Goal: Task Accomplishment & Management: Use online tool/utility

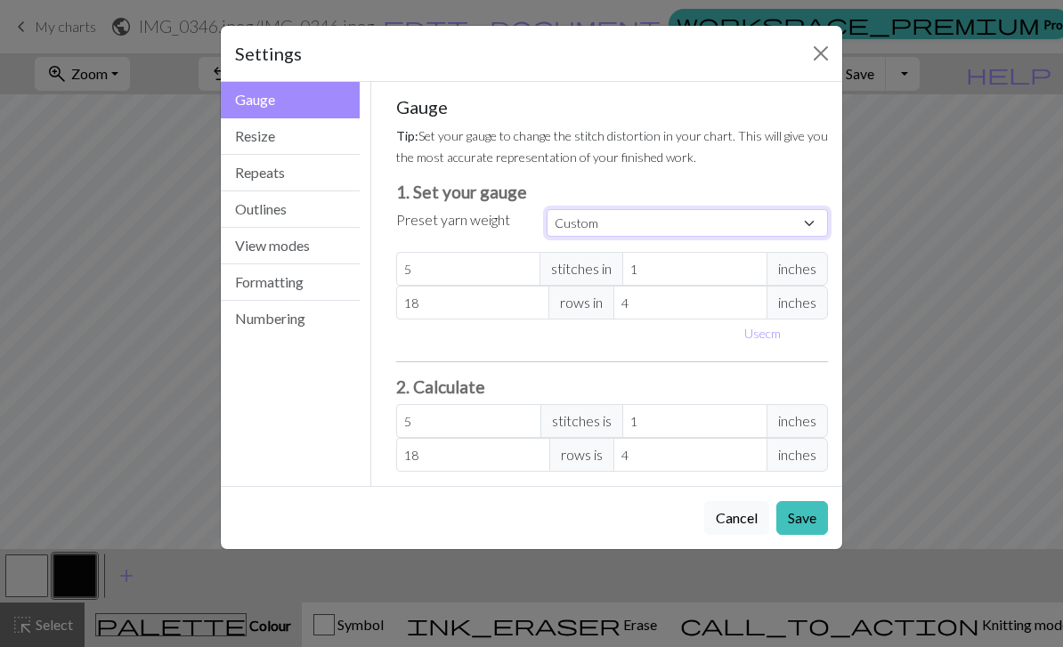
click at [625, 218] on select "Custom Square Lace Light Fingering Fingering Sport Double knit Worsted Aran Bul…" at bounding box center [687, 223] width 281 height 28
click at [626, 216] on select "Custom Square Lace Light Fingering Fingering Sport Double knit Worsted Aran Bul…" at bounding box center [687, 223] width 281 height 28
click at [760, 338] on button "Use cm" at bounding box center [763, 334] width 53 height 28
type input "2.54"
type input "10.16"
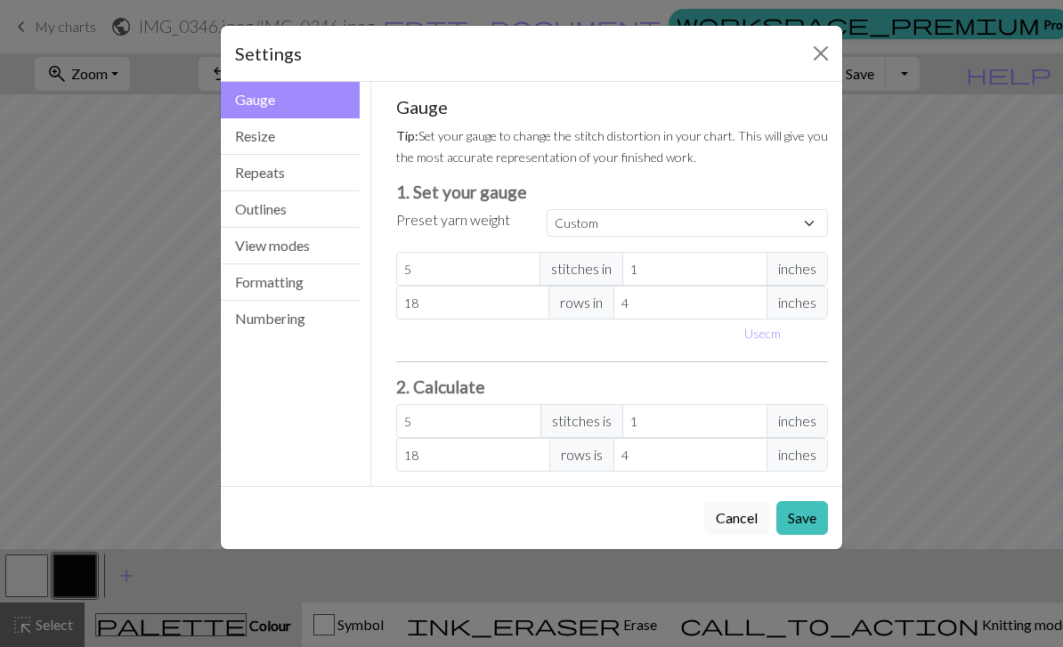
type input "2.54"
type input "10.16"
click at [691, 273] on input "2.54" at bounding box center [709, 269] width 155 height 34
type input "2.5"
type input "5.08"
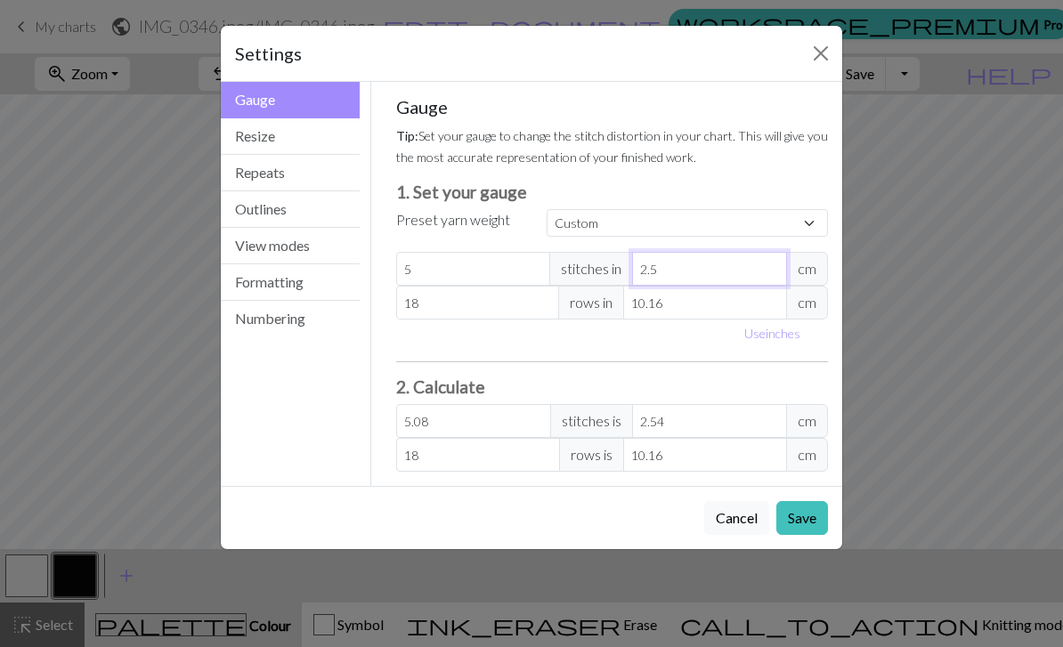
type input "2"
type input "6.35"
type input "8"
type input "1.59"
type input "8"
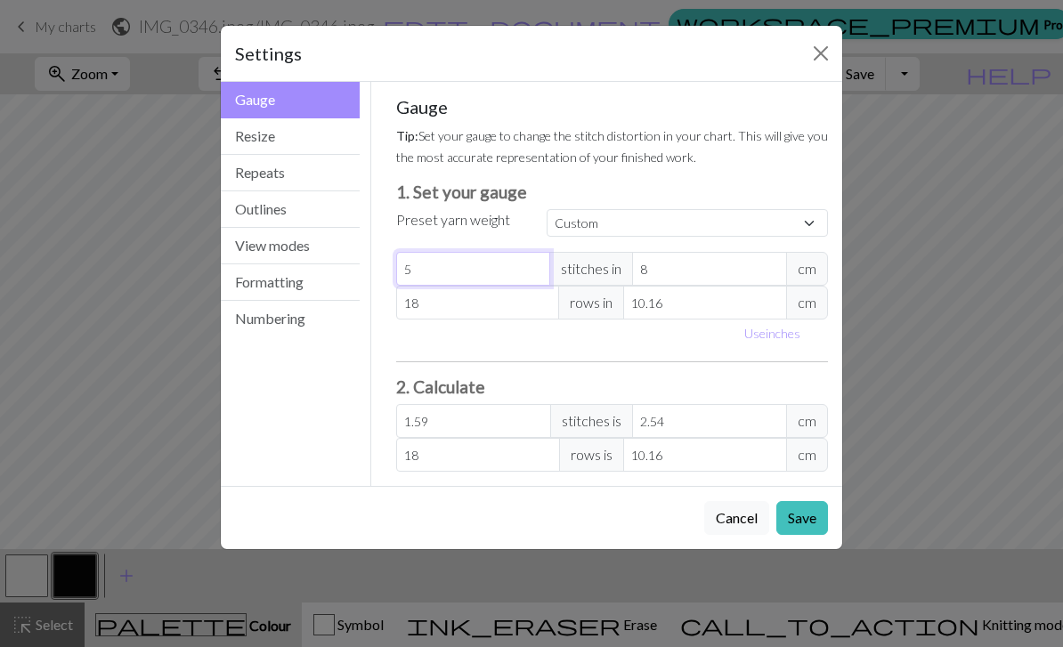
click at [465, 262] on input "5" at bounding box center [473, 269] width 155 height 34
click at [467, 263] on input "5" at bounding box center [473, 269] width 155 height 34
type input "0"
type input "1"
type input "0.32"
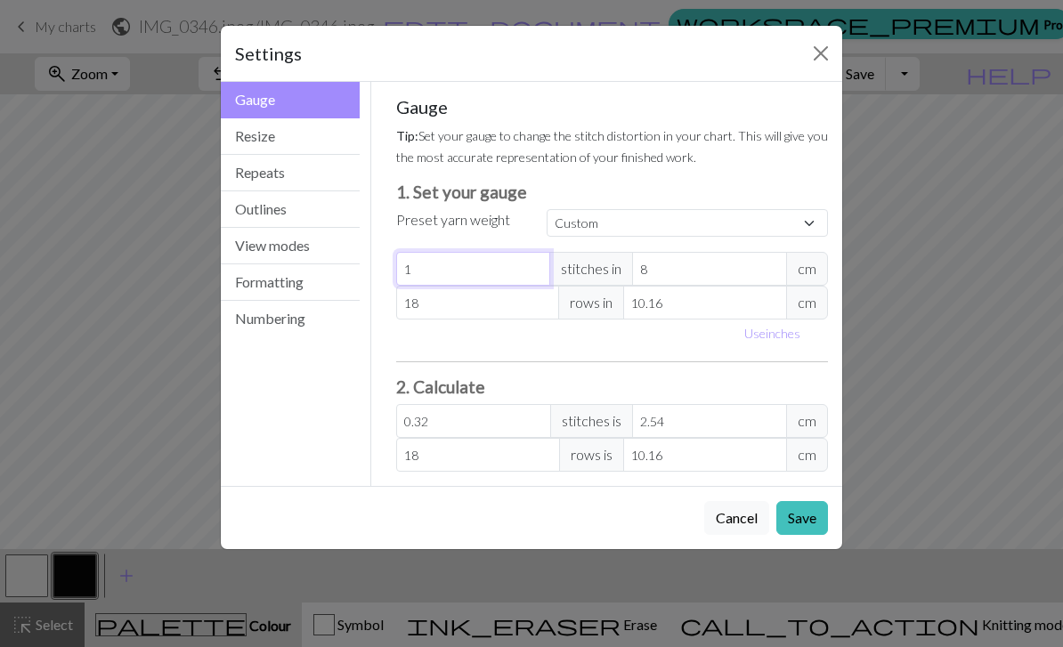
type input "15"
type input "4.76"
type input "15"
click at [702, 305] on input "10.16" at bounding box center [705, 303] width 164 height 34
type input "10.1"
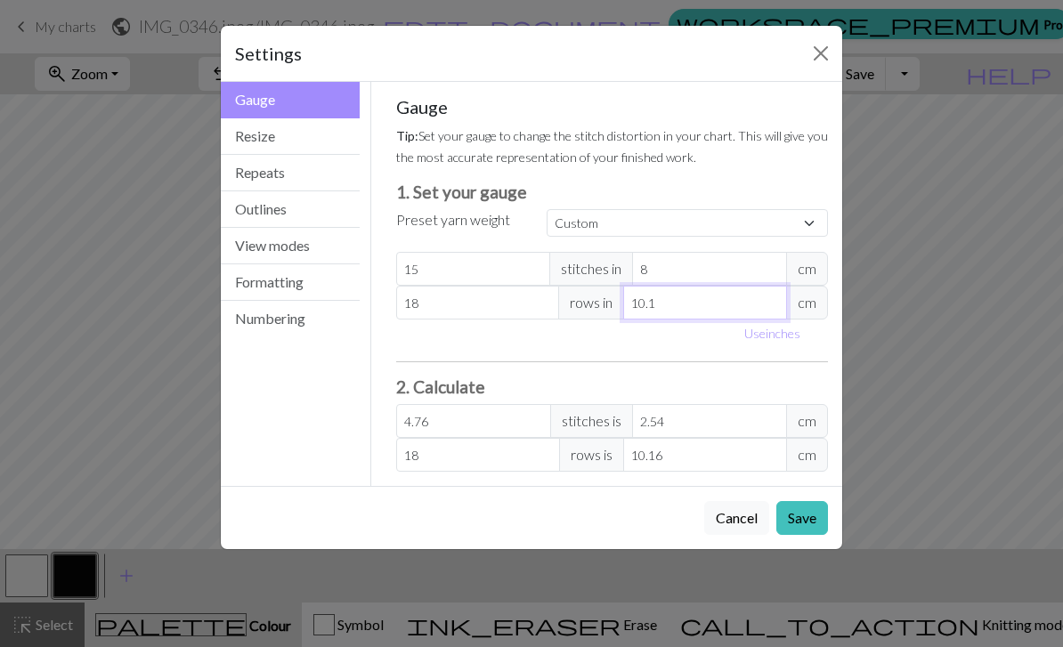
type input "18.11"
type input "10"
type input "18.29"
type input "1"
type input "182.88"
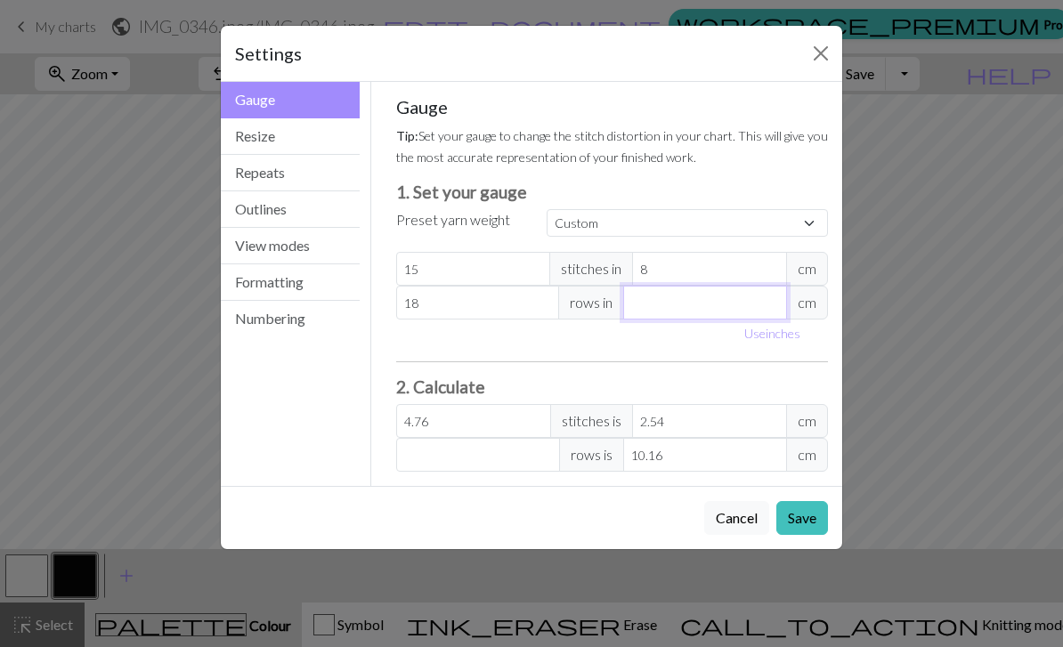
type input "7"
type input "26.13"
type input "7"
click at [509, 299] on input "18" at bounding box center [478, 303] width 164 height 34
type input "1"
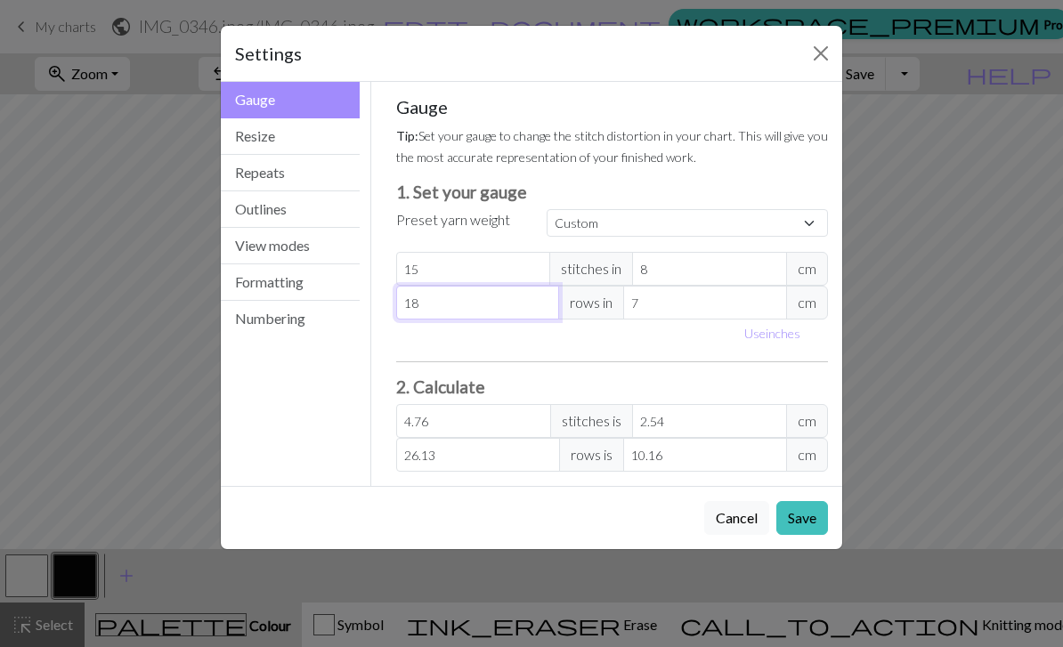
type input "1.45"
type input "0"
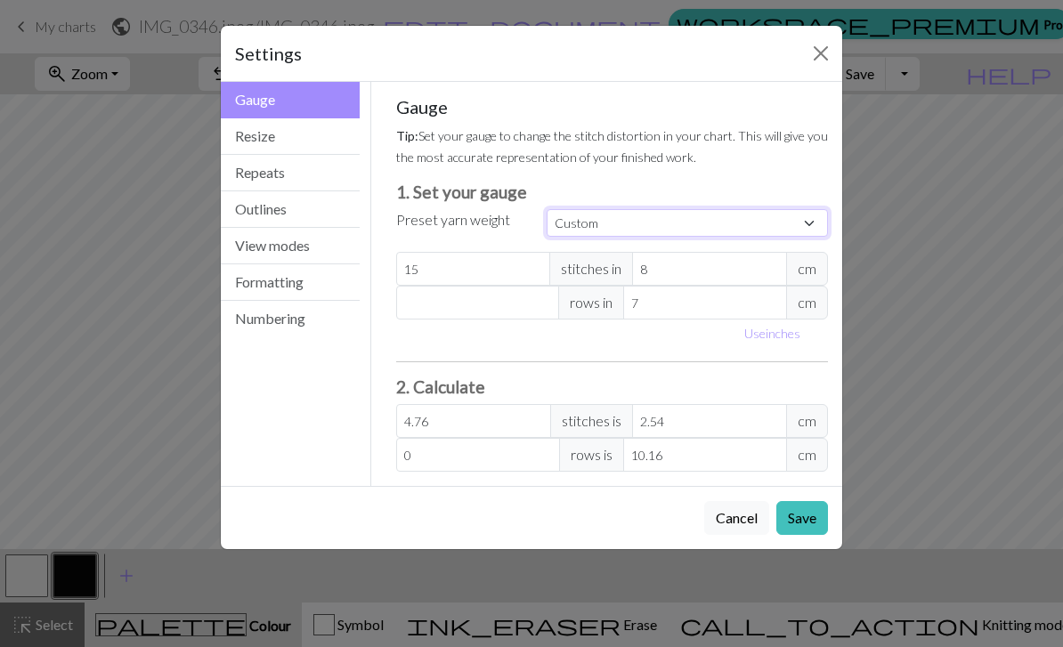
click at [590, 231] on select "Custom Square Lace Light Fingering Fingering Sport Double knit Worsted Aran Bul…" at bounding box center [687, 223] width 281 height 28
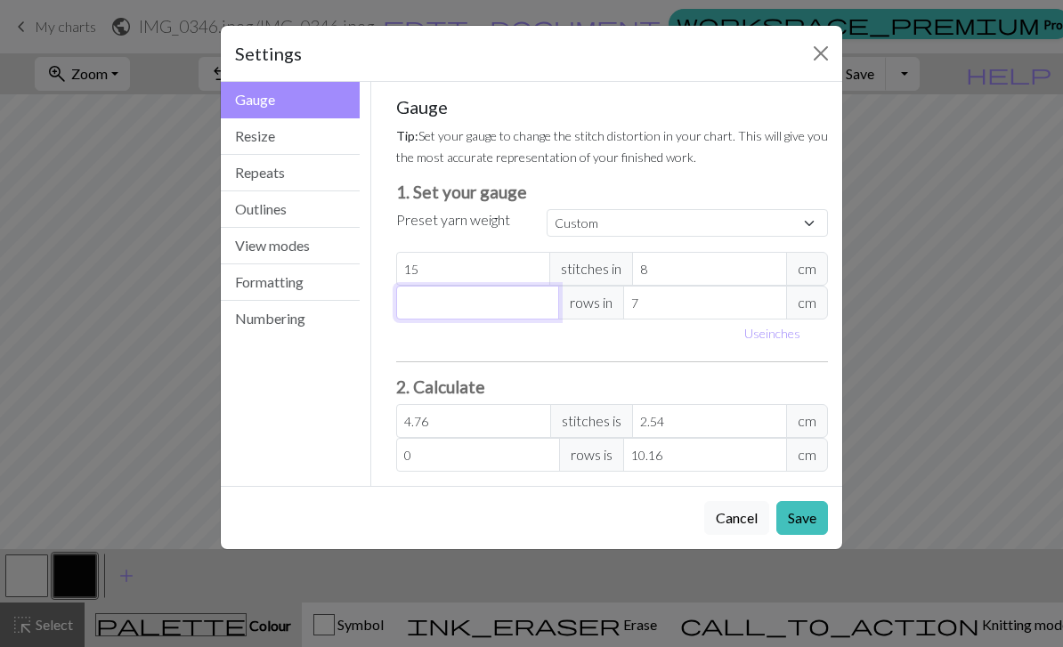
click at [455, 307] on input "number" at bounding box center [478, 303] width 164 height 34
click at [814, 45] on button "Close" at bounding box center [821, 53] width 28 height 28
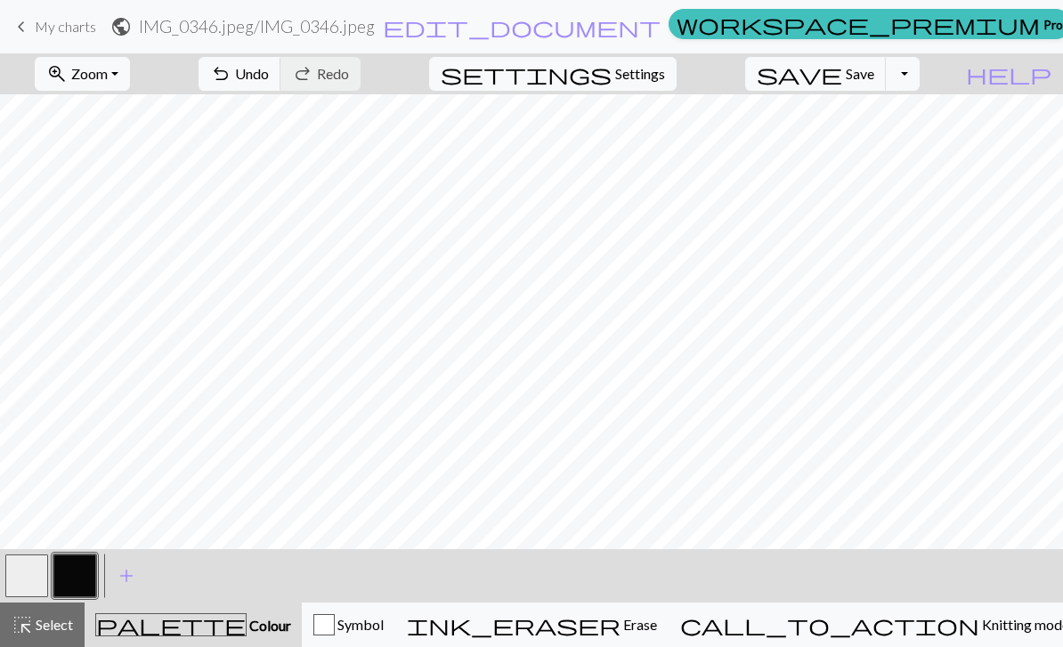
click at [649, 90] on button "settings Settings" at bounding box center [553, 74] width 248 height 34
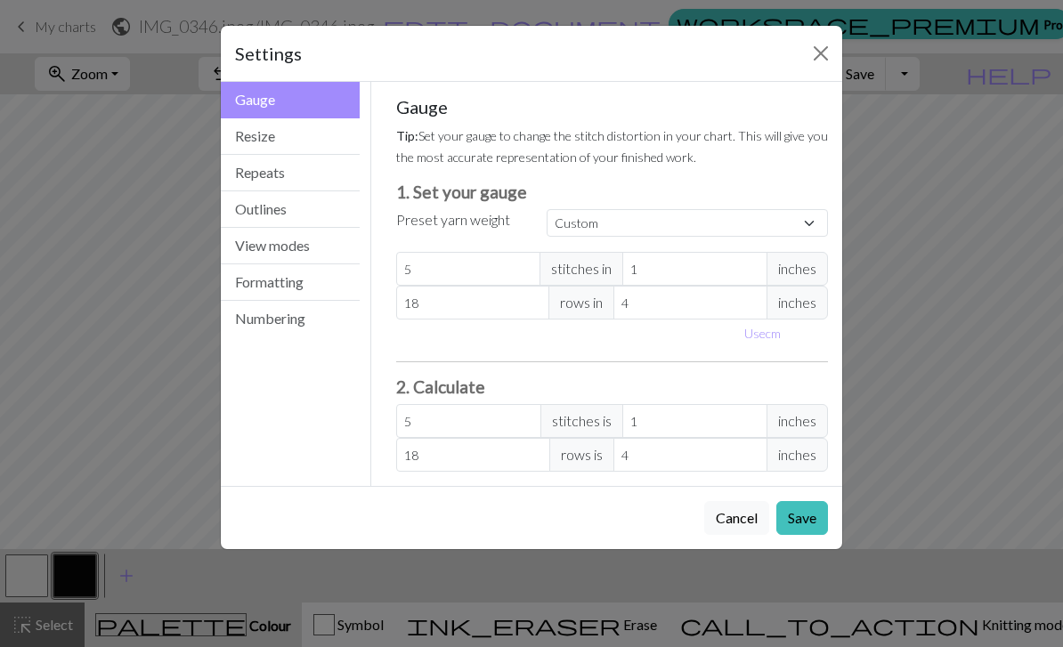
click at [243, 136] on button "Resize" at bounding box center [290, 136] width 139 height 37
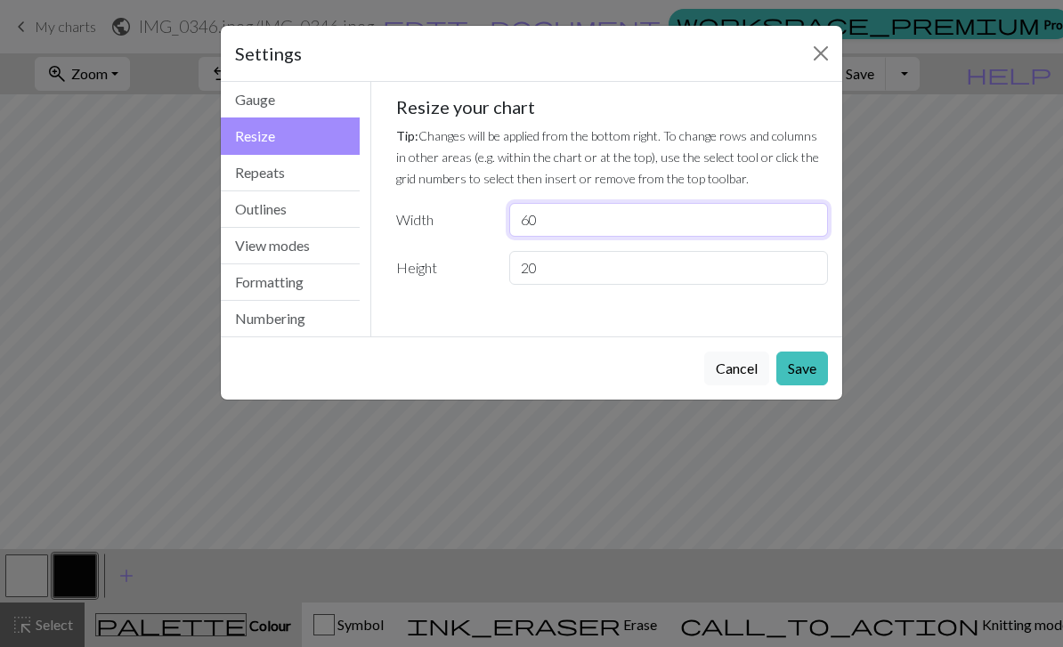
click at [564, 224] on input "60" at bounding box center [668, 220] width 319 height 34
type input "6"
type input "112"
click at [802, 364] on button "Save" at bounding box center [803, 369] width 52 height 34
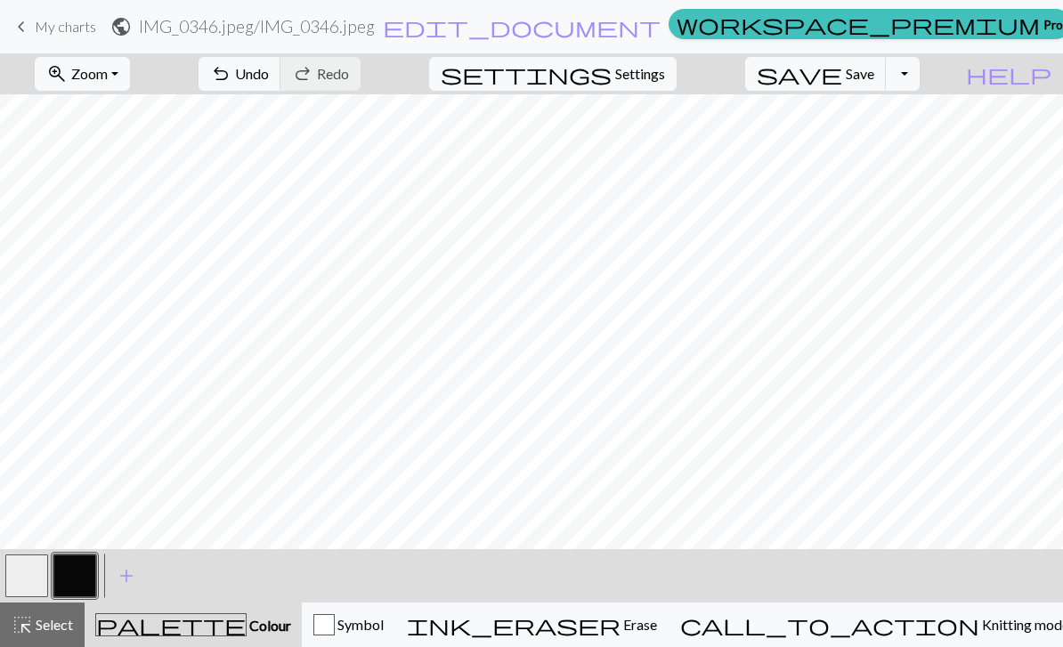
click at [130, 79] on button "zoom_in Zoom Zoom" at bounding box center [82, 74] width 95 height 34
click at [923, 637] on button "call_to_action Knitting mode Knitting mode" at bounding box center [875, 625] width 412 height 45
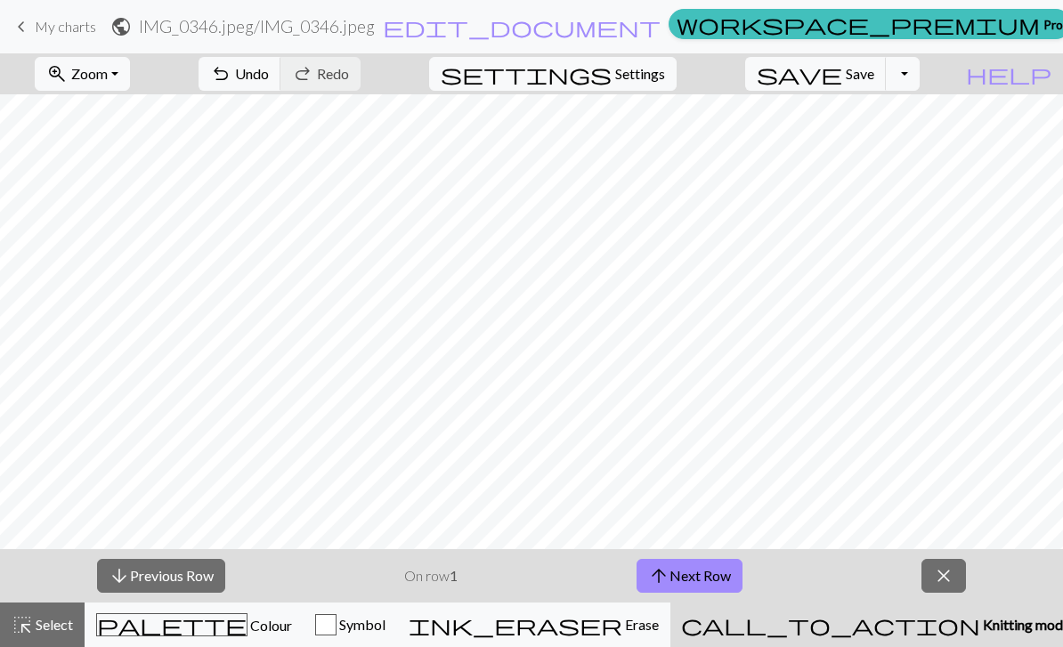
click at [688, 574] on button "arrow_upward Next Row" at bounding box center [690, 576] width 106 height 34
click at [682, 573] on button "arrow_upward Next Row" at bounding box center [690, 576] width 106 height 34
click at [681, 573] on button "arrow_upward Next Row" at bounding box center [690, 576] width 106 height 34
click at [941, 572] on span "close" at bounding box center [943, 576] width 21 height 25
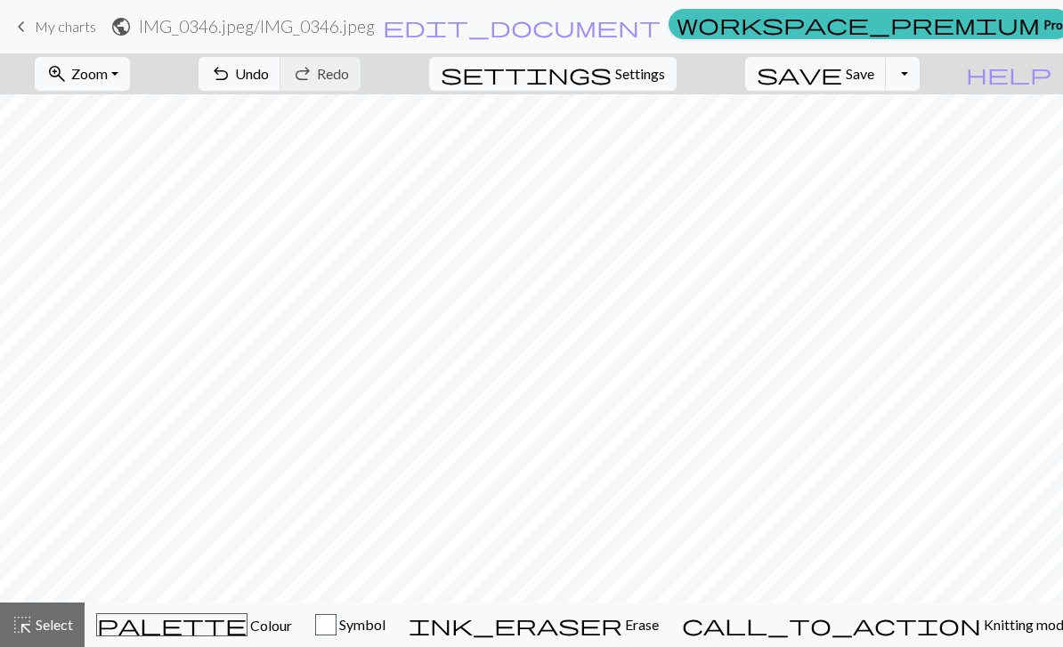
click at [42, 624] on span "Select" at bounding box center [53, 624] width 40 height 17
click at [53, 621] on span "Select" at bounding box center [53, 624] width 40 height 17
click at [337, 622] on div "button" at bounding box center [325, 624] width 21 height 21
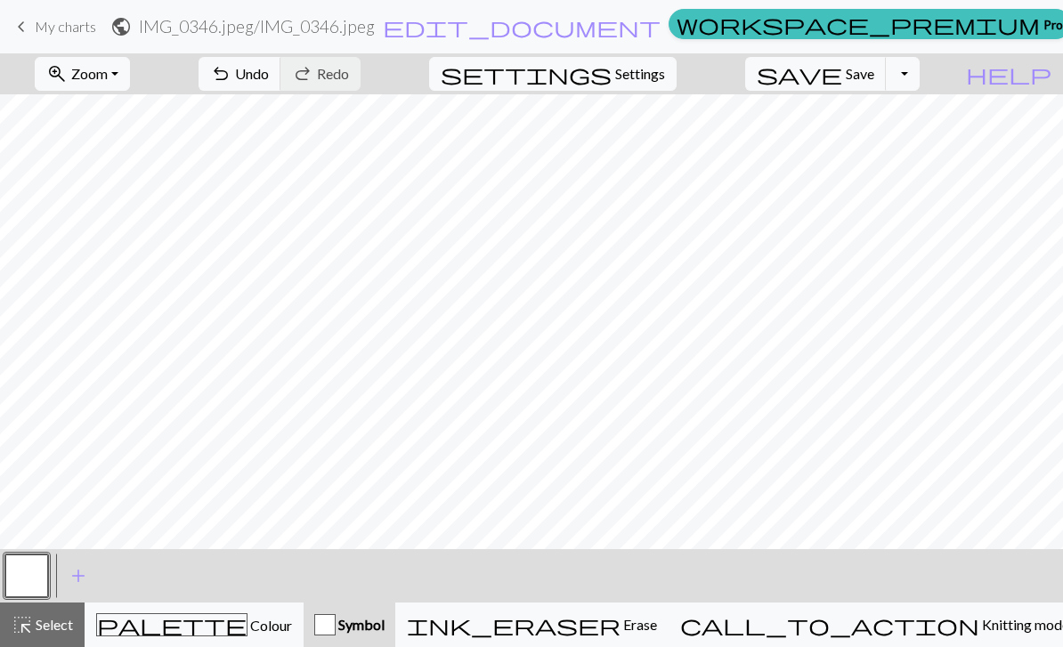
click at [213, 635] on div "palette Colour Colour" at bounding box center [194, 625] width 196 height 23
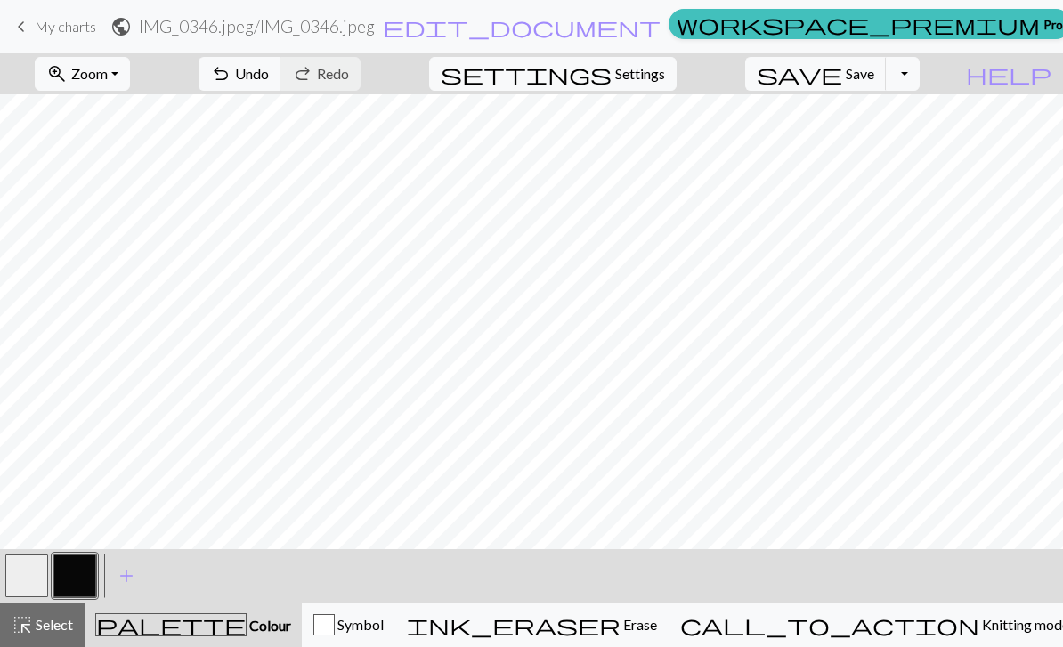
click at [27, 582] on button "button" at bounding box center [26, 576] width 43 height 43
click at [920, 89] on button "Toggle Dropdown" at bounding box center [903, 74] width 34 height 34
click at [920, 88] on button "Toggle Dropdown" at bounding box center [903, 74] width 34 height 34
click at [68, 33] on span "My charts" at bounding box center [65, 26] width 61 height 17
click at [848, 77] on button "save Save Save" at bounding box center [816, 74] width 142 height 34
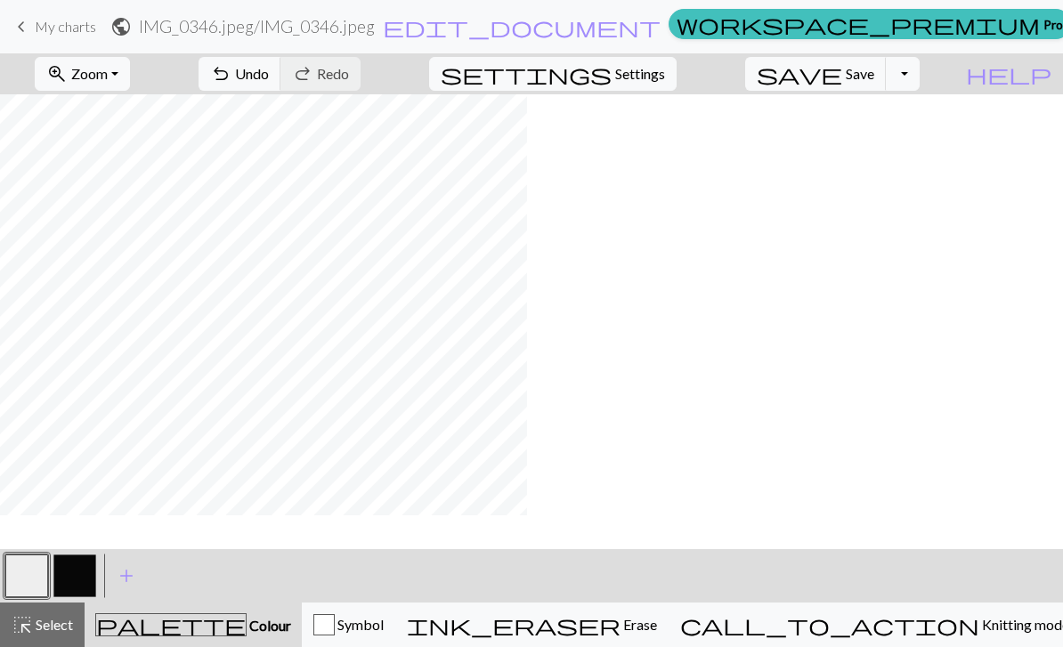
click at [886, 86] on button "save Save Save" at bounding box center [816, 74] width 142 height 34
click at [875, 76] on span "Save" at bounding box center [860, 73] width 28 height 17
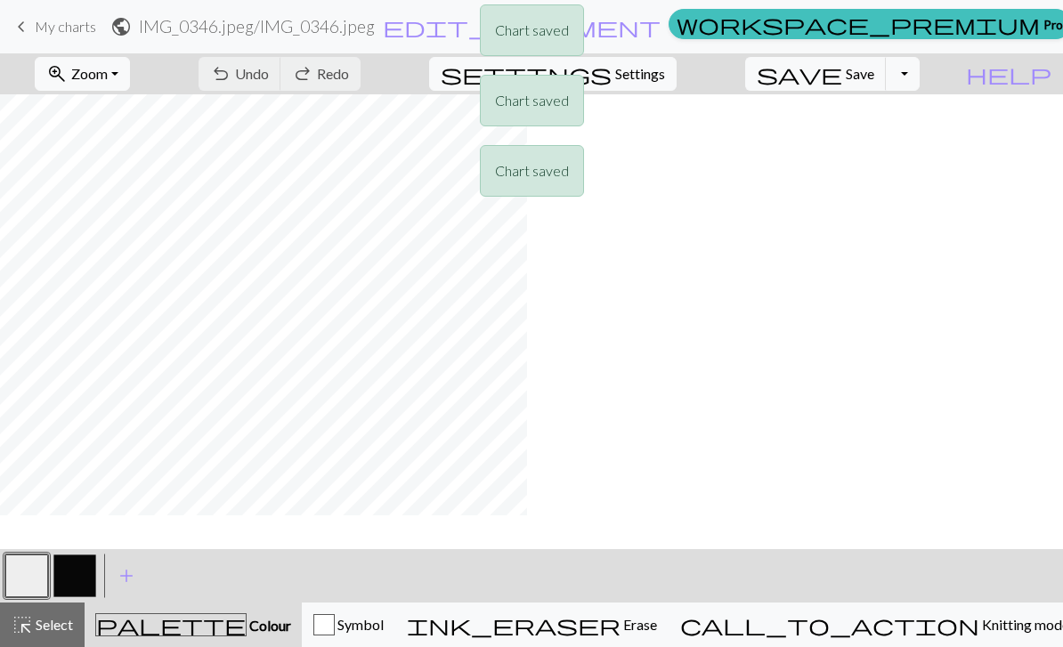
click at [37, 28] on div "Chart saved Chart saved Chart saved" at bounding box center [531, 105] width 1063 height 211
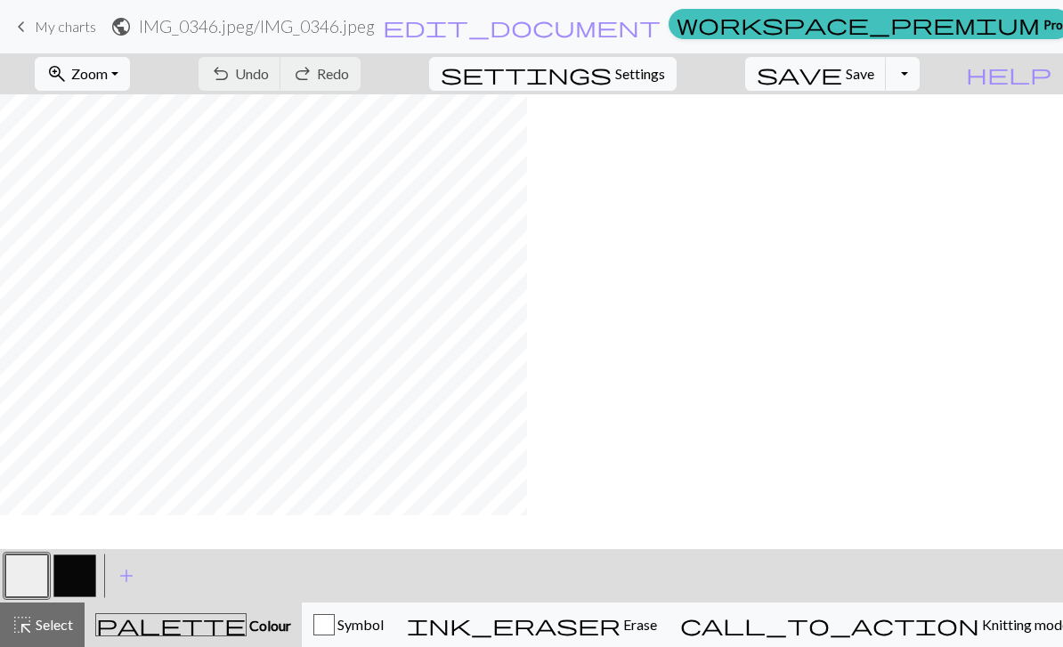
click at [57, 27] on span "My charts" at bounding box center [65, 26] width 61 height 17
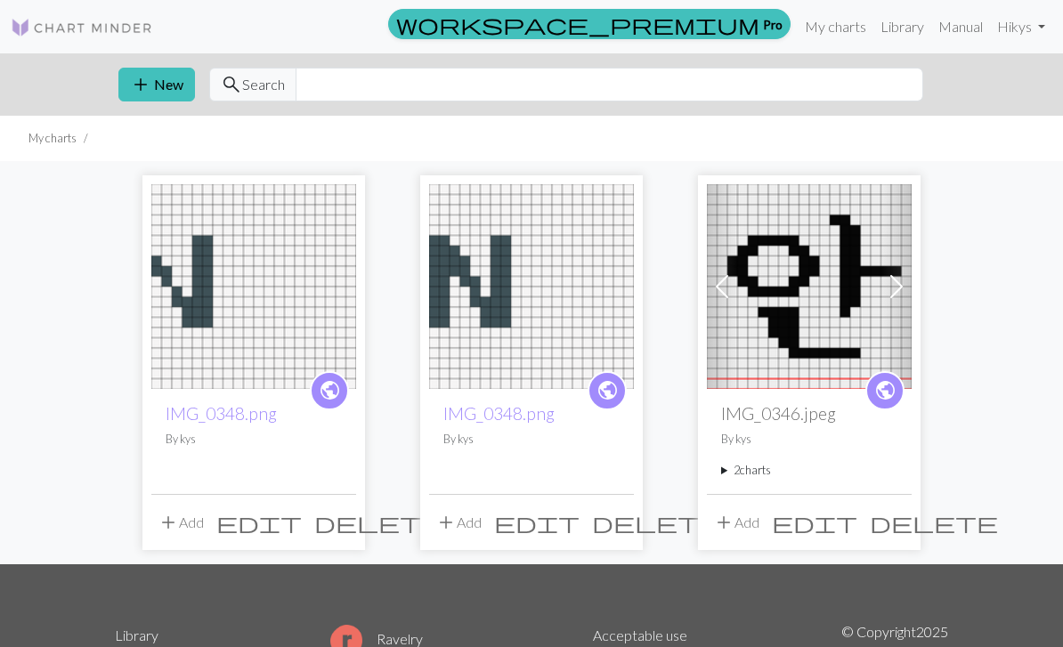
click at [740, 474] on summary "2 charts" at bounding box center [809, 470] width 176 height 17
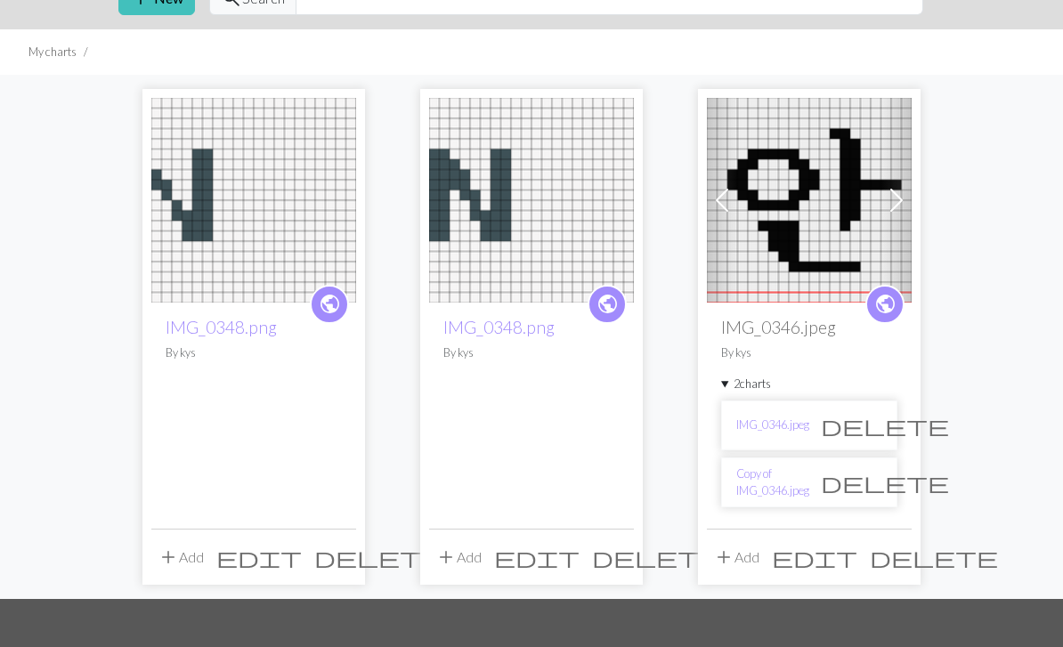
scroll to position [86, 0]
click at [768, 492] on link "Copy of IMG_0346.jpeg" at bounding box center [773, 483] width 73 height 34
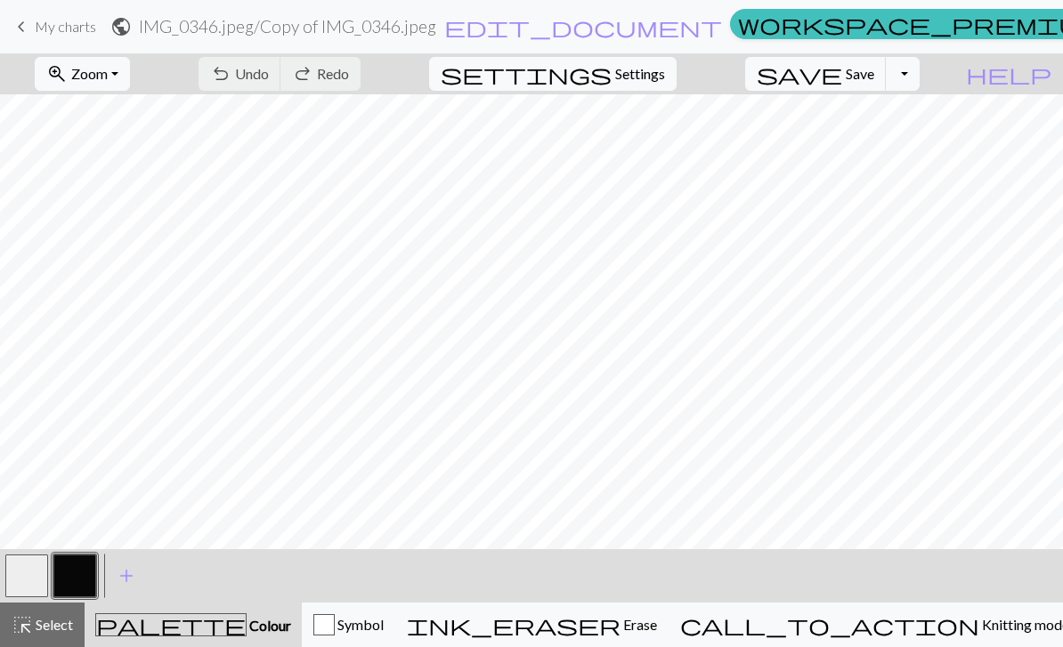
click at [643, 68] on span "Settings" at bounding box center [640, 73] width 50 height 21
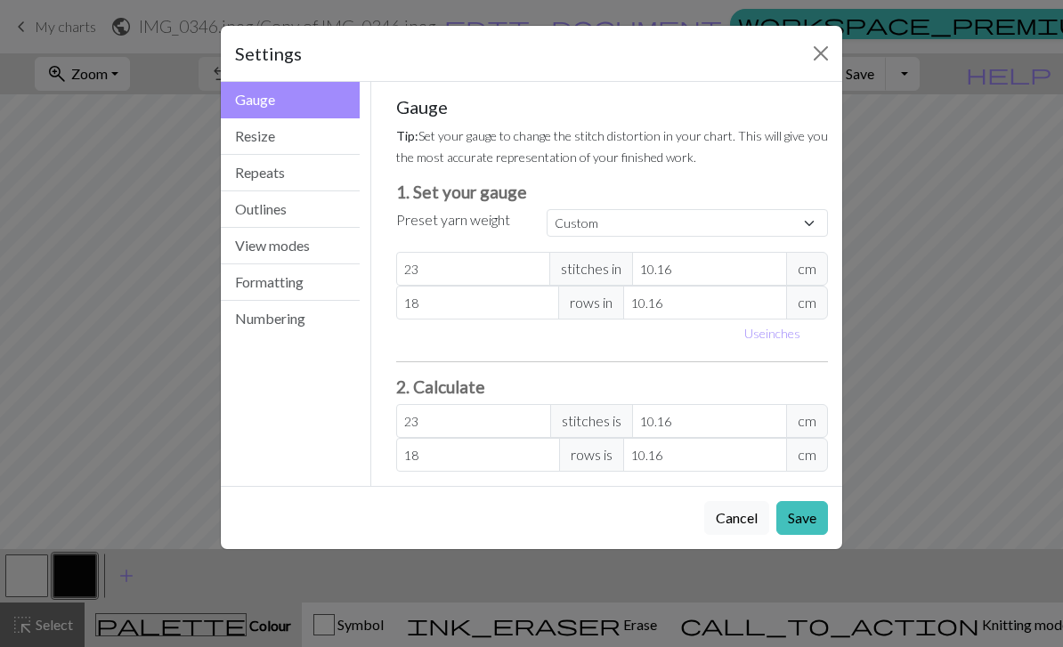
click at [251, 142] on button "Resize" at bounding box center [290, 136] width 139 height 37
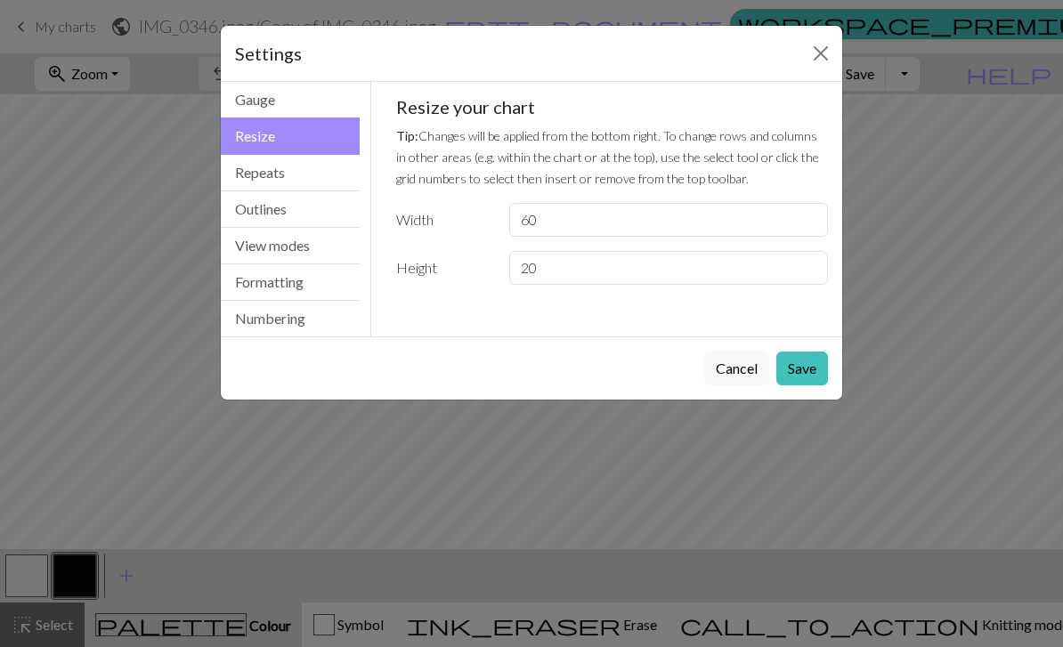
click at [248, 171] on button "Repeats" at bounding box center [290, 173] width 139 height 37
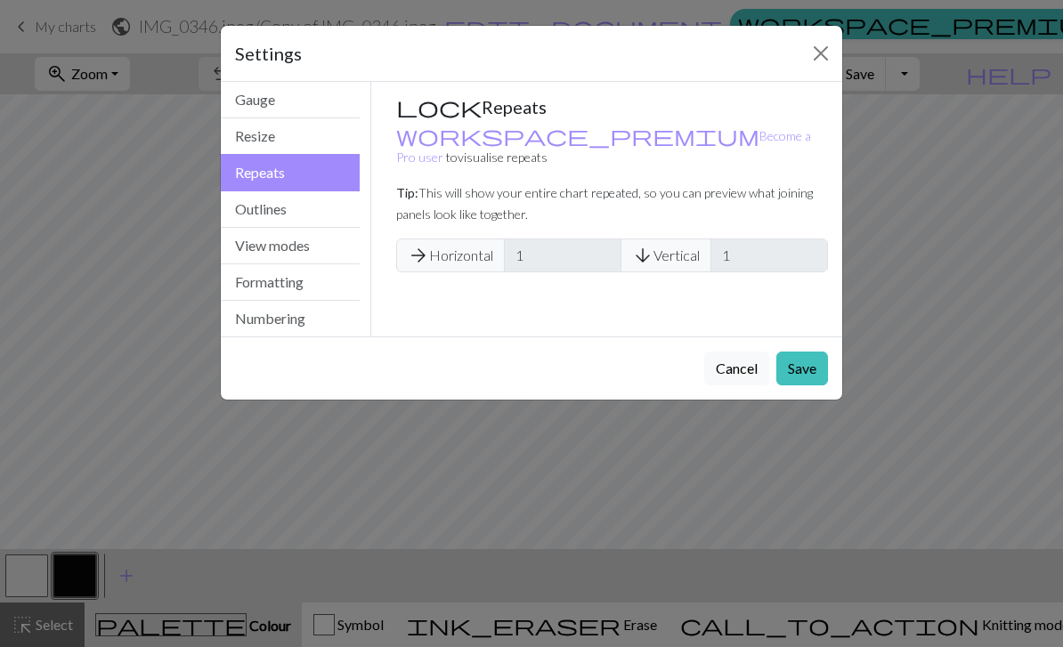
click at [242, 205] on button "Outlines" at bounding box center [290, 209] width 139 height 37
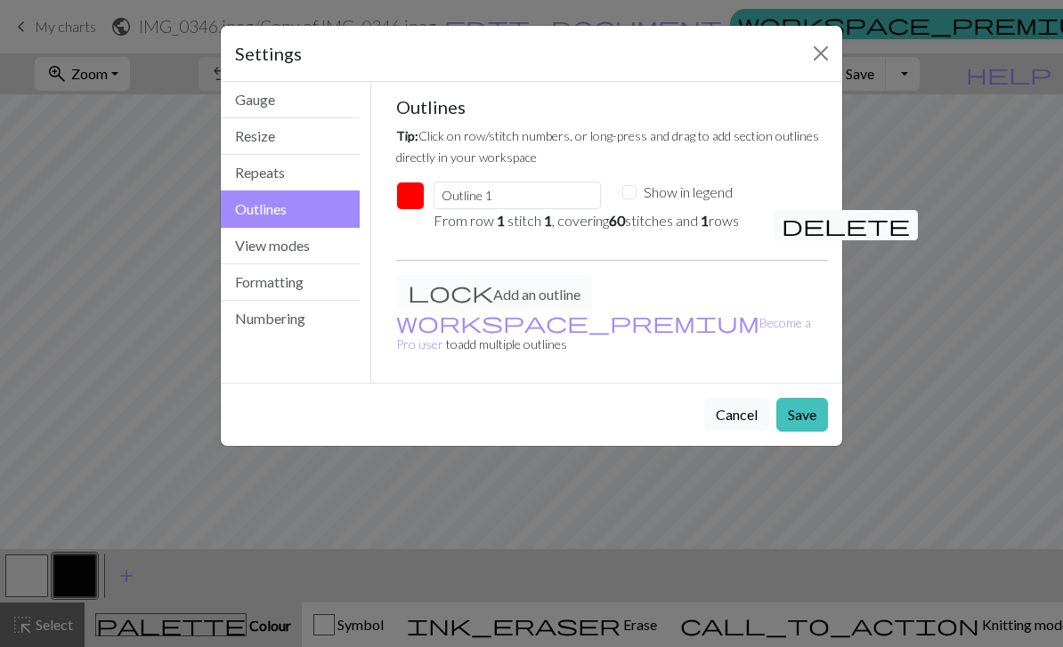
click at [257, 247] on button "View modes" at bounding box center [290, 246] width 139 height 37
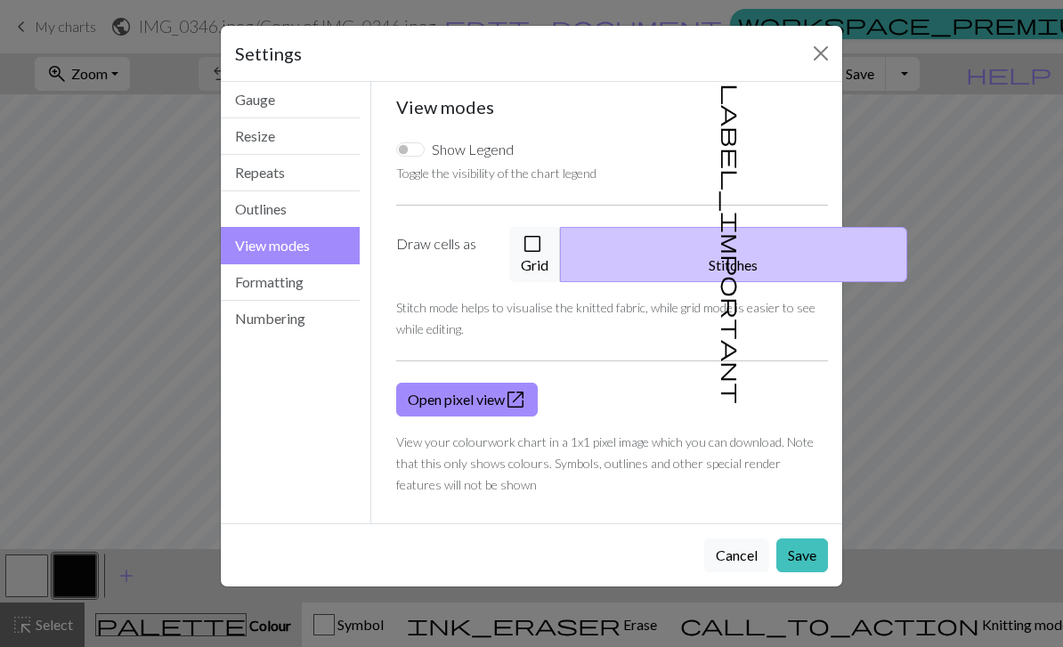
click at [241, 285] on button "Formatting" at bounding box center [290, 283] width 139 height 37
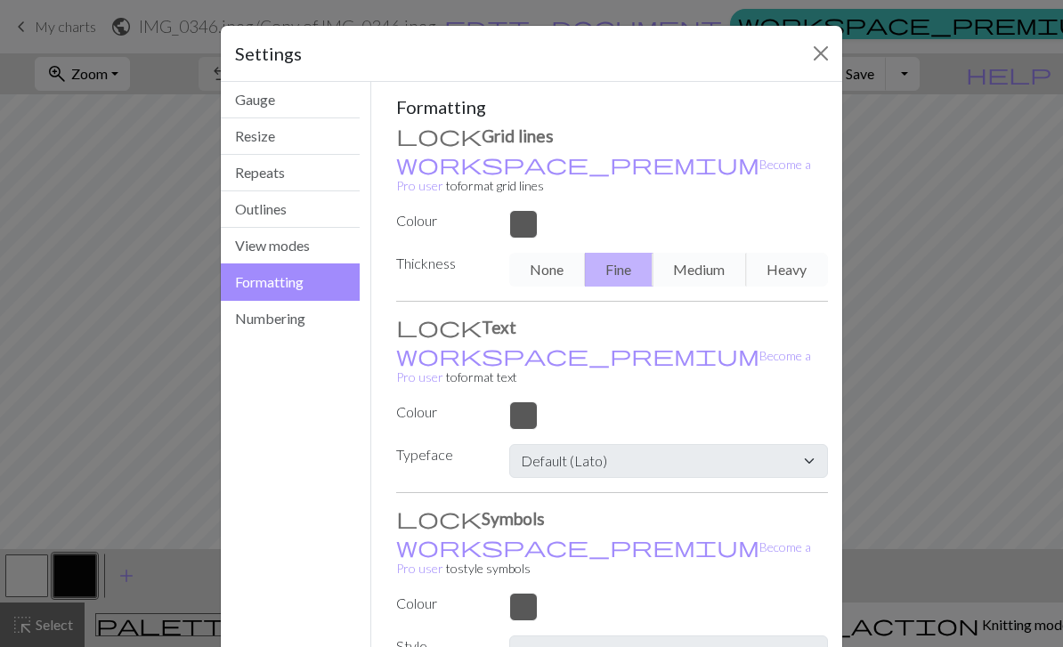
click at [252, 257] on button "View modes" at bounding box center [290, 246] width 139 height 37
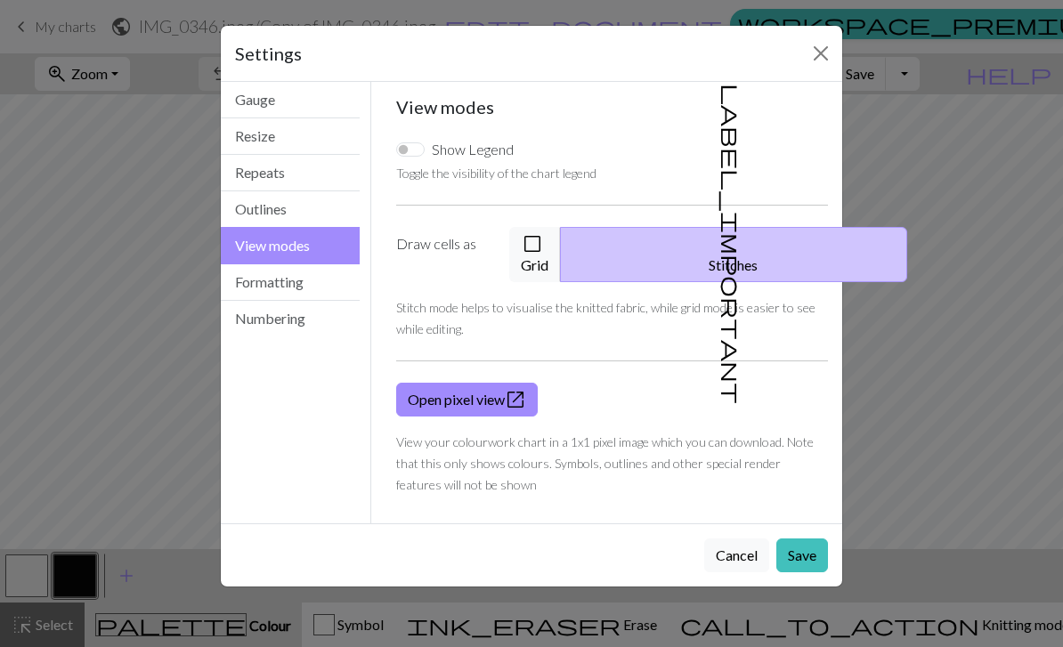
click at [232, 289] on button "Formatting" at bounding box center [290, 283] width 139 height 37
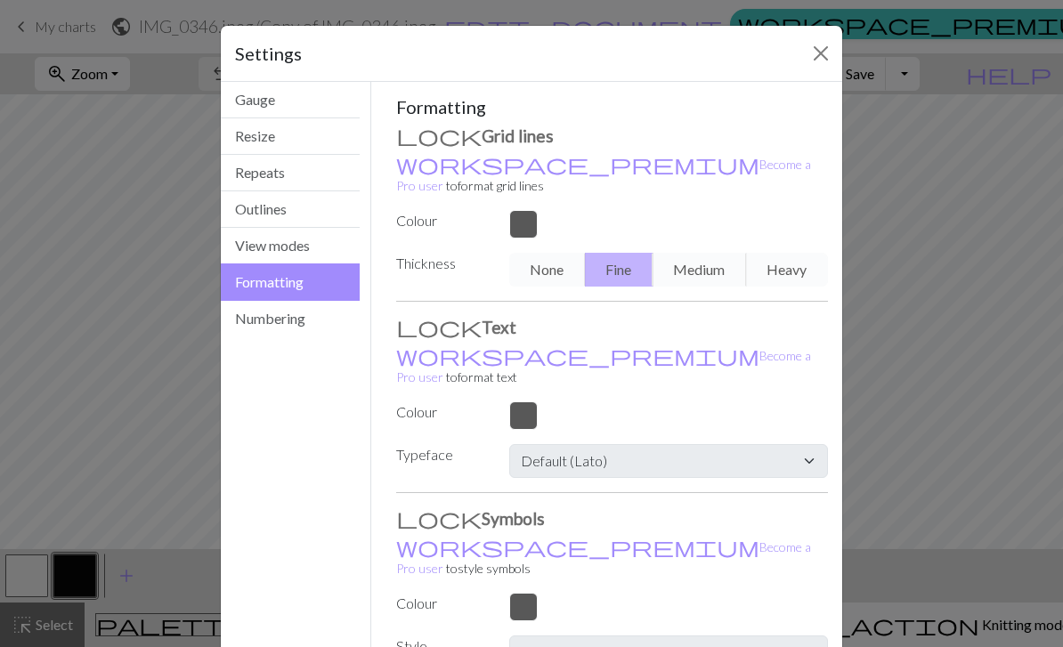
click at [246, 313] on button "Numbering" at bounding box center [290, 319] width 139 height 36
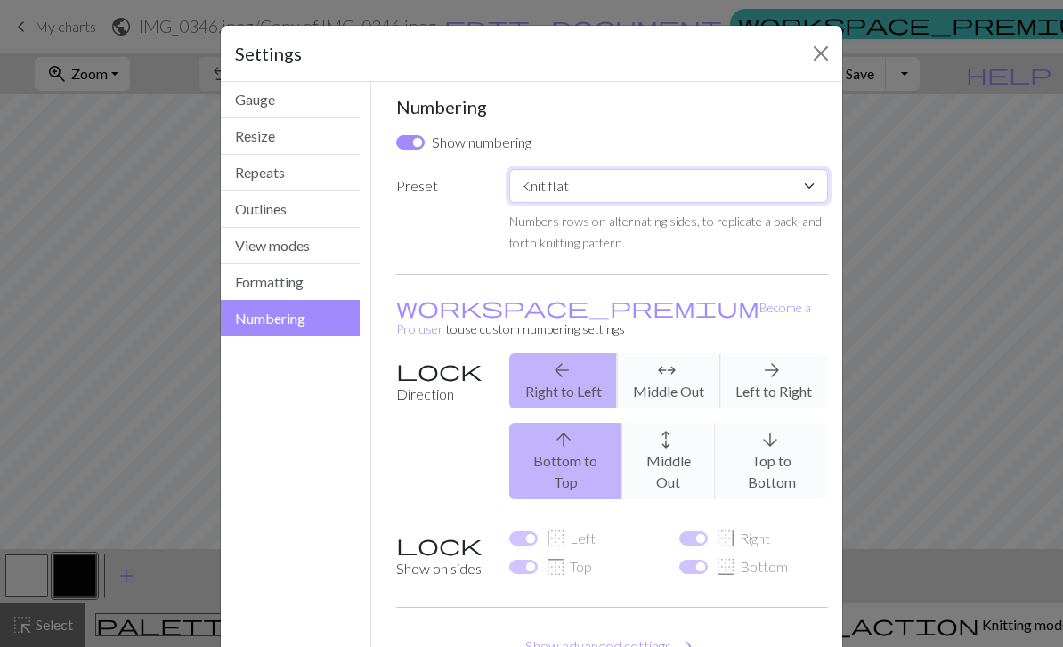
click at [578, 194] on select "Custom Knit flat Knit in the round Lace knitting Cross stitch" at bounding box center [668, 186] width 319 height 34
click at [437, 253] on div "Numbering Show numbering Preset Custom Knit flat Knit in the round Lace knittin…" at bounding box center [612, 387] width 433 height 582
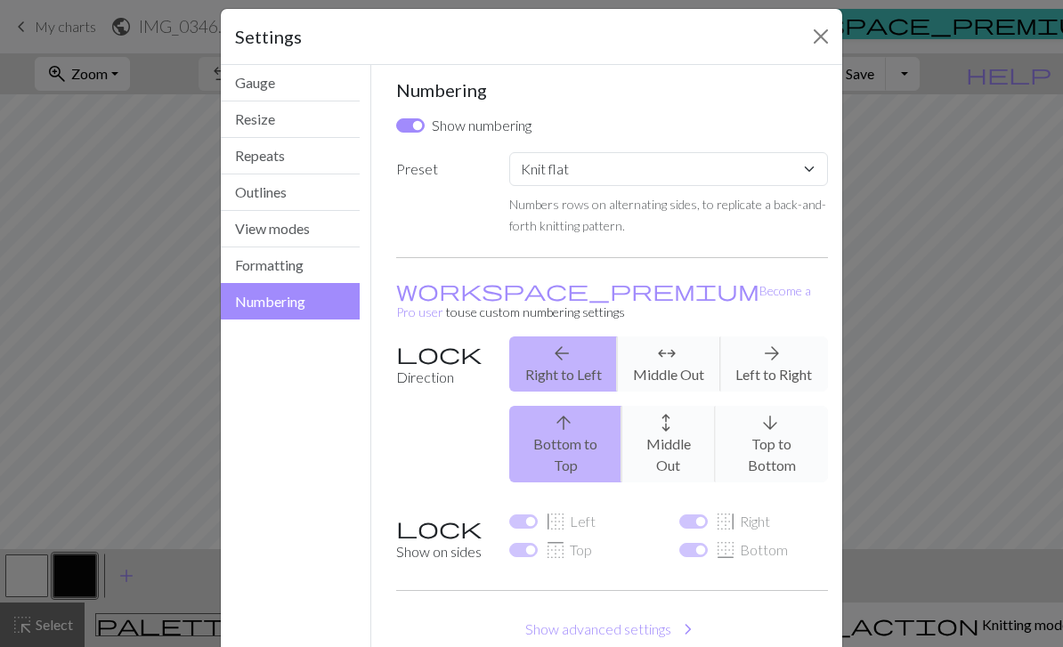
scroll to position [16, 0]
click at [256, 85] on button "Gauge" at bounding box center [290, 84] width 139 height 37
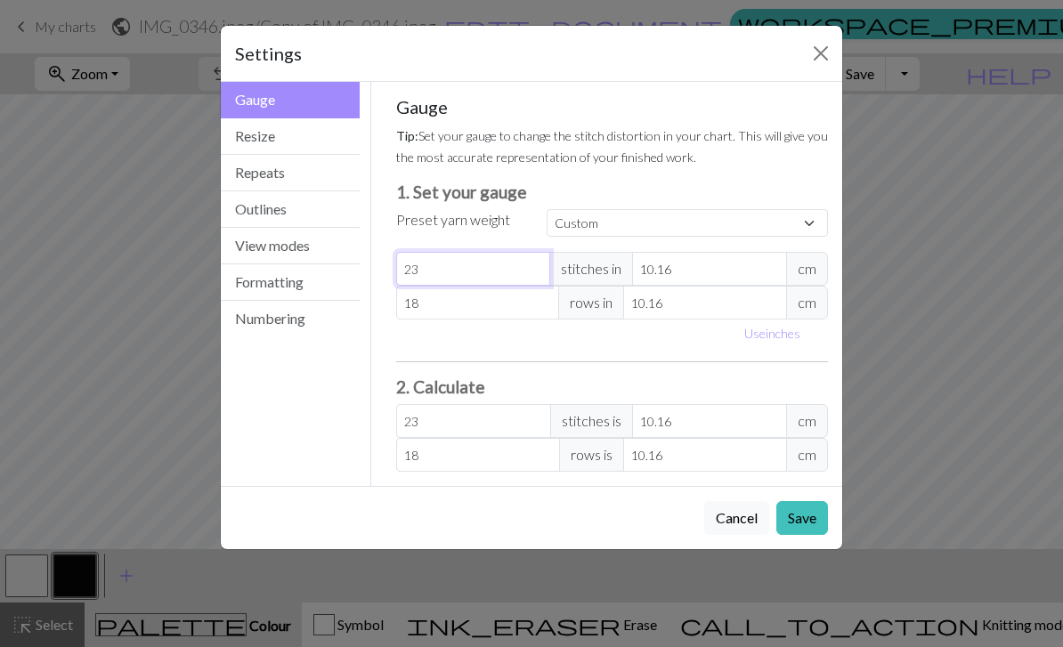
click at [455, 268] on input "23" at bounding box center [473, 269] width 155 height 34
type input "2"
type input "0"
type input "1"
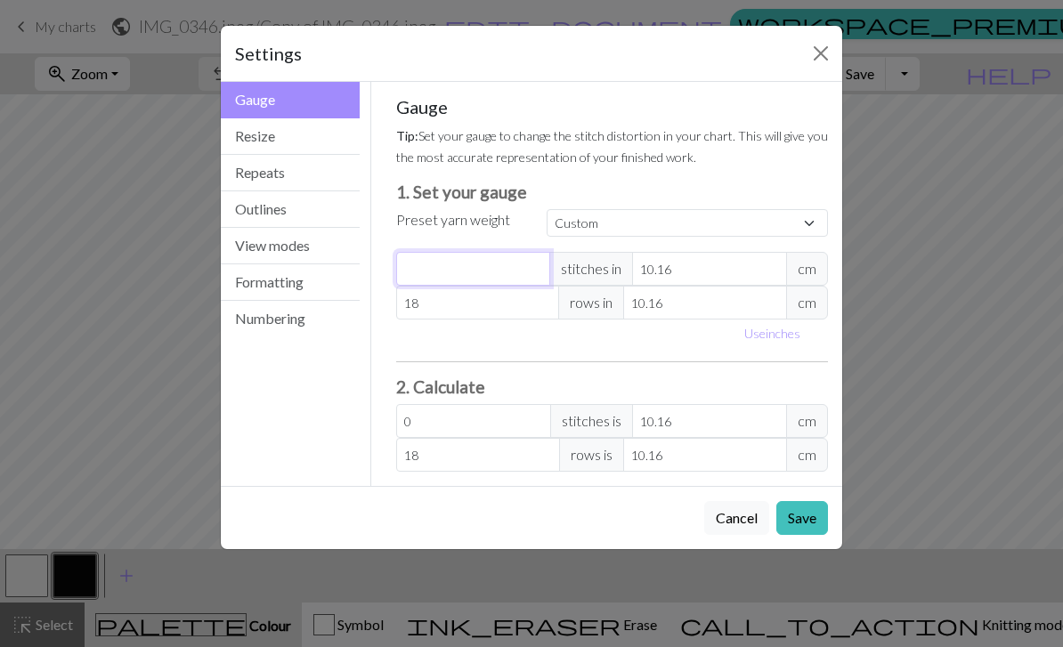
type input "1"
type input "17"
click at [720, 272] on input "10.16" at bounding box center [709, 269] width 155 height 34
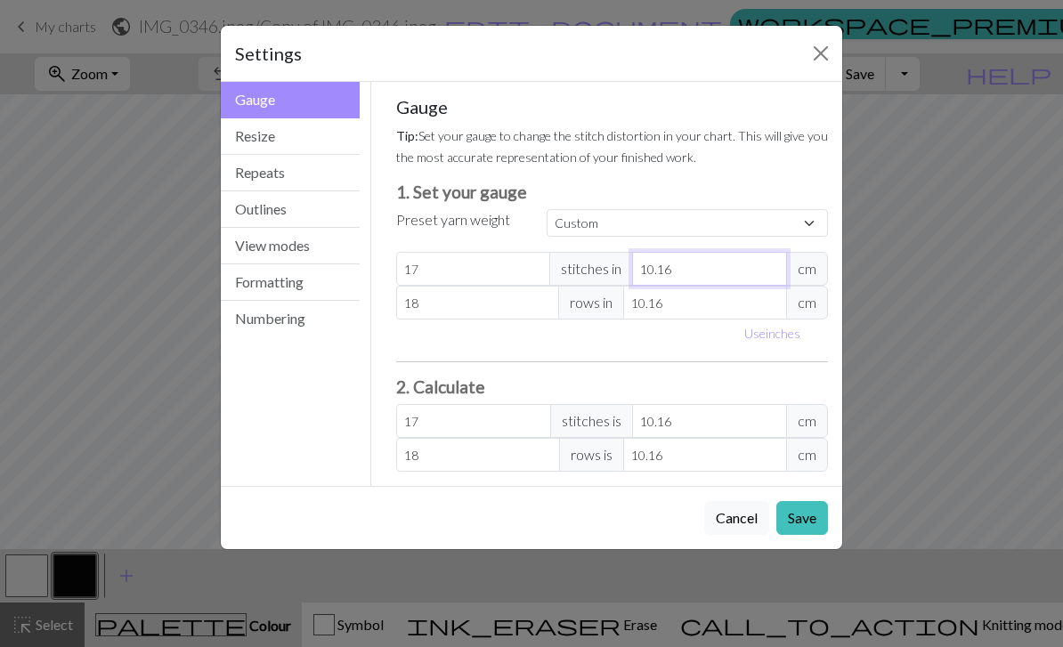
type input "10.1"
type input "17.1"
type input "10"
type input "17.27"
type input "1"
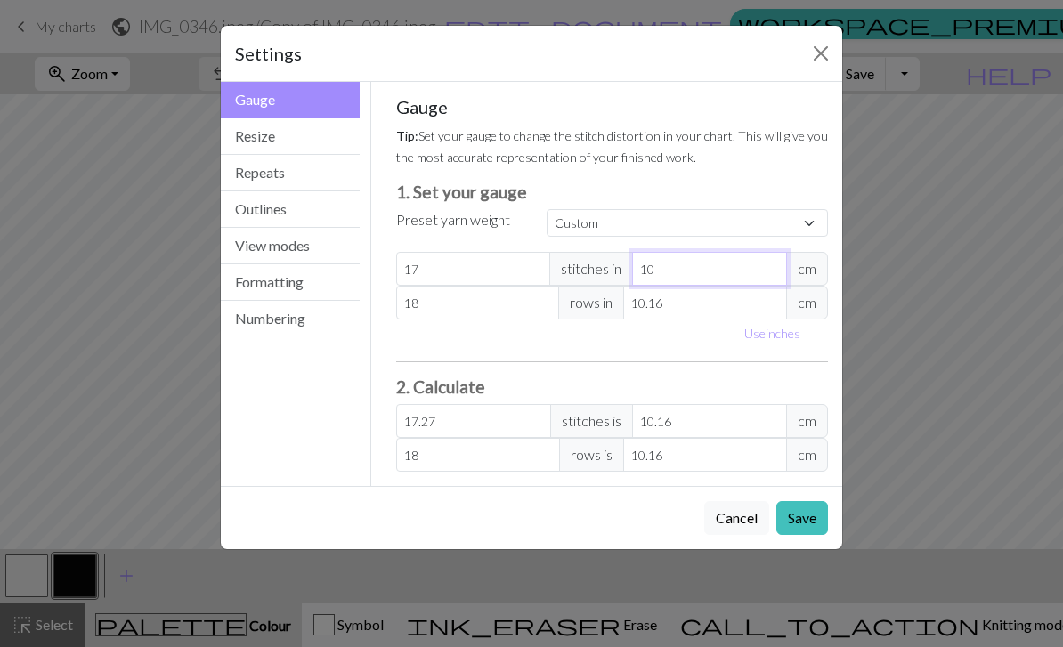
type input "172.72"
type input "8"
type input "21.59"
type input "8"
click at [722, 304] on input "10.16" at bounding box center [705, 303] width 164 height 34
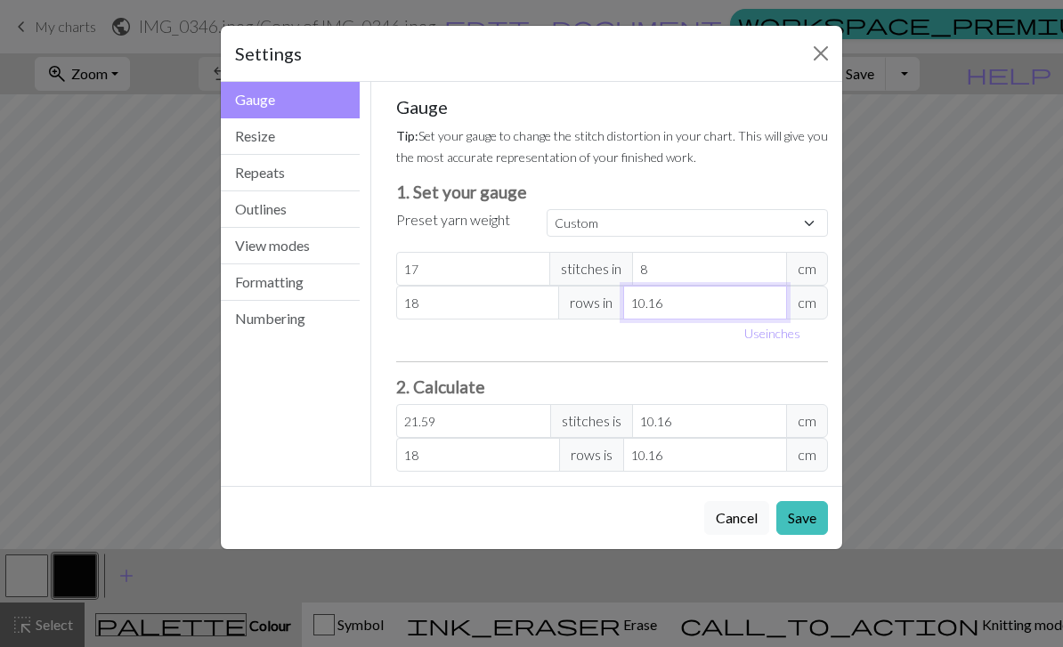
type input "10.1"
type input "18.11"
type input "10"
type input "18.29"
type input "1"
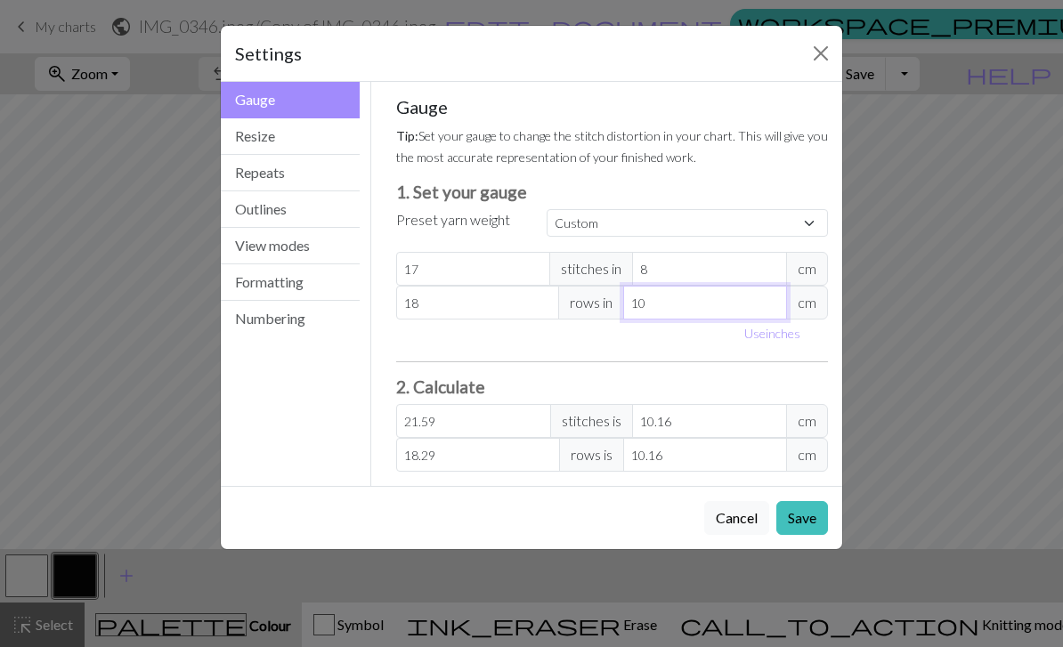
type input "182.88"
type input "7"
type input "26.13"
type input "7"
click at [468, 313] on input "18" at bounding box center [478, 303] width 164 height 34
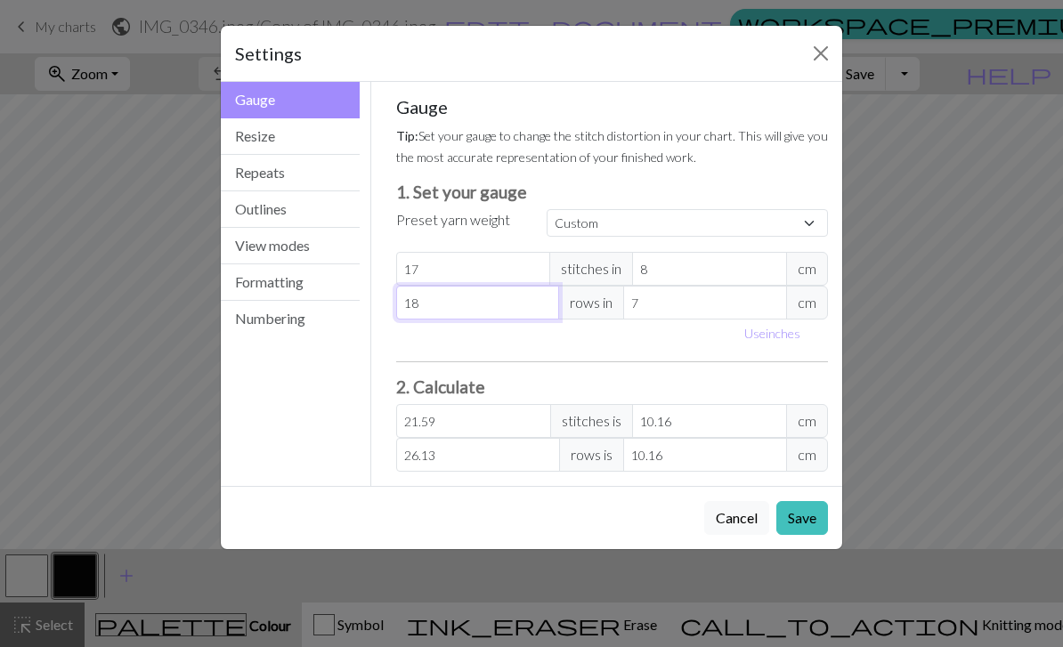
type input "1"
type input "1.45"
type input "0"
type input "7"
type input "10.16"
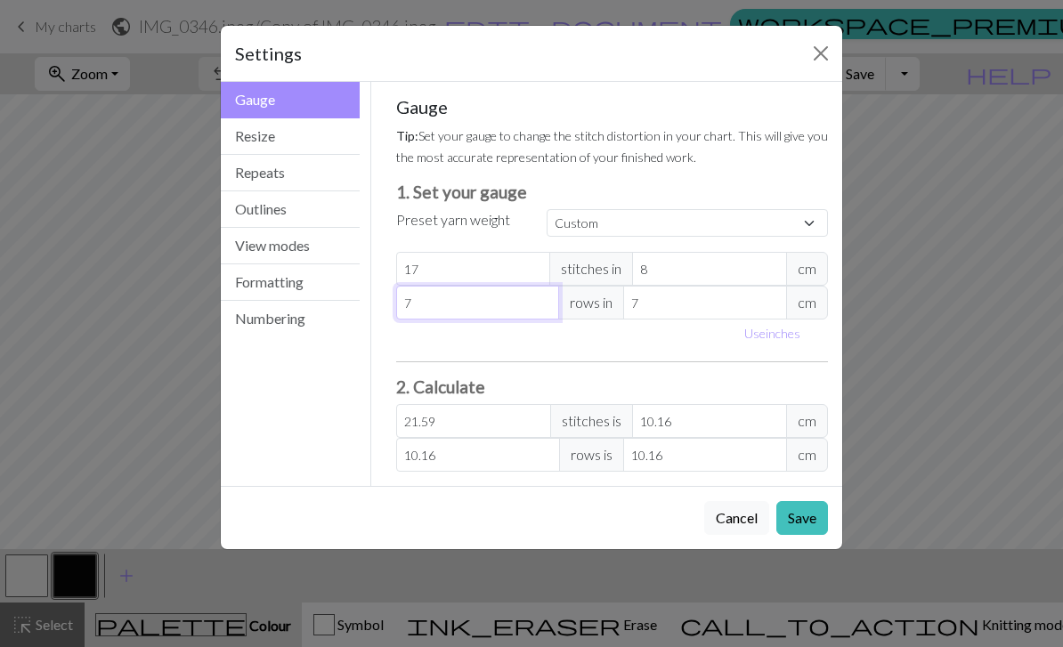
type input "7"
click at [549, 358] on div "Gauge Tip: Set your gauge to change the stitch distortion in your chart. This w…" at bounding box center [612, 284] width 433 height 376
click at [809, 525] on button "Save" at bounding box center [803, 518] width 52 height 34
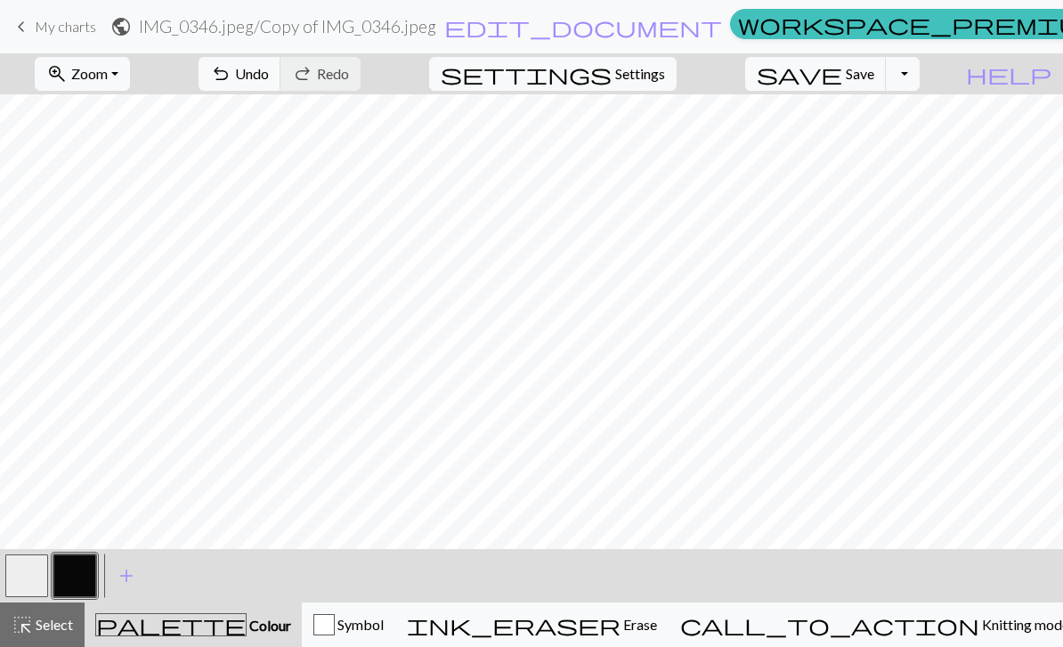
click at [232, 76] on span "undo" at bounding box center [220, 73] width 21 height 25
click at [70, 28] on span "My charts" at bounding box center [65, 26] width 61 height 17
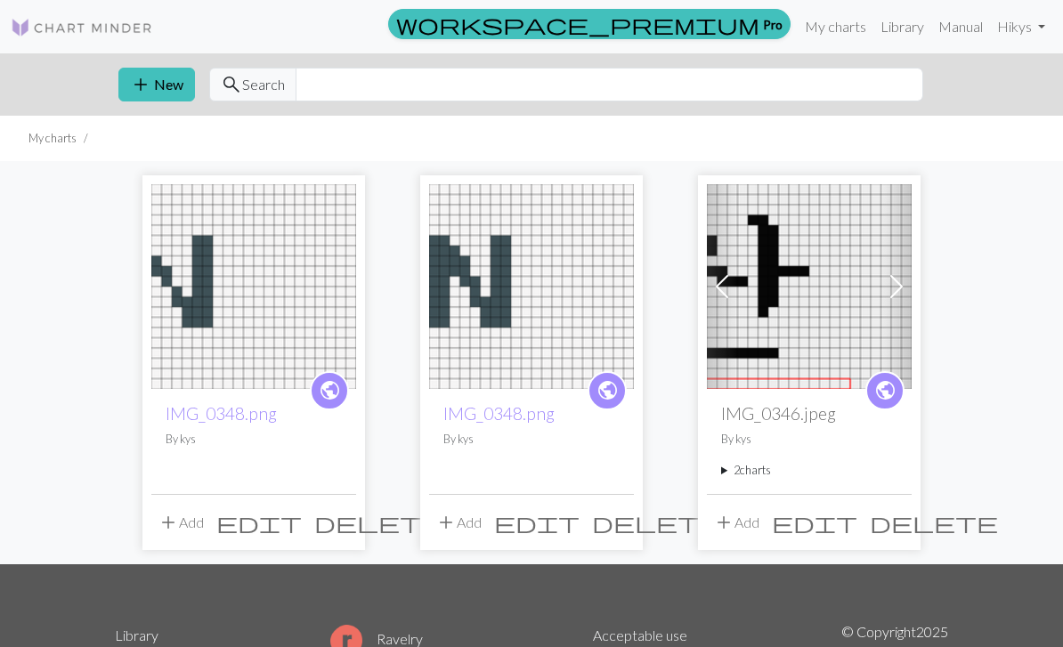
click at [745, 470] on summary "2 charts" at bounding box center [809, 470] width 176 height 17
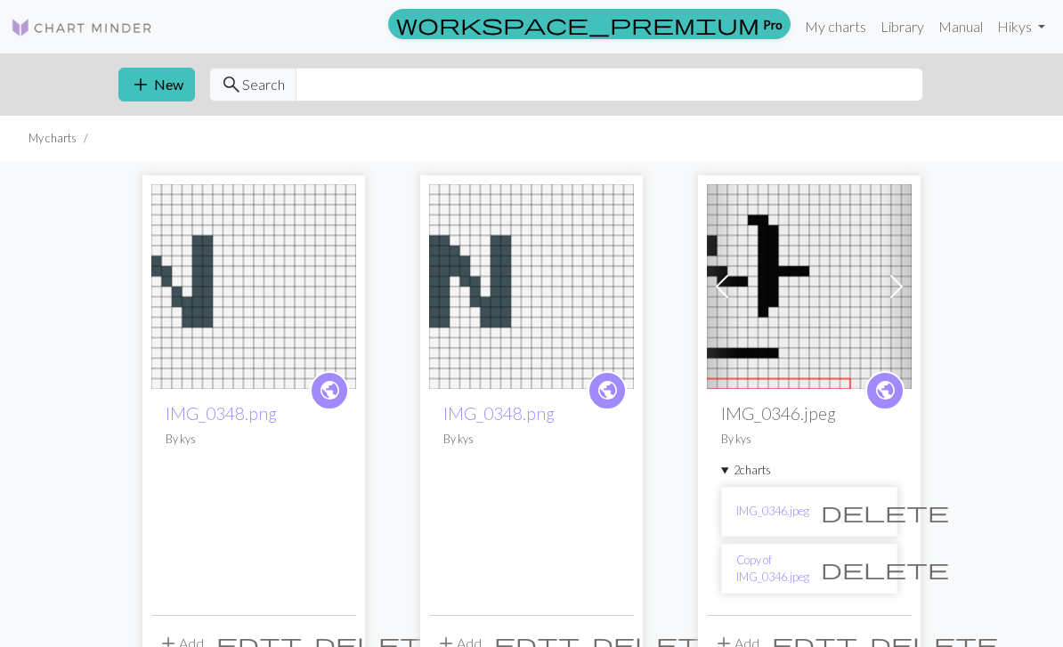
click at [810, 335] on img at bounding box center [809, 286] width 205 height 205
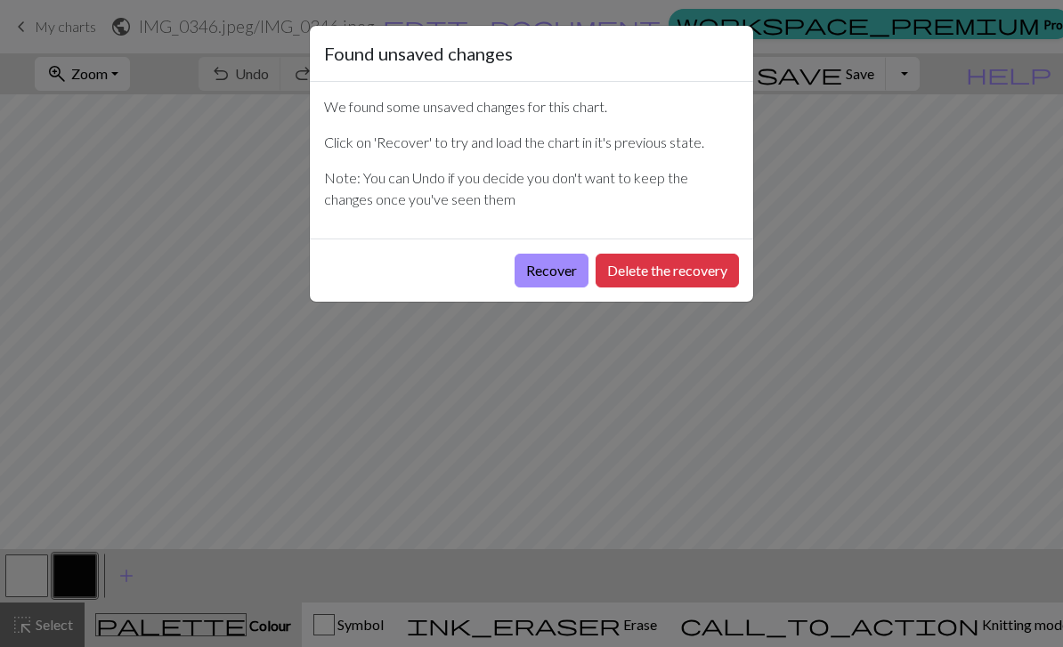
click at [533, 278] on button "Recover" at bounding box center [552, 271] width 74 height 34
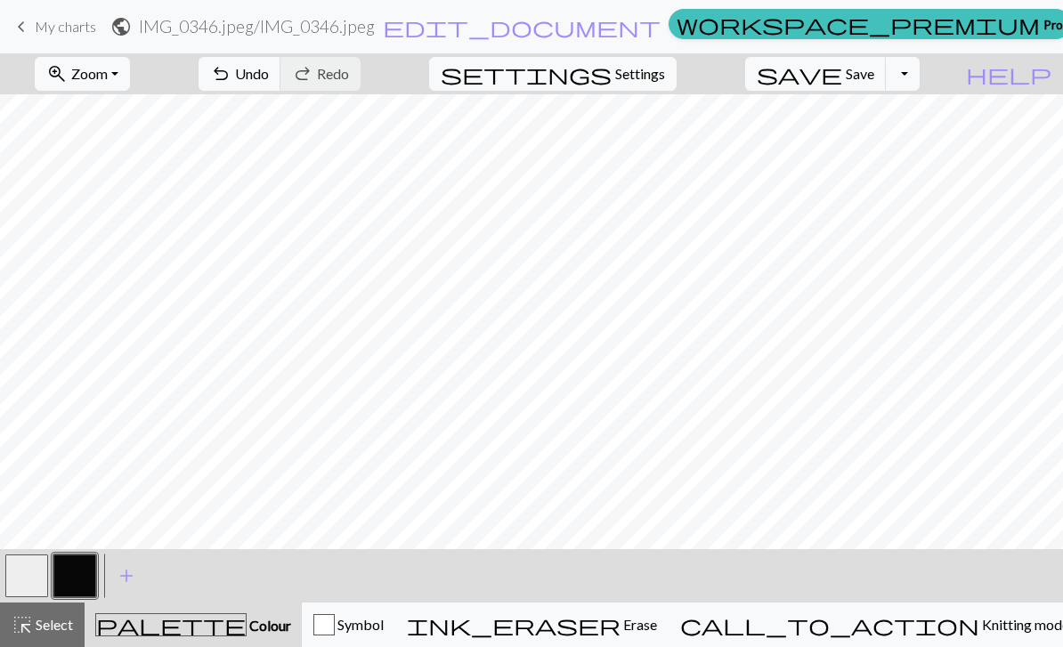
click at [652, 69] on span "Settings" at bounding box center [640, 73] width 50 height 21
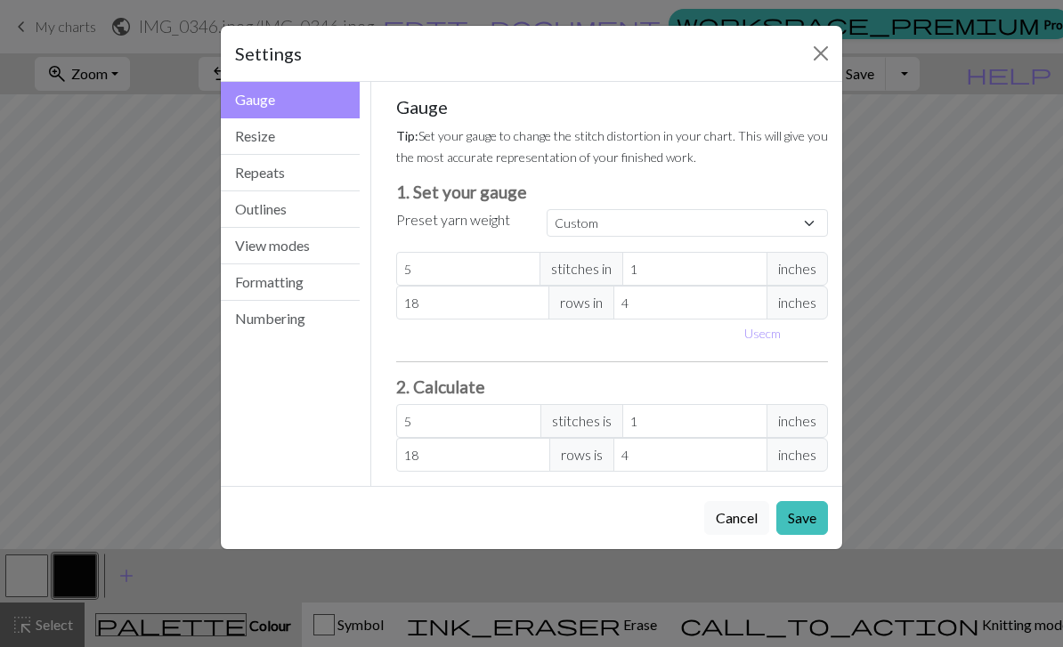
click at [258, 244] on button "View modes" at bounding box center [290, 246] width 139 height 37
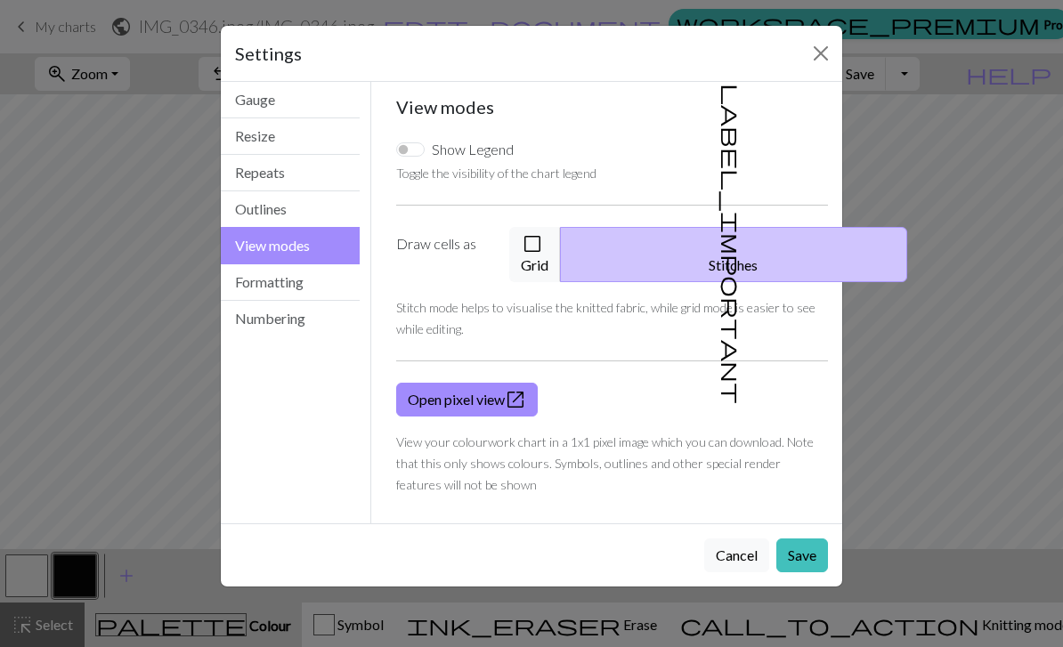
click at [551, 248] on button "check_box_outline_blank Grid" at bounding box center [535, 254] width 52 height 55
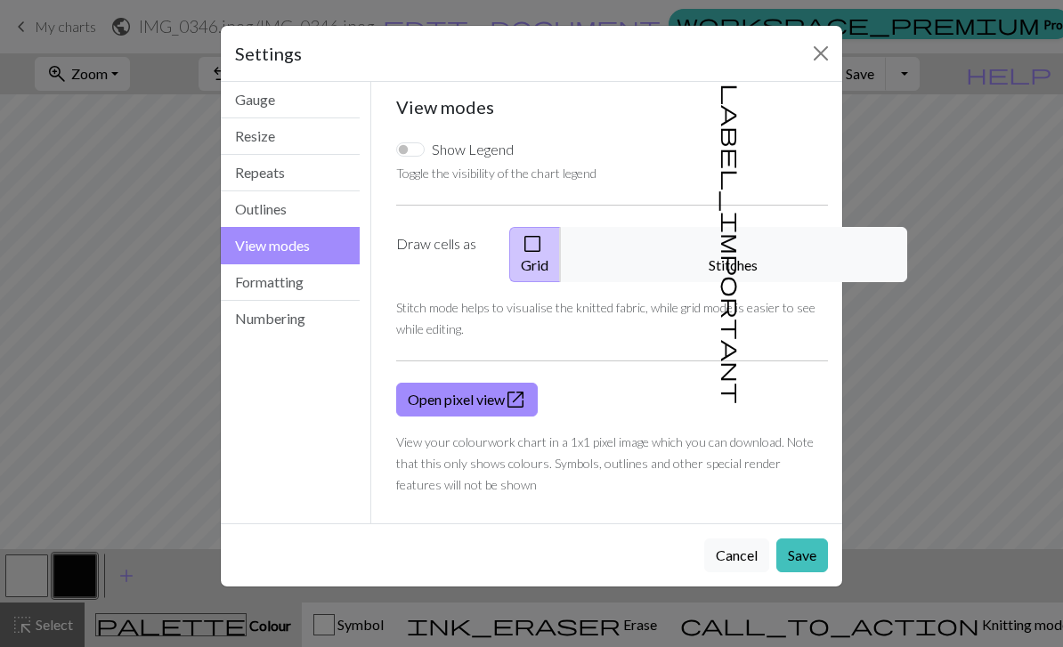
click at [454, 393] on link "Open pixel view open_in_new" at bounding box center [467, 400] width 142 height 34
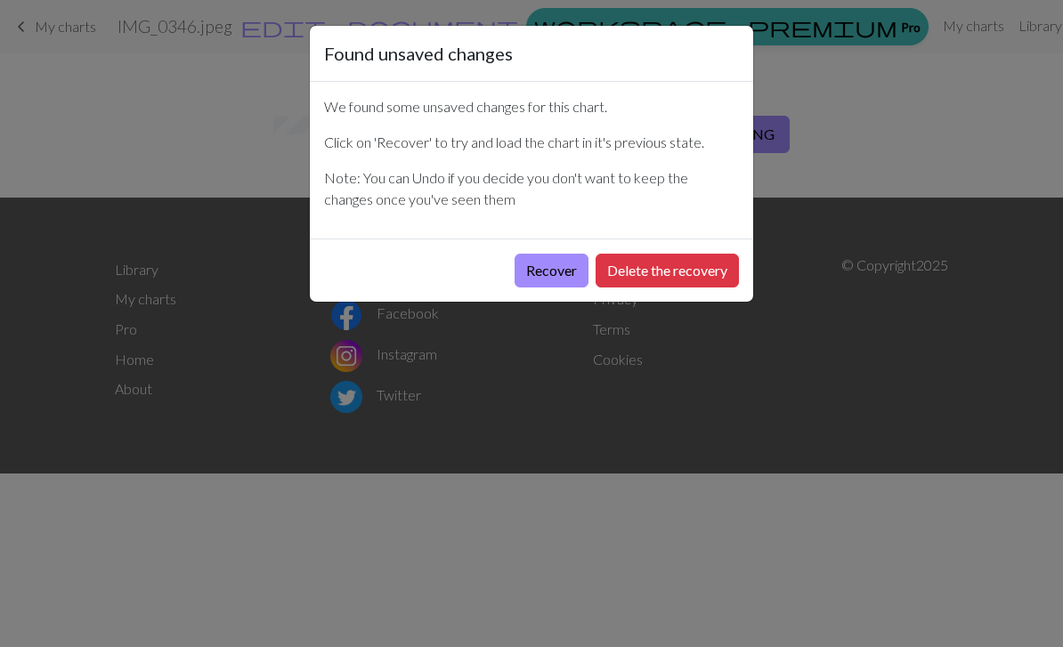
click at [541, 265] on button "Recover" at bounding box center [552, 271] width 74 height 34
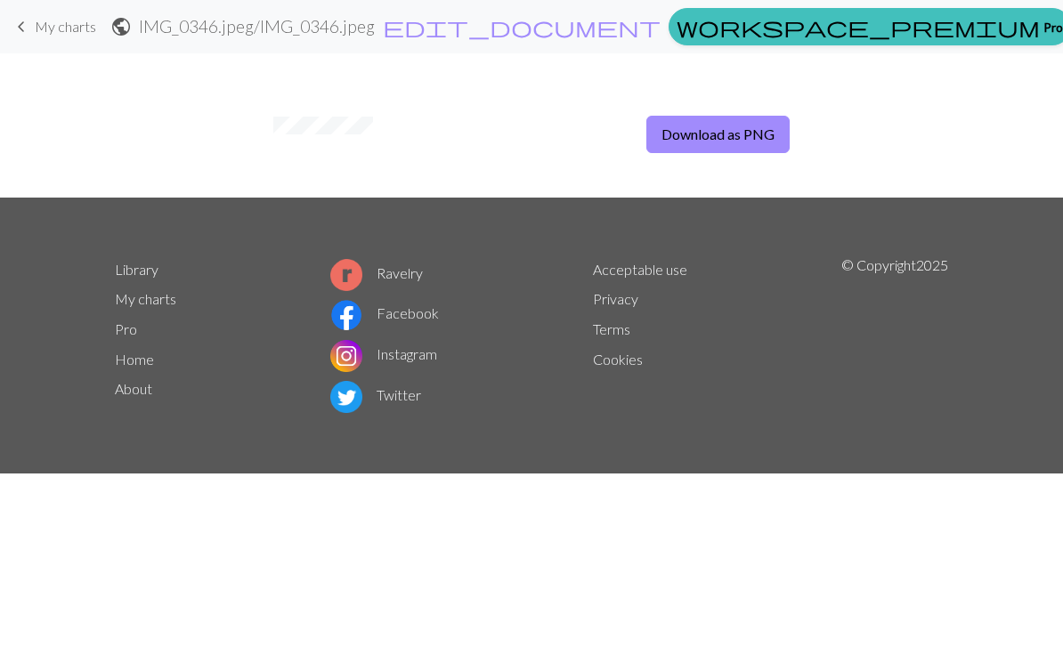
click at [675, 135] on button "Download as PNG" at bounding box center [718, 134] width 143 height 37
click at [679, 131] on button "Download as PNG" at bounding box center [718, 134] width 143 height 37
click at [51, 16] on link "keyboard_arrow_left My charts" at bounding box center [53, 27] width 85 height 30
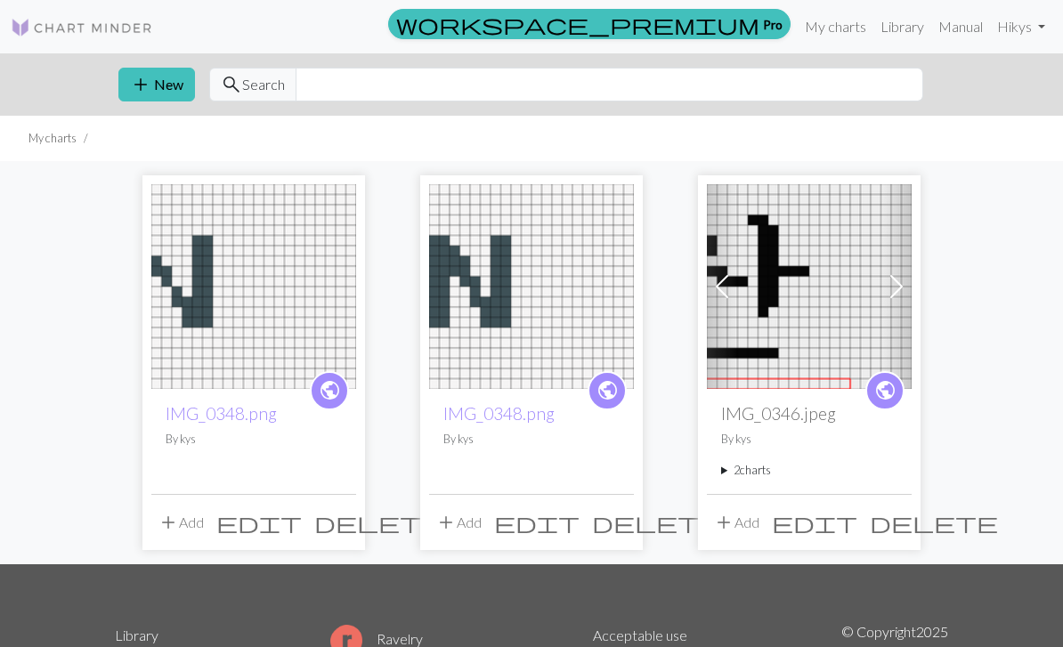
click at [781, 342] on img at bounding box center [809, 286] width 205 height 205
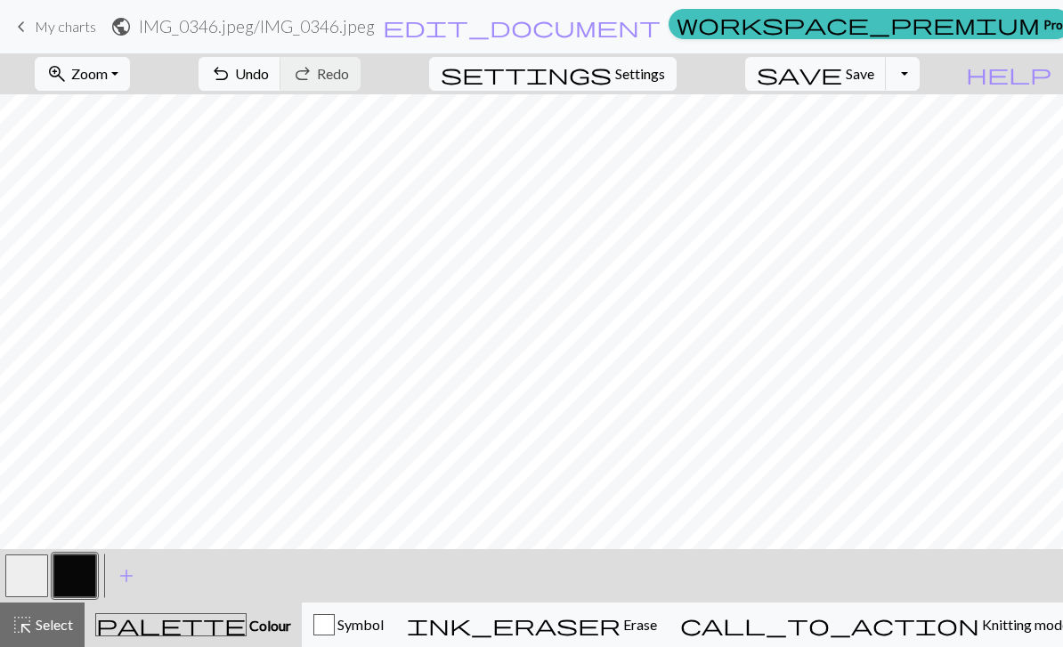
click at [232, 61] on span "undo" at bounding box center [220, 73] width 21 height 25
click at [281, 60] on button "undo Undo Undo" at bounding box center [240, 74] width 83 height 34
click at [68, 74] on span "zoom_in" at bounding box center [56, 73] width 21 height 25
click at [91, 114] on button "Fit all" at bounding box center [106, 113] width 141 height 28
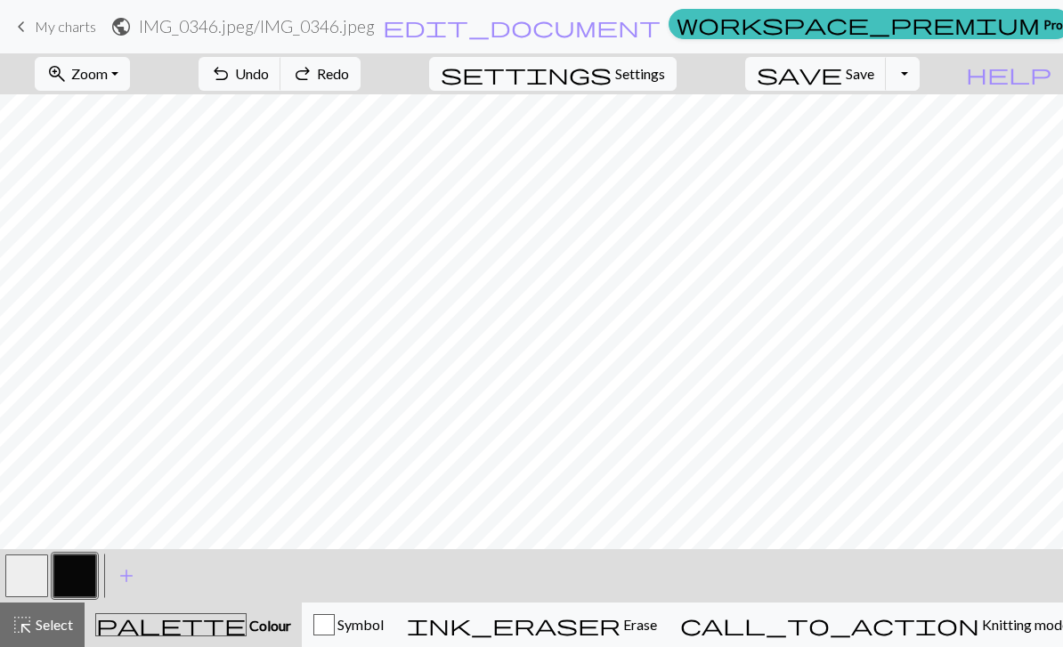
scroll to position [0, 0]
click at [68, 82] on span "zoom_in" at bounding box center [56, 73] width 21 height 25
click at [43, 631] on span "Select" at bounding box center [53, 624] width 40 height 17
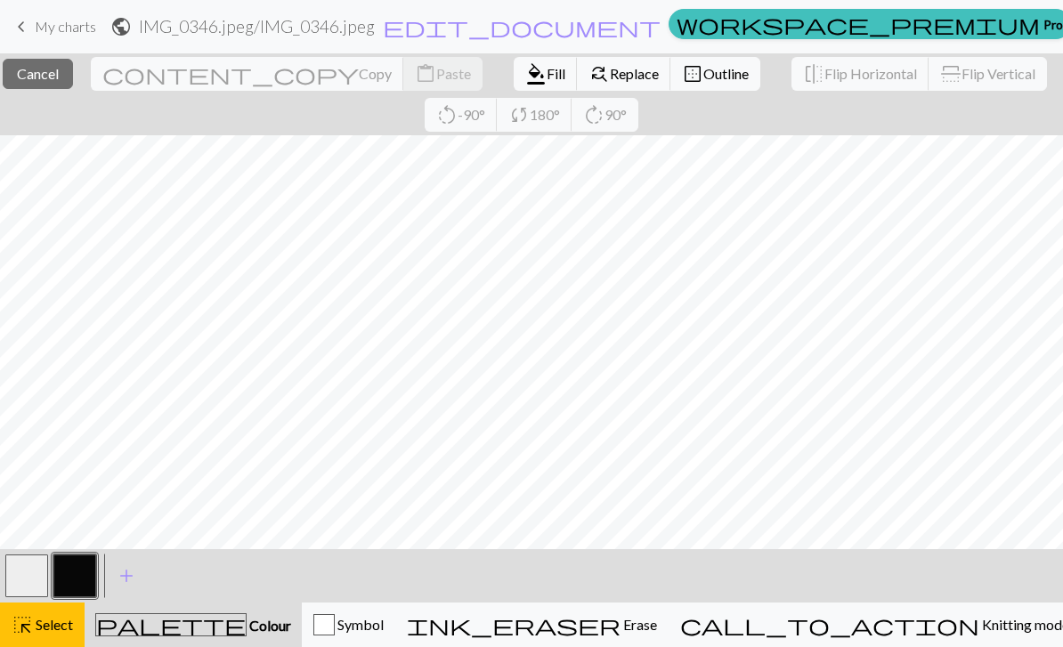
click at [682, 69] on span "border_outer" at bounding box center [692, 73] width 21 height 25
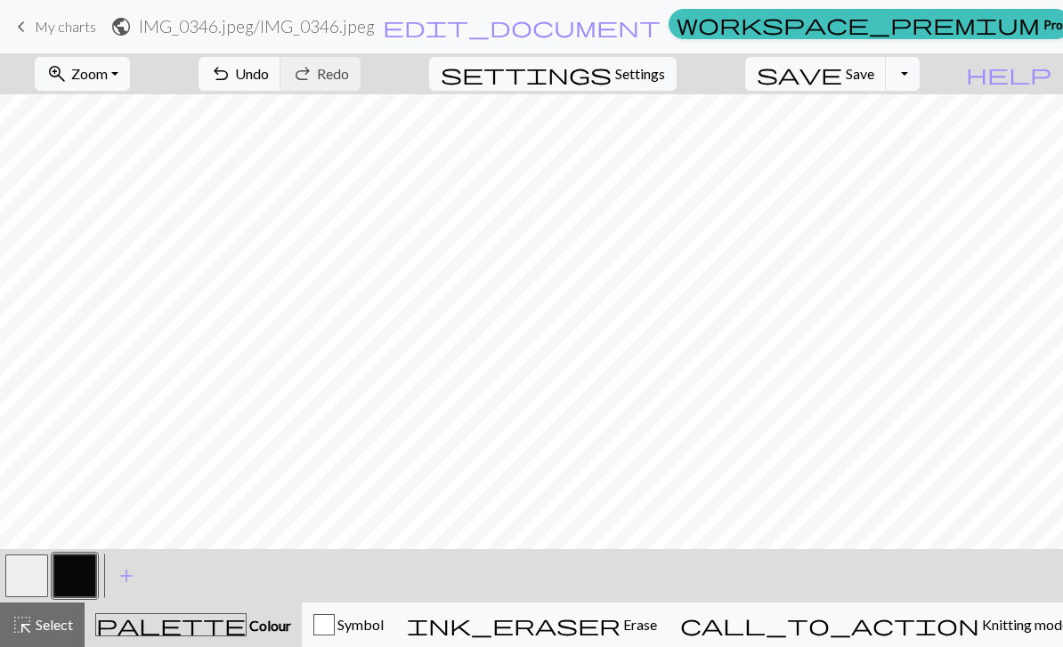
click at [232, 70] on span "undo" at bounding box center [220, 73] width 21 height 25
click at [232, 75] on span "undo" at bounding box center [220, 73] width 21 height 25
click at [232, 74] on span "undo" at bounding box center [220, 73] width 21 height 25
click at [321, 76] on div "undo Undo Undo redo Redo Redo" at bounding box center [279, 73] width 189 height 41
click at [339, 72] on div "undo Undo Undo redo Redo Redo" at bounding box center [279, 73] width 189 height 41
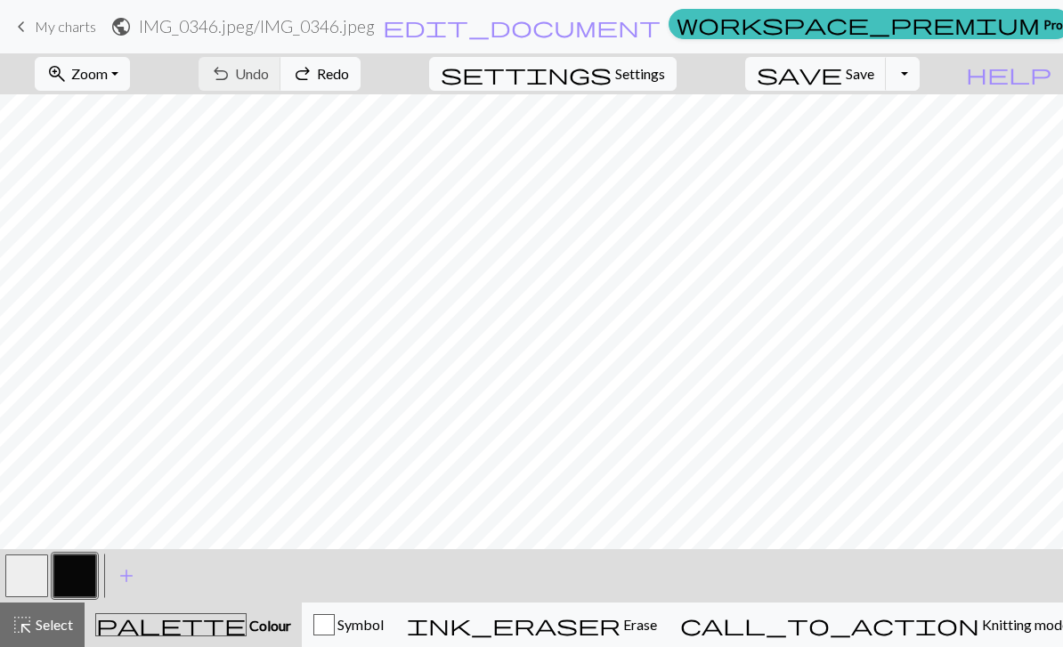
click at [31, 631] on span "highlight_alt" at bounding box center [22, 625] width 21 height 25
click at [281, 85] on button "undo Undo Undo" at bounding box center [240, 74] width 83 height 34
click at [52, 631] on span "Select" at bounding box center [53, 624] width 40 height 17
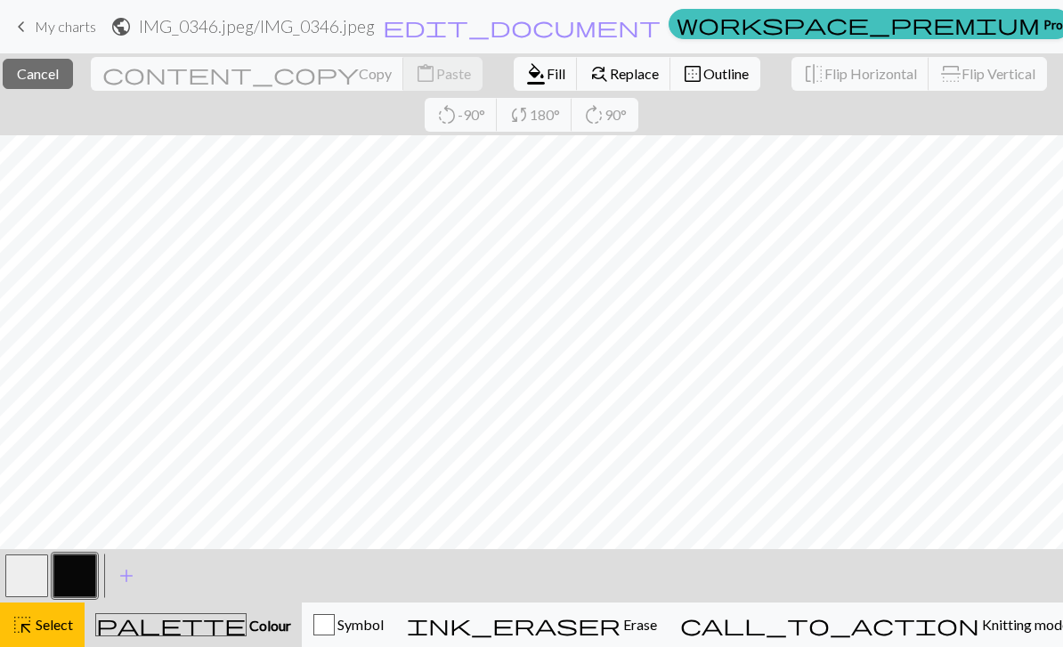
click at [610, 74] on span "Replace" at bounding box center [634, 73] width 49 height 17
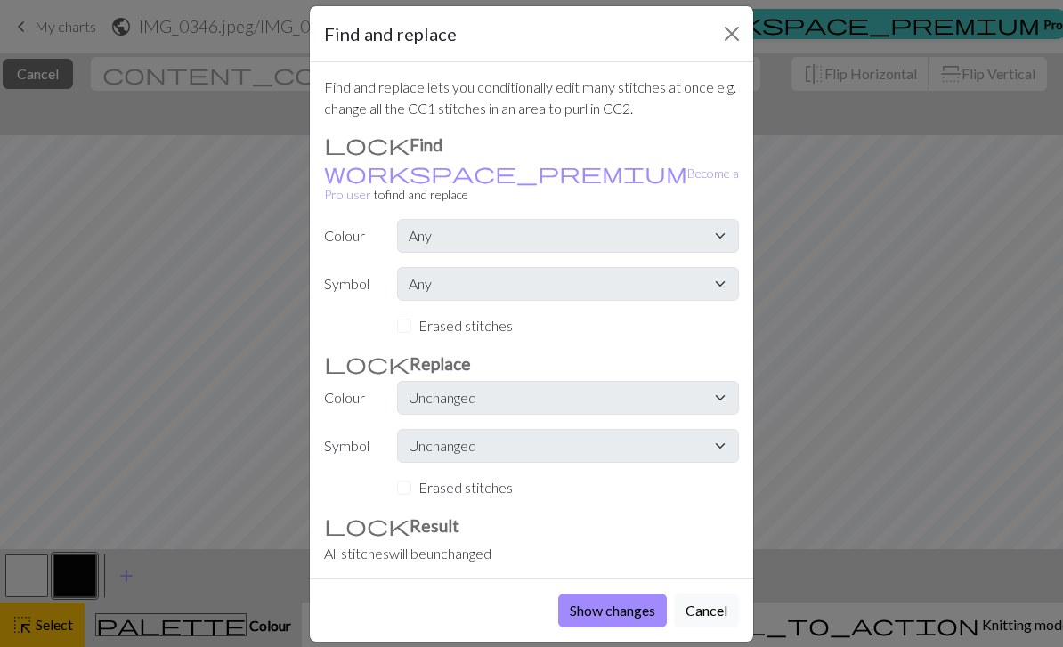
scroll to position [19, 0]
click at [573, 595] on button "Show changes" at bounding box center [612, 612] width 109 height 34
click at [572, 581] on div "< > add Add a colour" at bounding box center [531, 575] width 1063 height 53
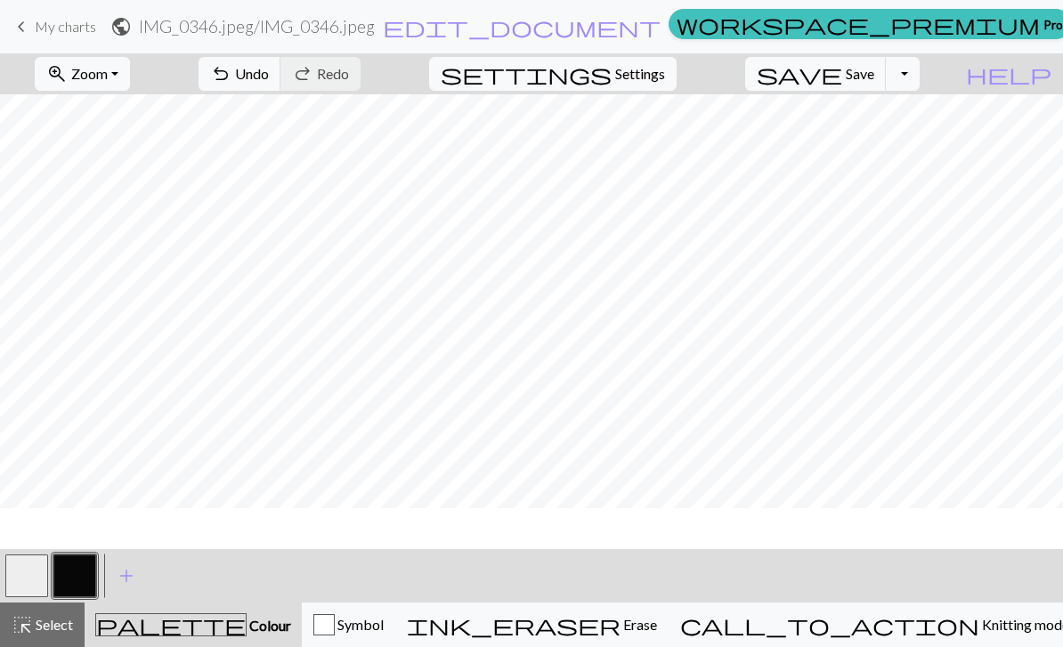
click at [584, 587] on div "< > add Add a colour" at bounding box center [531, 575] width 1063 height 53
click at [91, 627] on button "palette Colour Colour" at bounding box center [193, 625] width 217 height 45
click at [39, 632] on span "Select" at bounding box center [53, 624] width 40 height 17
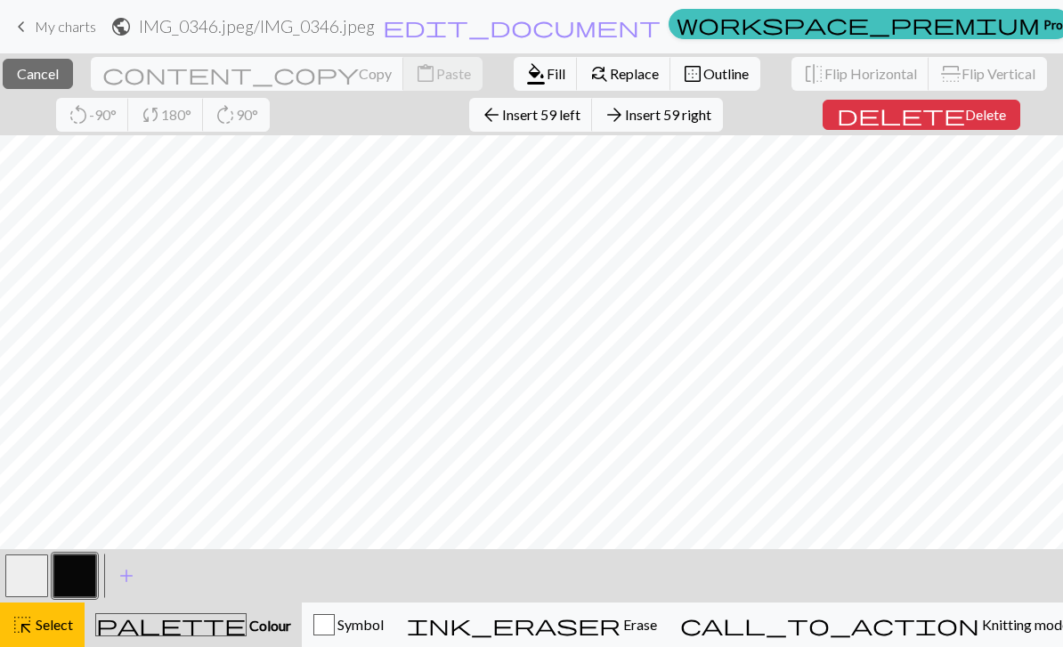
click at [712, 121] on span "Insert 59 right" at bounding box center [668, 114] width 86 height 17
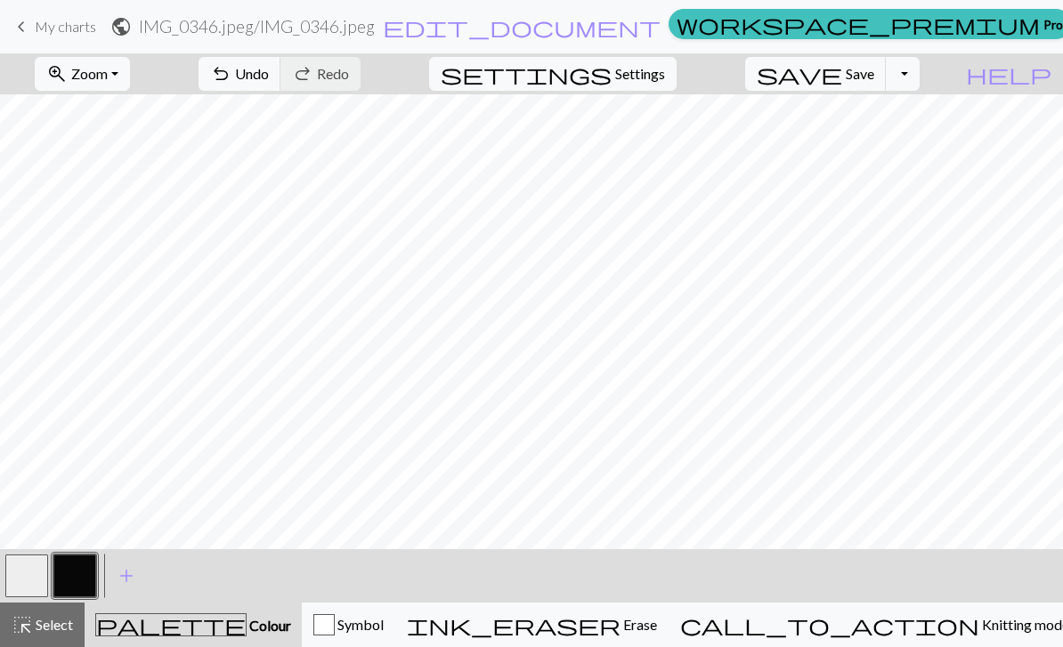
click at [59, 636] on button "highlight_alt Select Select" at bounding box center [42, 625] width 85 height 45
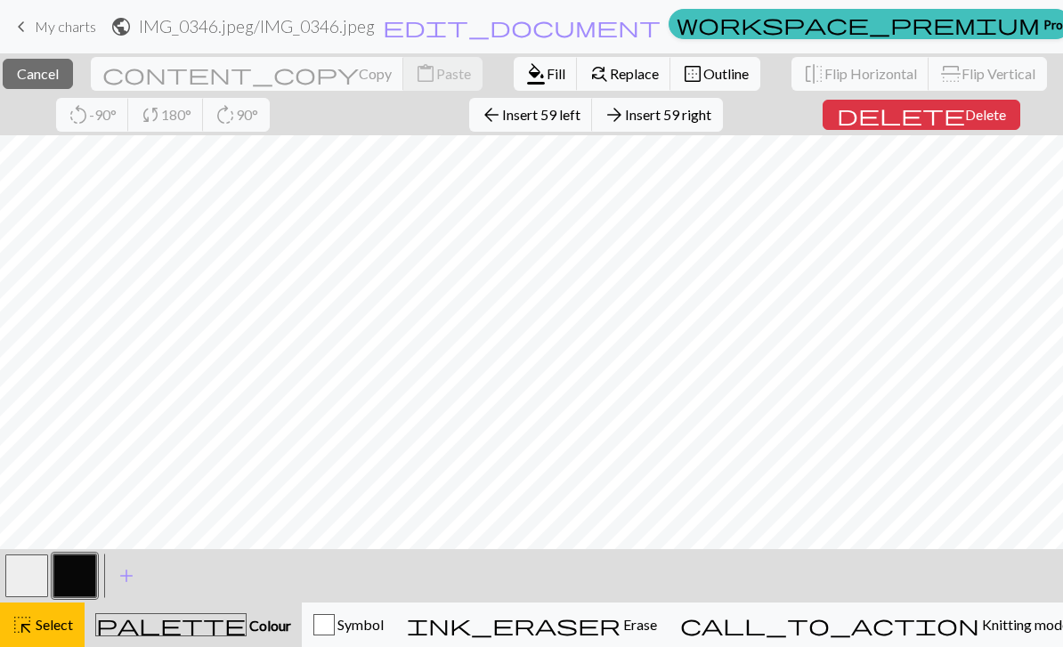
click at [712, 121] on span "Insert 59 right" at bounding box center [668, 114] width 86 height 17
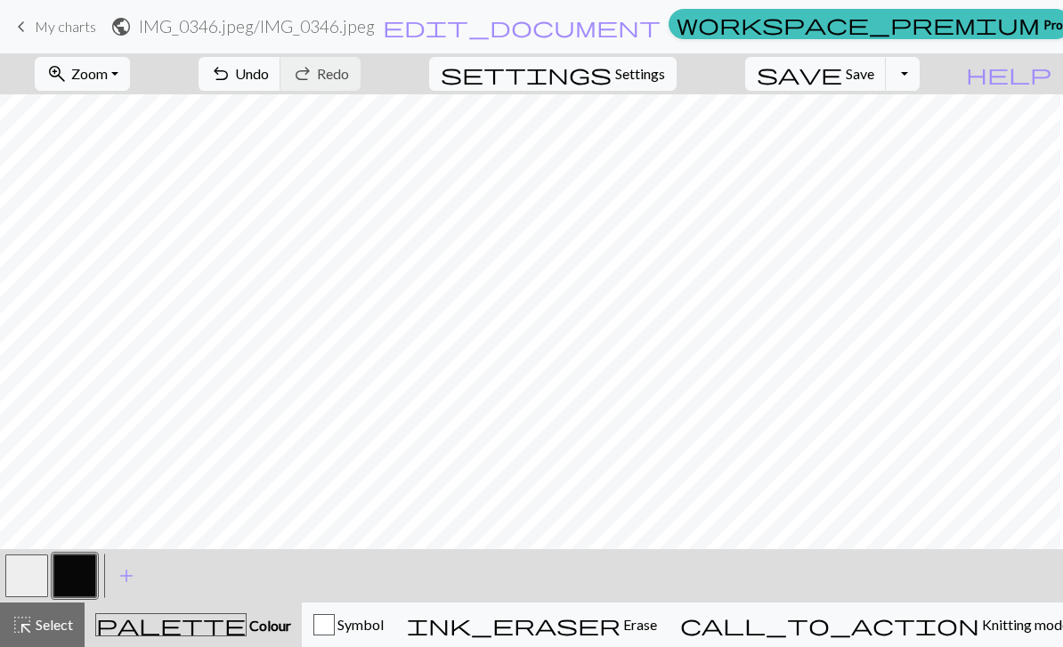
scroll to position [0, 105]
click at [232, 71] on span "undo" at bounding box center [220, 73] width 21 height 25
click at [232, 70] on span "undo" at bounding box center [220, 73] width 21 height 25
click at [232, 78] on span "undo" at bounding box center [220, 73] width 21 height 25
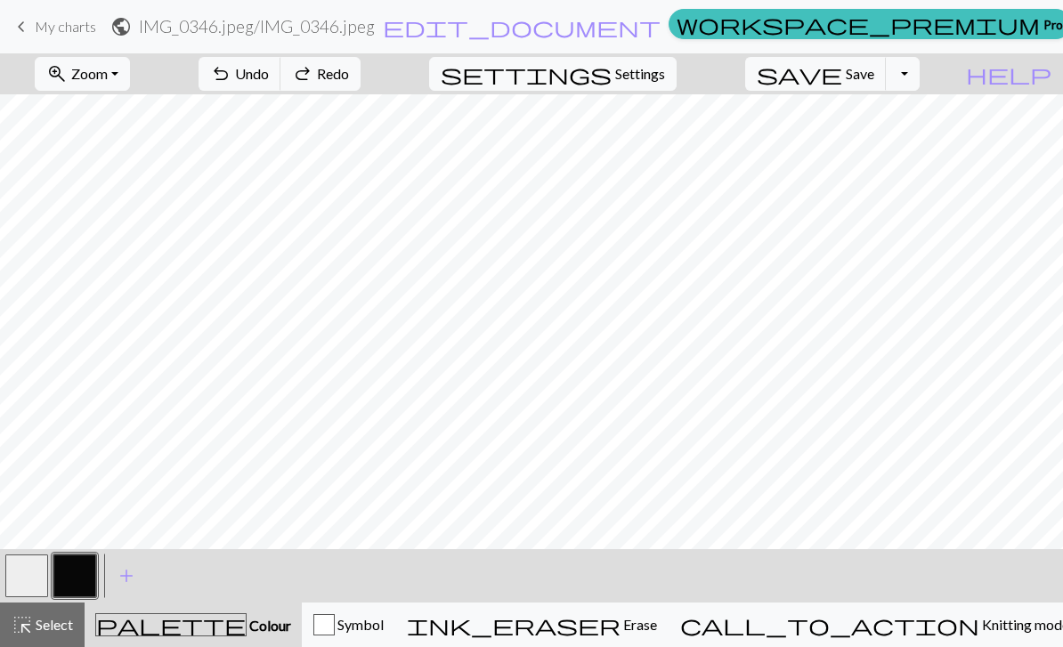
scroll to position [0, 0]
click at [326, 77] on div "undo Undo Undo redo Redo Redo" at bounding box center [279, 73] width 189 height 41
click at [325, 77] on div "undo Undo Undo redo Redo Redo" at bounding box center [279, 73] width 189 height 41
click at [326, 75] on div "undo Undo Undo redo Redo Redo" at bounding box center [279, 73] width 189 height 41
click at [325, 75] on div "undo Undo Undo redo Redo Redo" at bounding box center [279, 73] width 189 height 41
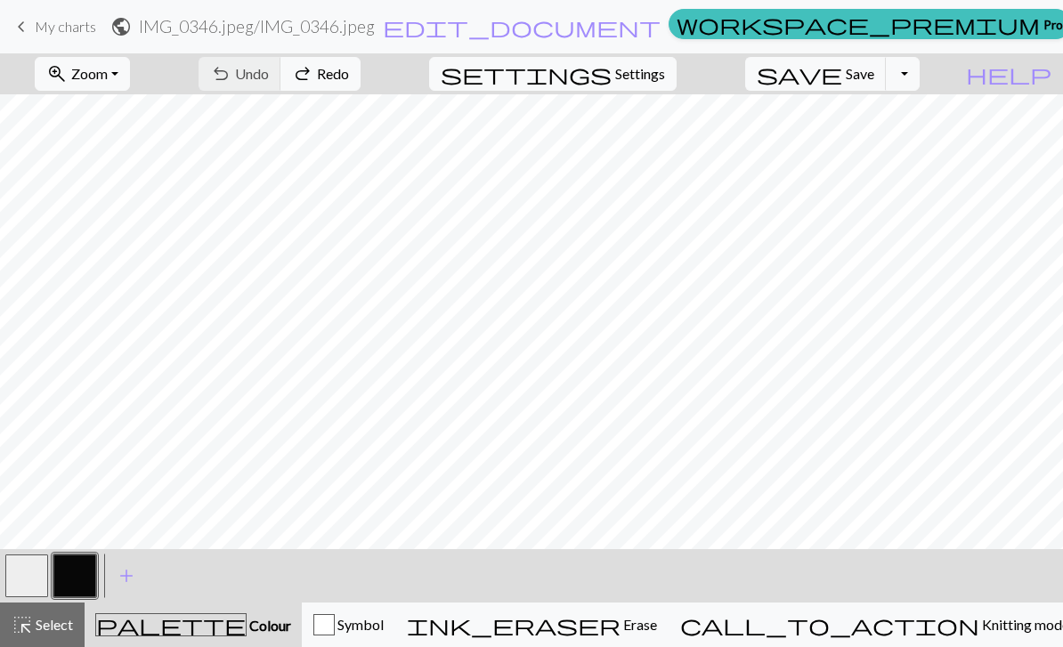
click at [326, 74] on div "undo Undo Undo redo Redo Redo" at bounding box center [279, 73] width 189 height 41
click at [24, 625] on span "highlight_alt" at bounding box center [22, 625] width 21 height 25
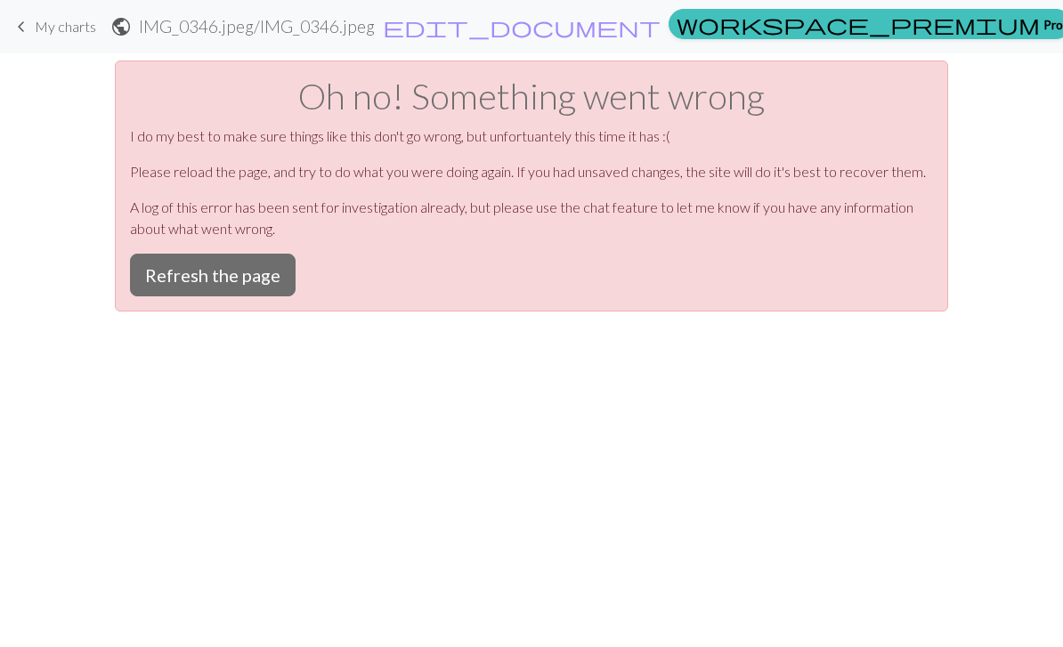
click at [199, 270] on button "Refresh the page" at bounding box center [213, 275] width 166 height 43
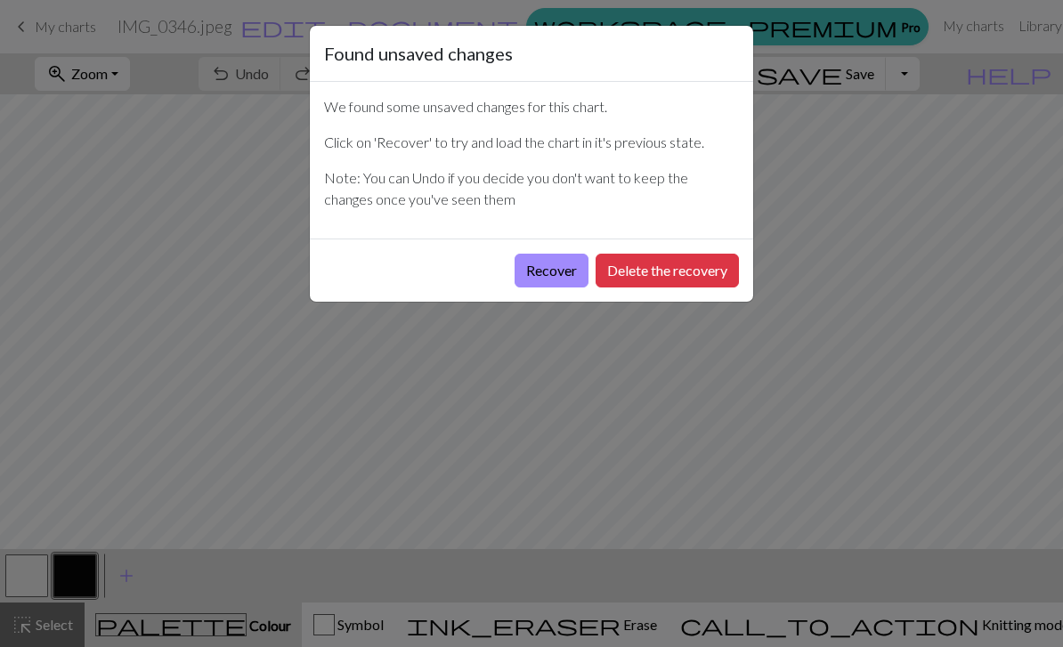
click at [548, 273] on button "Recover" at bounding box center [552, 271] width 74 height 34
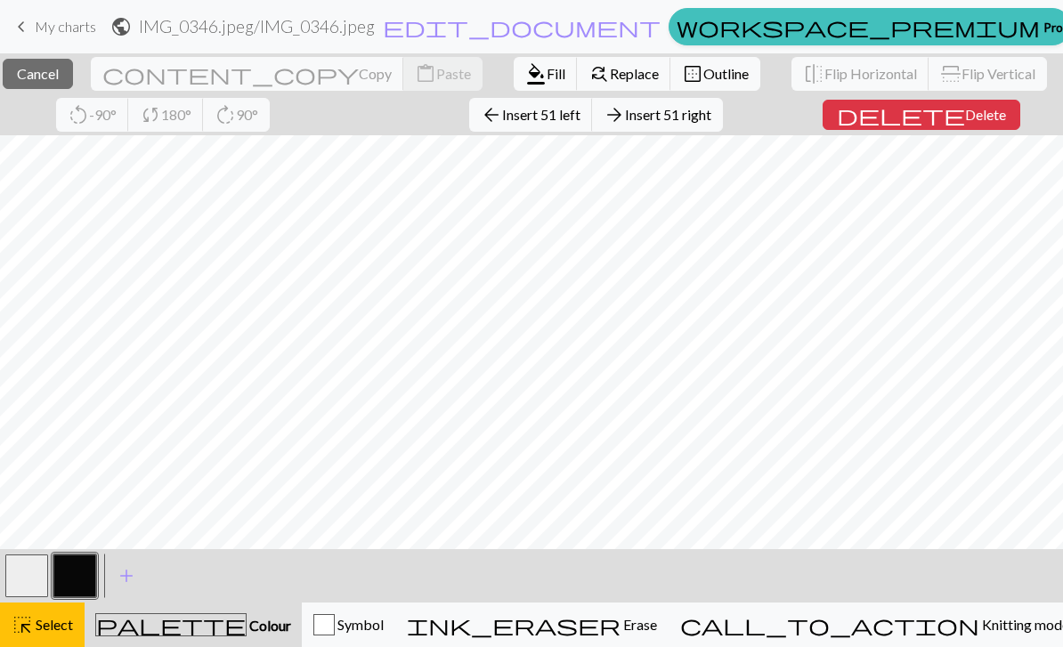
click at [976, 112] on span "Delete" at bounding box center [985, 114] width 41 height 17
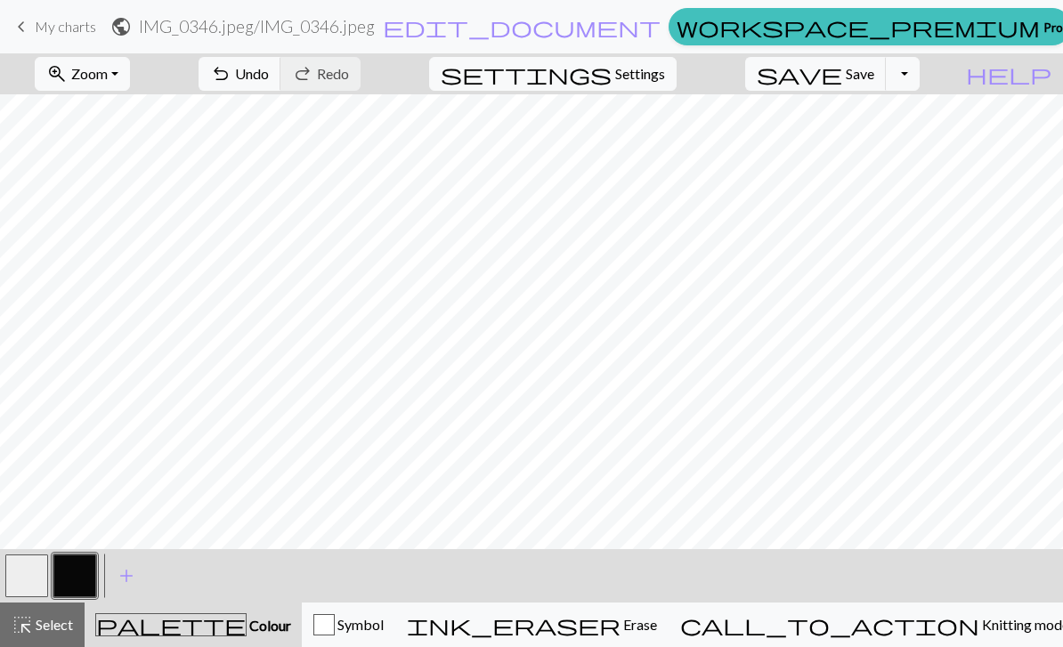
click at [108, 77] on span "Zoom" at bounding box center [89, 73] width 37 height 17
click at [95, 118] on button "Fit all" at bounding box center [106, 113] width 141 height 28
click at [232, 69] on span "undo" at bounding box center [220, 73] width 21 height 25
click at [232, 73] on span "undo" at bounding box center [220, 73] width 21 height 25
click at [329, 70] on div "undo Undo Undo redo Redo Redo" at bounding box center [279, 73] width 189 height 41
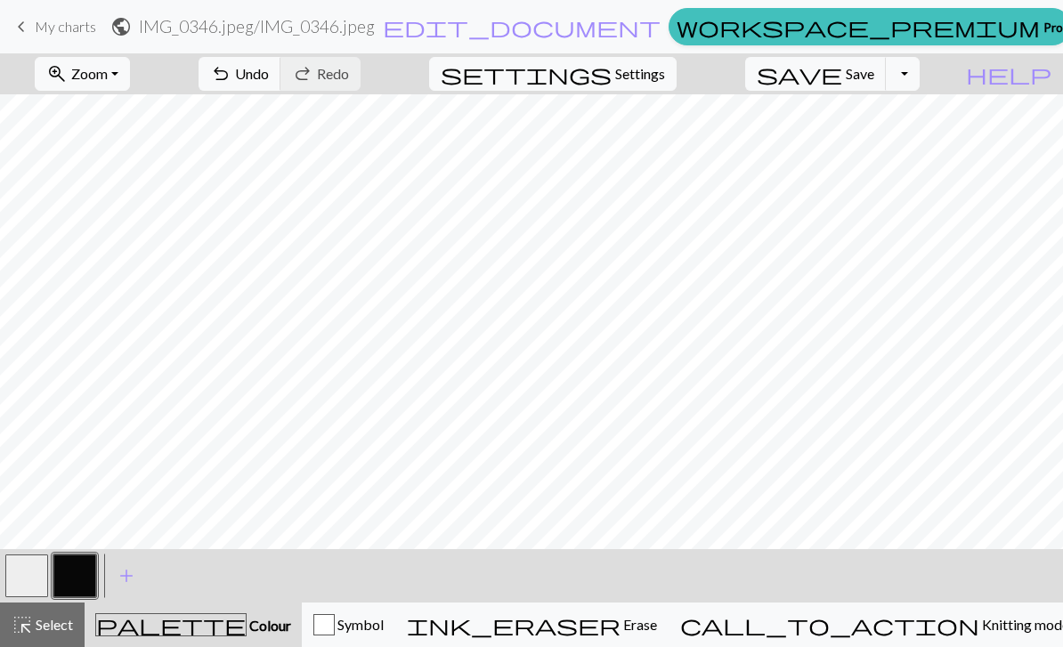
click at [108, 80] on span "Zoom" at bounding box center [89, 73] width 37 height 17
click at [106, 116] on button "Fit all" at bounding box center [106, 113] width 141 height 28
click at [1058, 609] on button "call_to_action Knitting mode Knitting mode" at bounding box center [875, 625] width 412 height 45
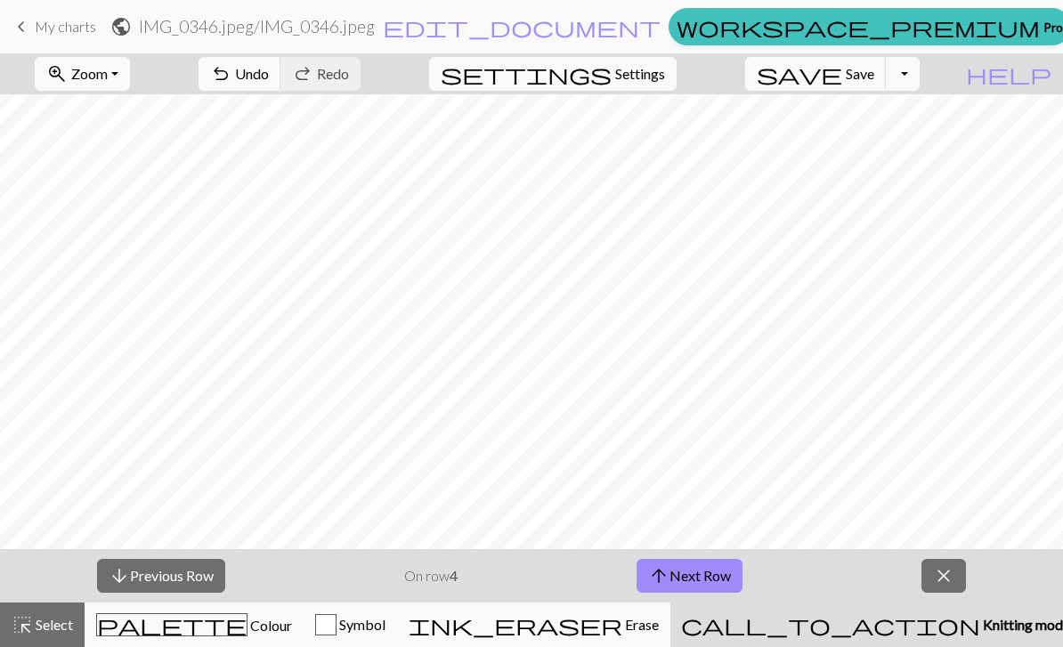
click at [942, 564] on span "close" at bounding box center [943, 576] width 21 height 25
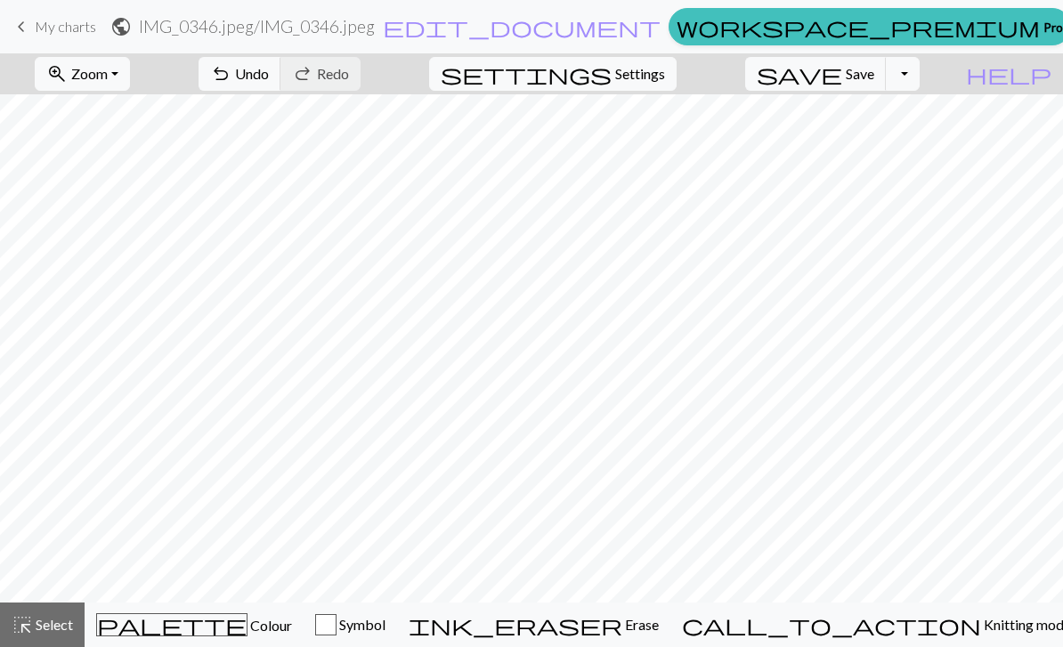
click at [19, 631] on span "highlight_alt" at bounding box center [22, 625] width 21 height 25
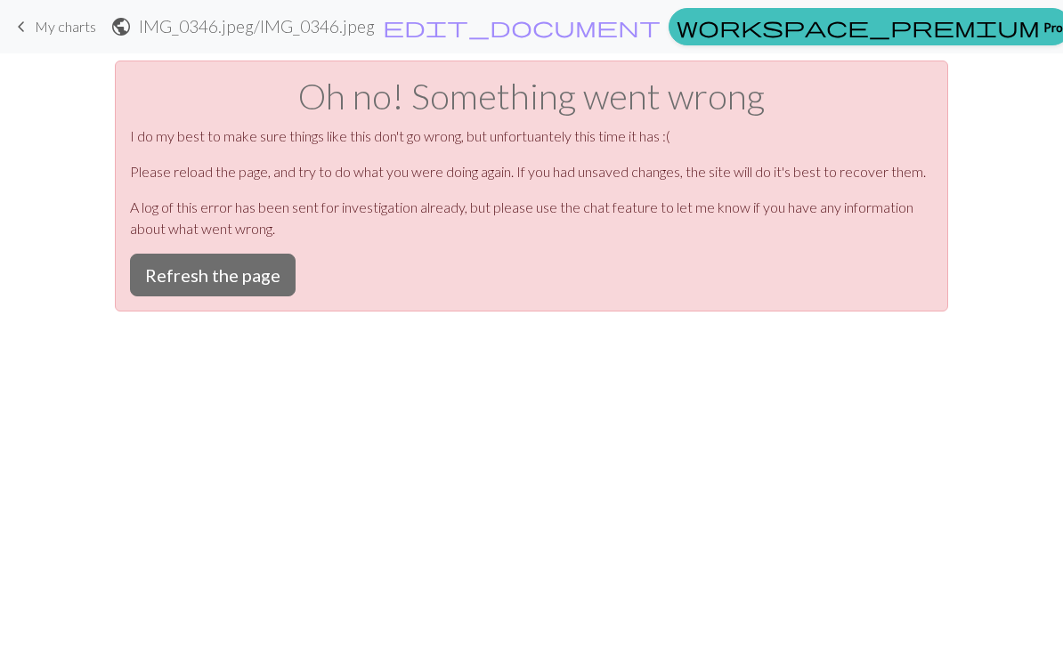
click at [183, 264] on button "Refresh the page" at bounding box center [213, 275] width 166 height 43
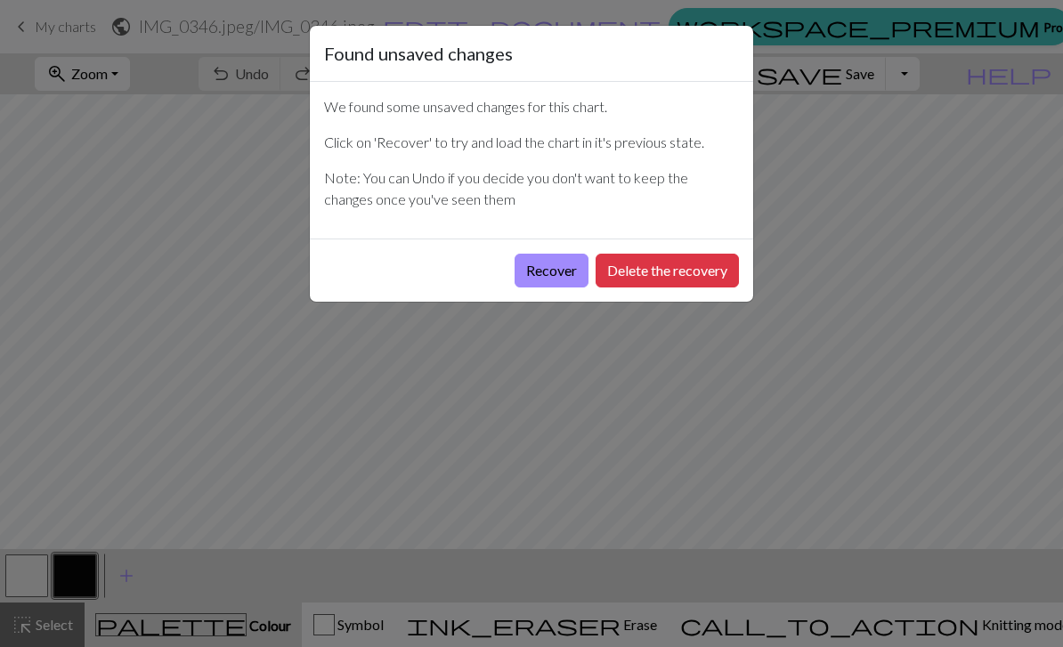
click at [530, 267] on button "Recover" at bounding box center [552, 271] width 74 height 34
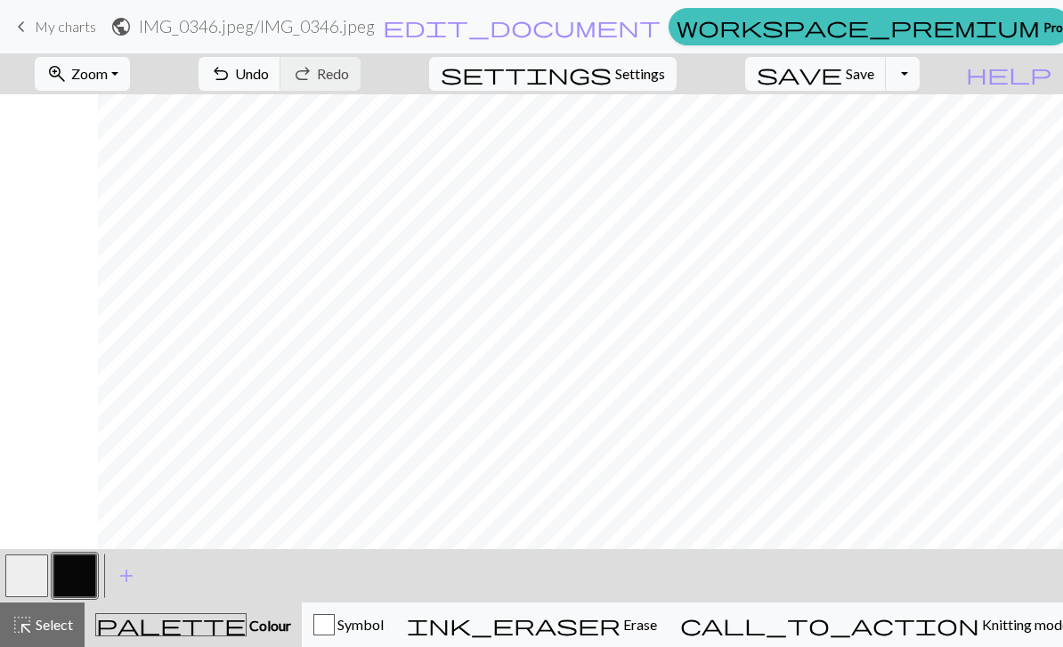
scroll to position [0, 37]
click at [106, 76] on span "Zoom" at bounding box center [89, 73] width 37 height 17
click at [98, 99] on button "Fit all" at bounding box center [106, 113] width 141 height 28
click at [57, 632] on span "Select" at bounding box center [53, 624] width 40 height 17
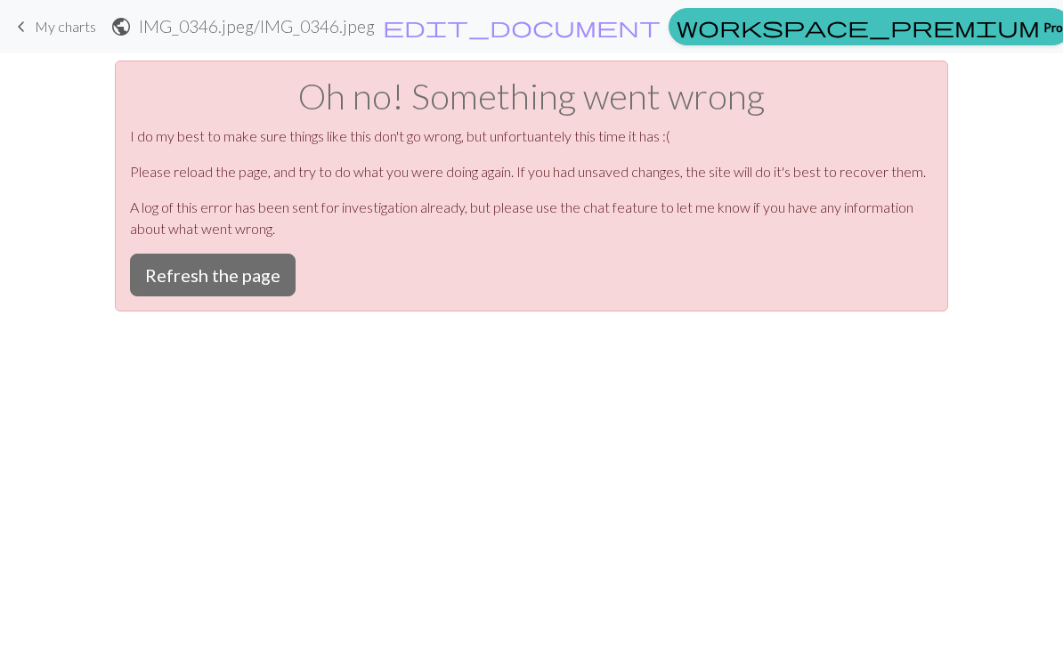
click at [184, 264] on button "Refresh the page" at bounding box center [213, 275] width 166 height 43
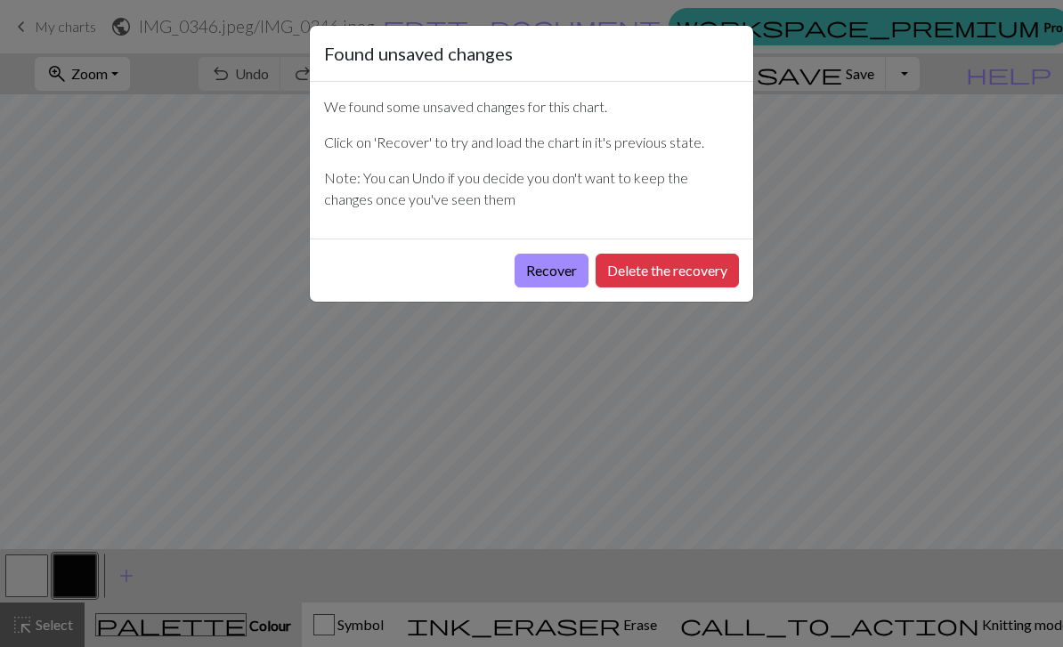
click at [536, 276] on button "Recover" at bounding box center [552, 271] width 74 height 34
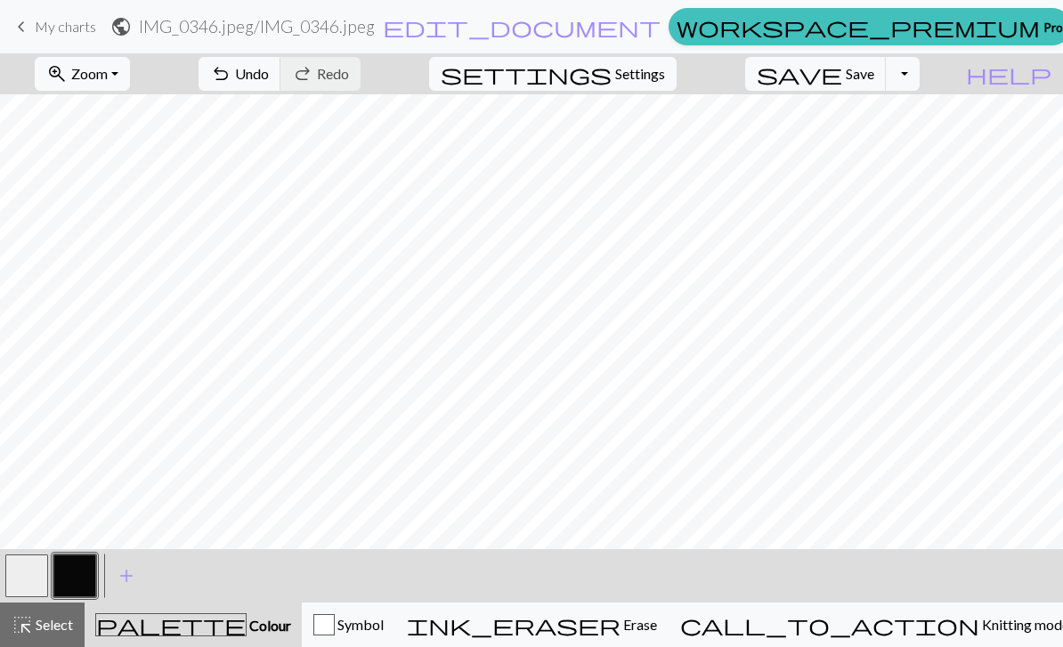
scroll to position [0, 159]
click at [108, 75] on span "Zoom" at bounding box center [89, 73] width 37 height 17
click at [97, 116] on button "Fit all" at bounding box center [106, 113] width 141 height 28
click at [44, 629] on span "Select" at bounding box center [53, 624] width 40 height 17
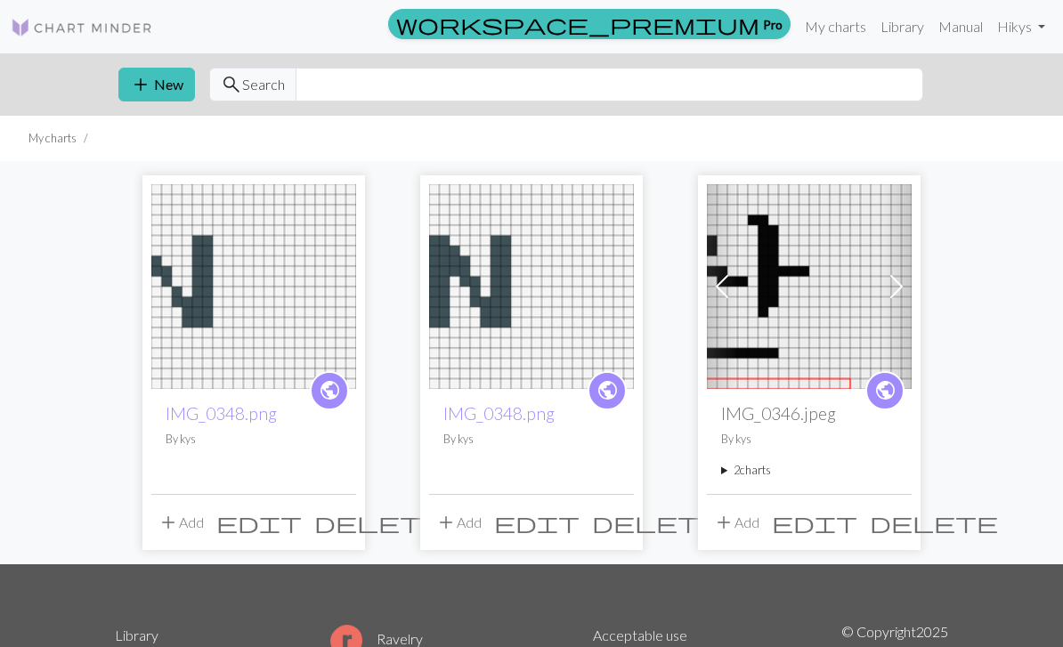
click at [780, 315] on img at bounding box center [809, 286] width 205 height 205
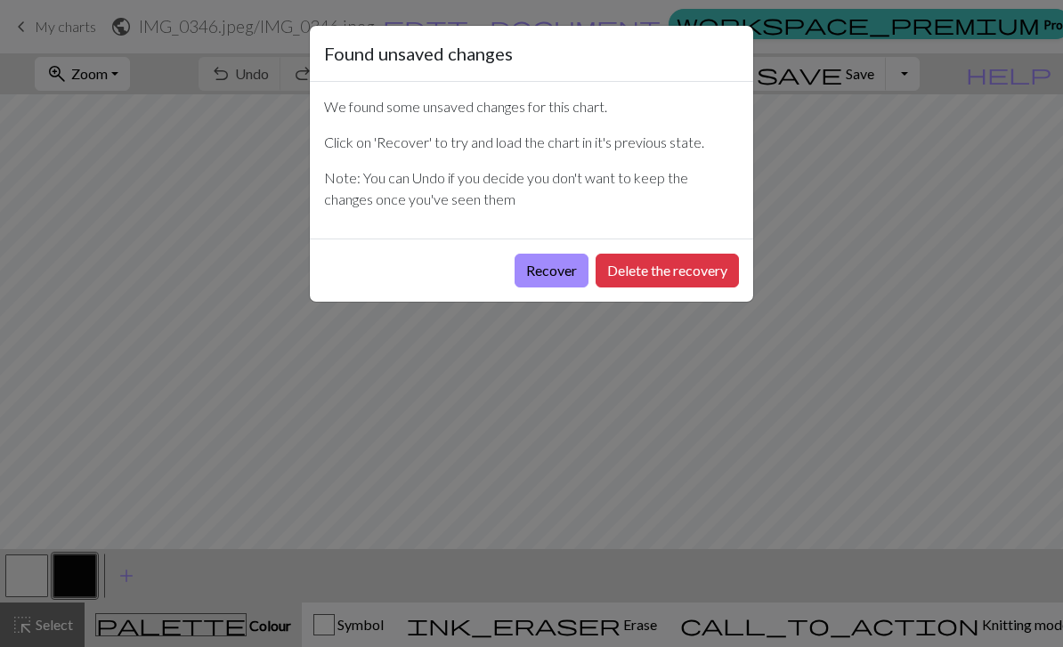
click at [552, 265] on button "Recover" at bounding box center [552, 271] width 74 height 34
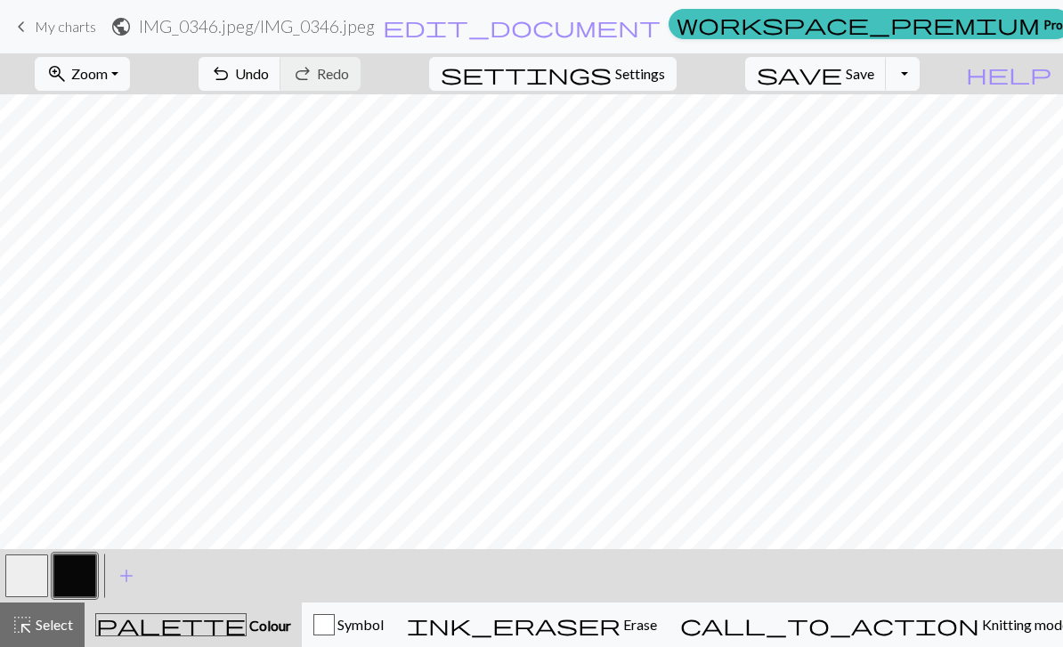
click at [104, 73] on button "zoom_in Zoom Zoom" at bounding box center [82, 74] width 95 height 34
click at [110, 113] on button "Fit all" at bounding box center [106, 113] width 141 height 28
click at [53, 631] on span "Select" at bounding box center [53, 624] width 40 height 17
click at [46, 631] on span "Select" at bounding box center [53, 624] width 40 height 17
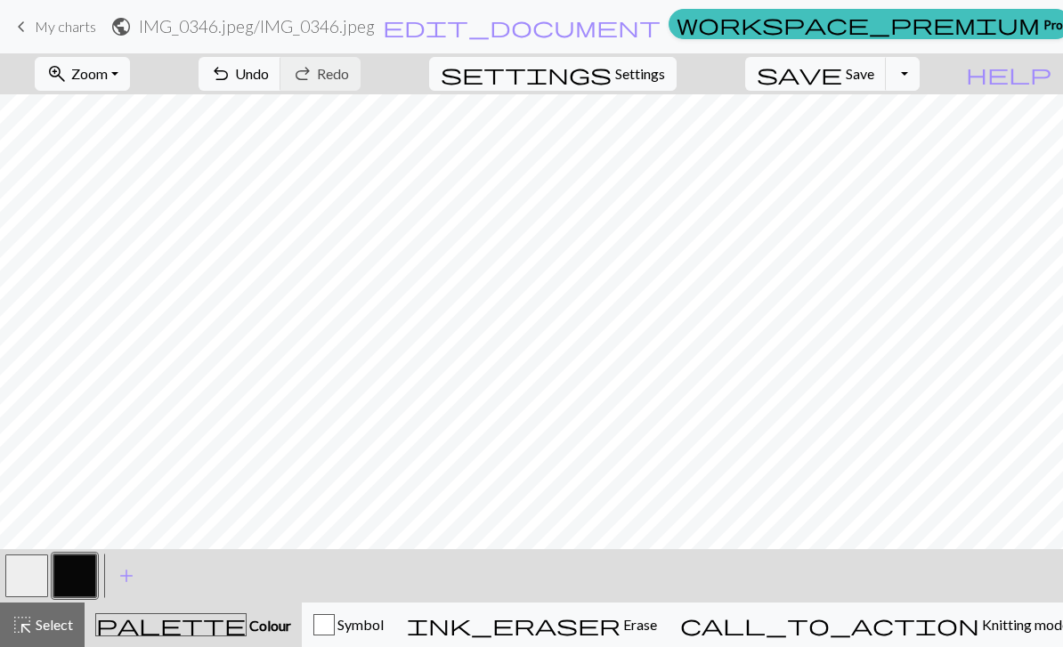
click at [46, 631] on span "Select" at bounding box center [53, 624] width 40 height 17
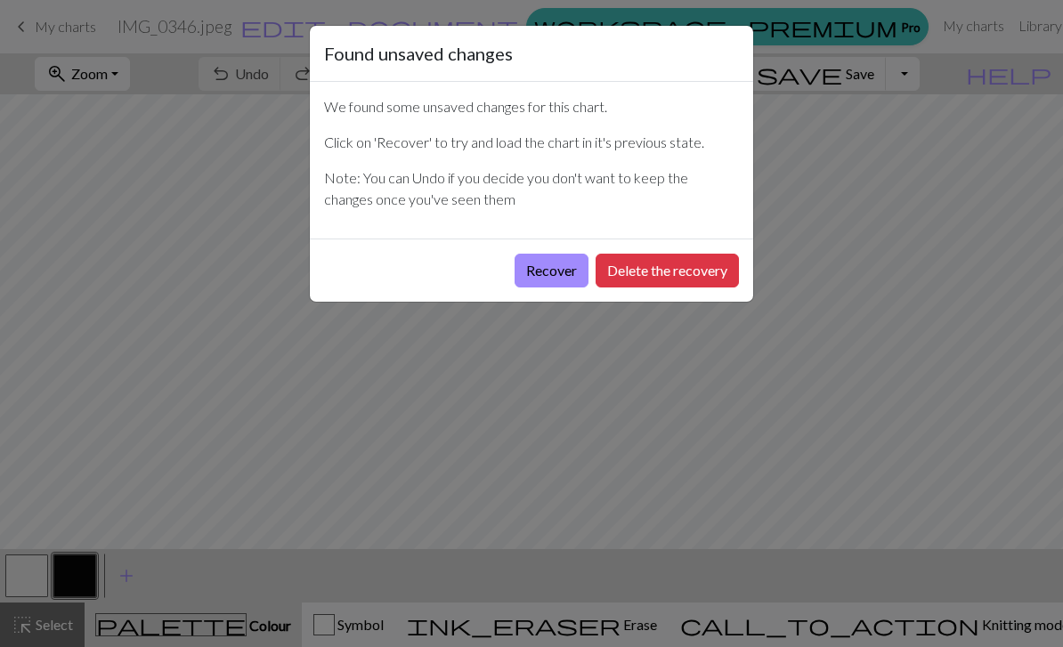
scroll to position [243, 0]
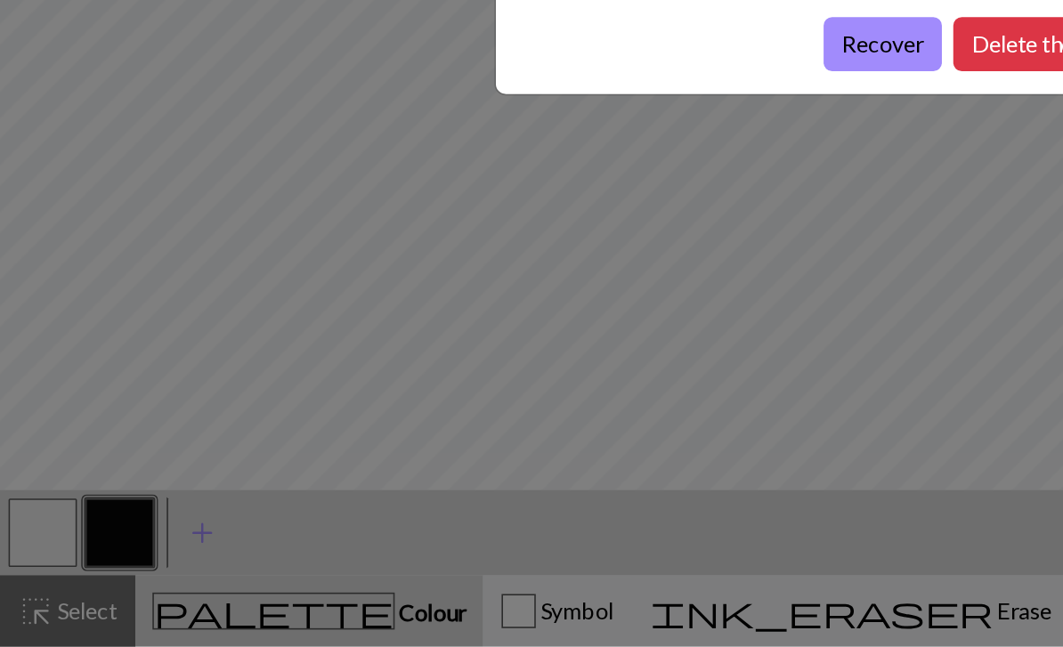
click at [522, 254] on button "Recover" at bounding box center [552, 271] width 74 height 34
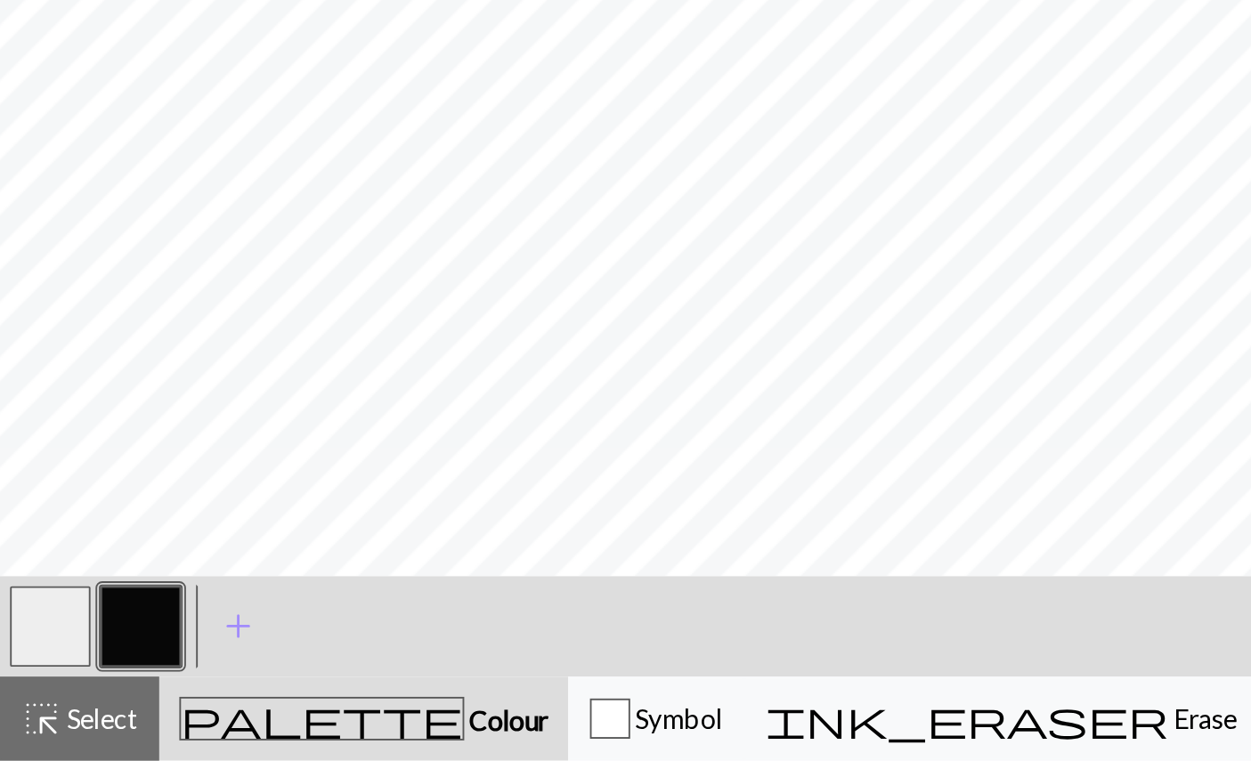
scroll to position [0, 0]
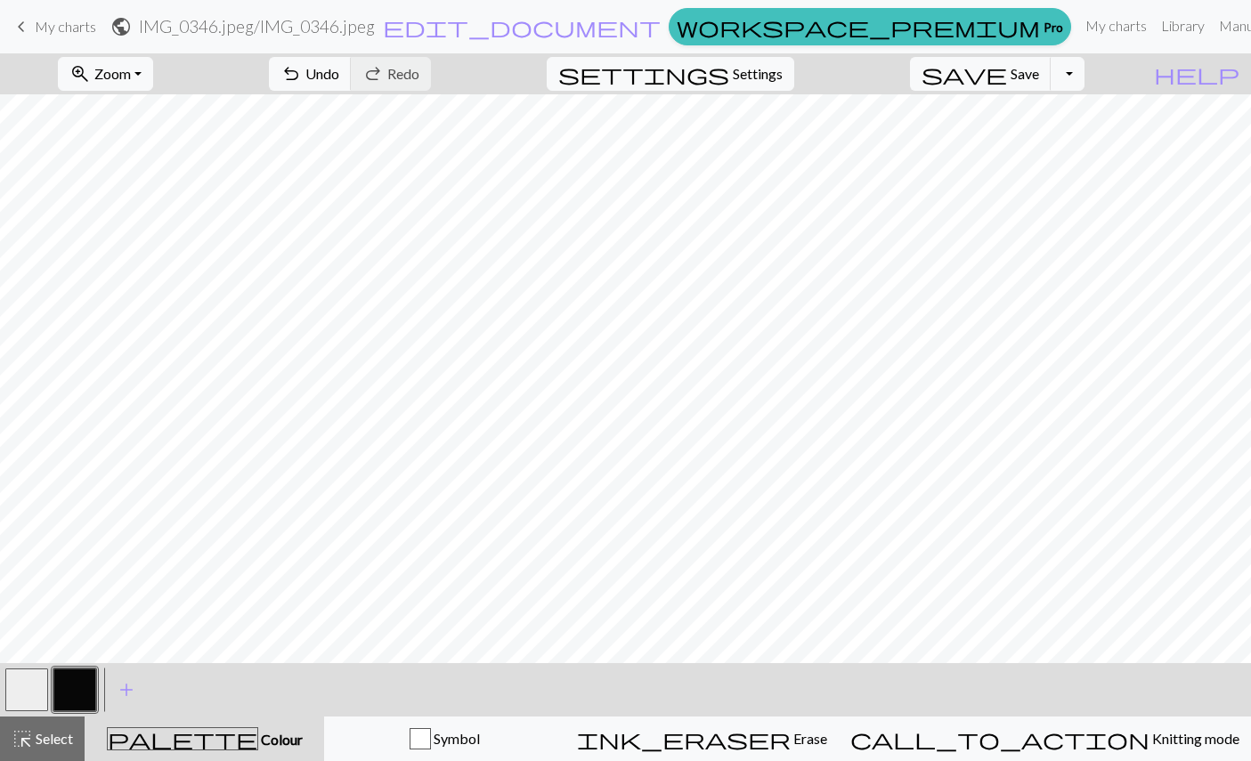
click at [339, 78] on span "Undo" at bounding box center [322, 73] width 34 height 17
click at [414, 78] on div "undo Undo Undo redo Redo Redo" at bounding box center [350, 73] width 189 height 41
click at [413, 84] on div "undo Undo Undo redo Redo Redo" at bounding box center [350, 73] width 189 height 41
click at [412, 84] on div "undo Undo Undo redo Redo Redo" at bounding box center [350, 73] width 189 height 41
click at [408, 81] on div "undo Undo Undo redo Redo Redo" at bounding box center [350, 73] width 189 height 41
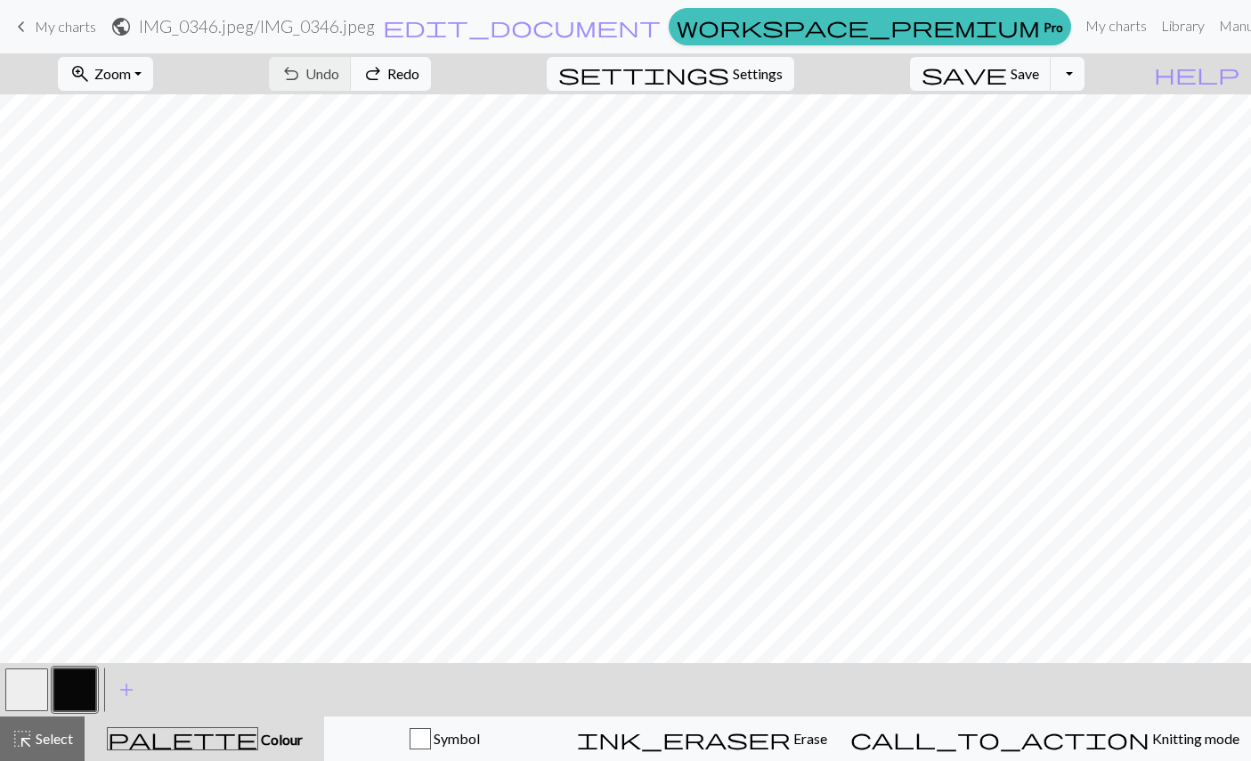
click at [408, 80] on div "undo Undo Undo redo Redo Redo" at bounding box center [350, 73] width 189 height 41
click at [409, 74] on div "undo Undo Undo redo Redo Redo" at bounding box center [350, 73] width 189 height 41
click at [409, 73] on div "undo Undo Undo redo Redo Redo" at bounding box center [350, 73] width 189 height 41
click at [408, 70] on div "undo Undo Undo redo Redo Redo" at bounding box center [350, 73] width 189 height 41
click at [48, 14] on link "keyboard_arrow_left My charts" at bounding box center [53, 27] width 85 height 30
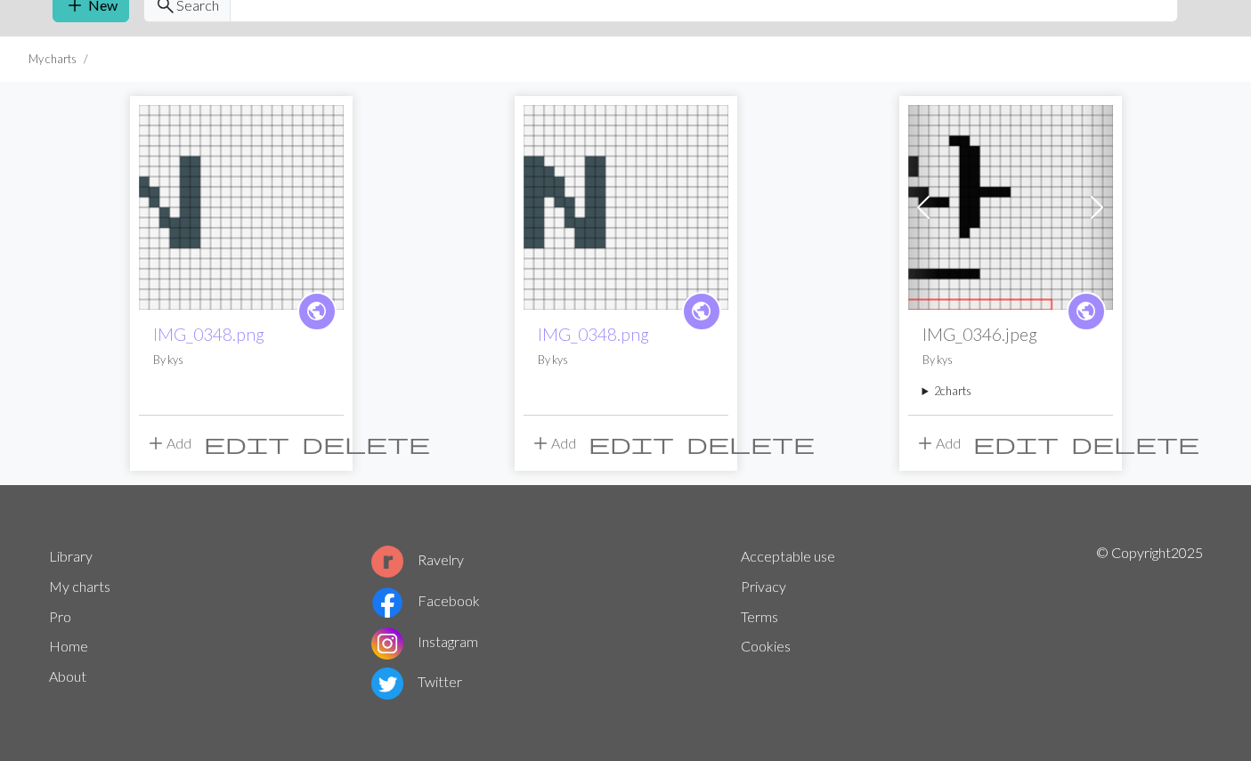
click at [939, 400] on summary "2 charts" at bounding box center [1011, 391] width 176 height 17
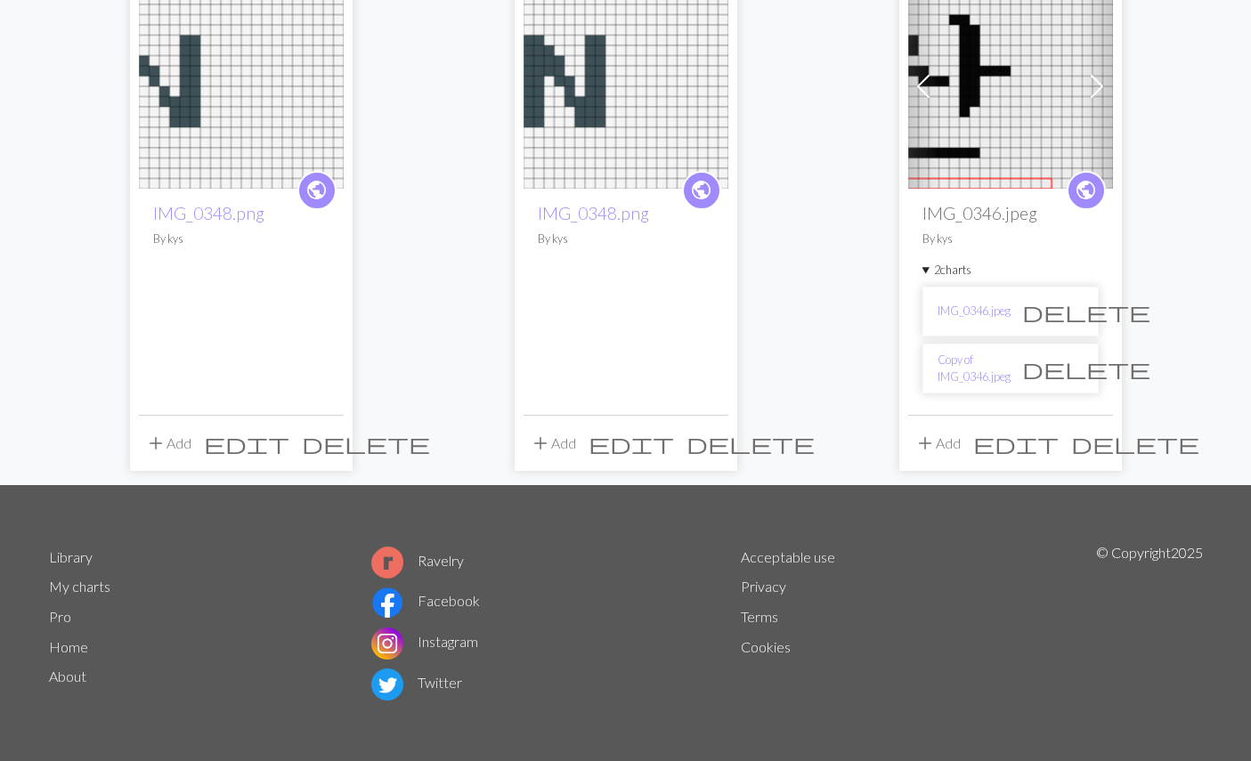
click at [964, 386] on link "Copy of IMG_0346.jpeg" at bounding box center [974, 369] width 73 height 34
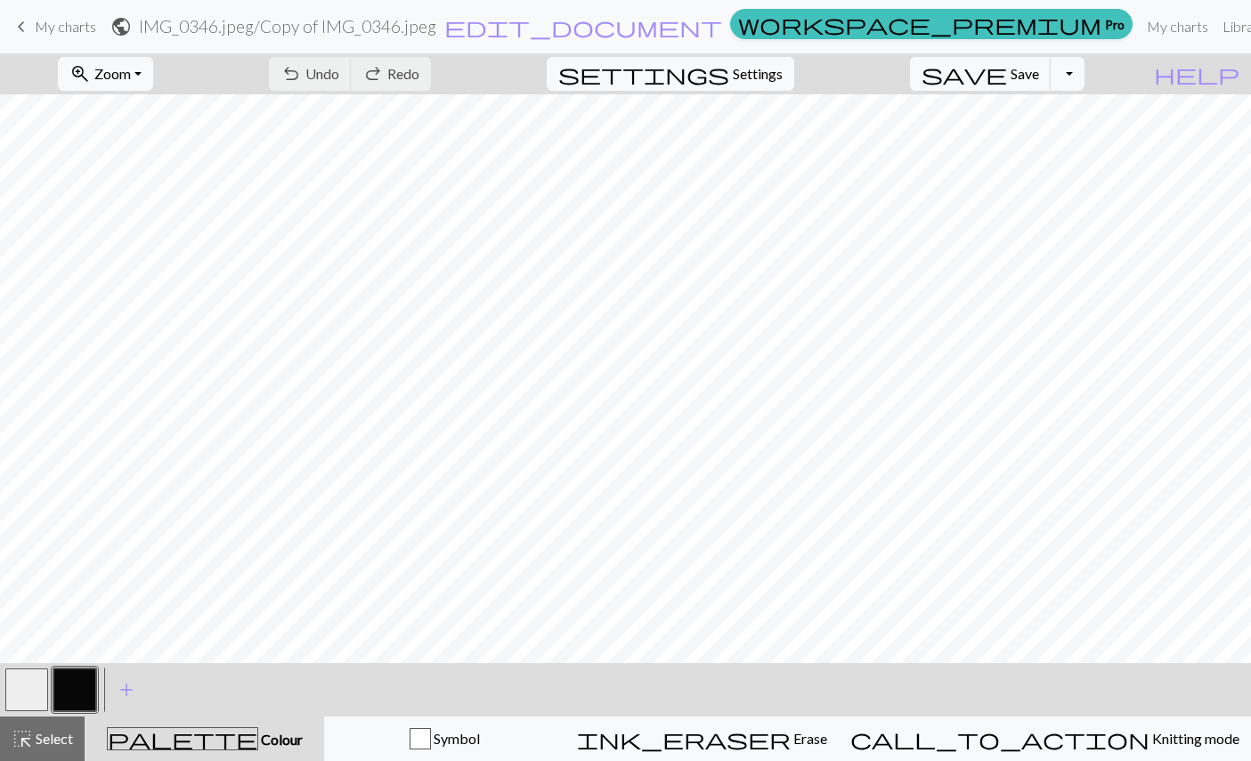
click at [126, 68] on button "zoom_in Zoom Zoom" at bounding box center [105, 74] width 95 height 34
click at [121, 114] on button "Fit all" at bounding box center [129, 113] width 141 height 28
click at [753, 64] on button "settings Settings" at bounding box center [671, 74] width 248 height 34
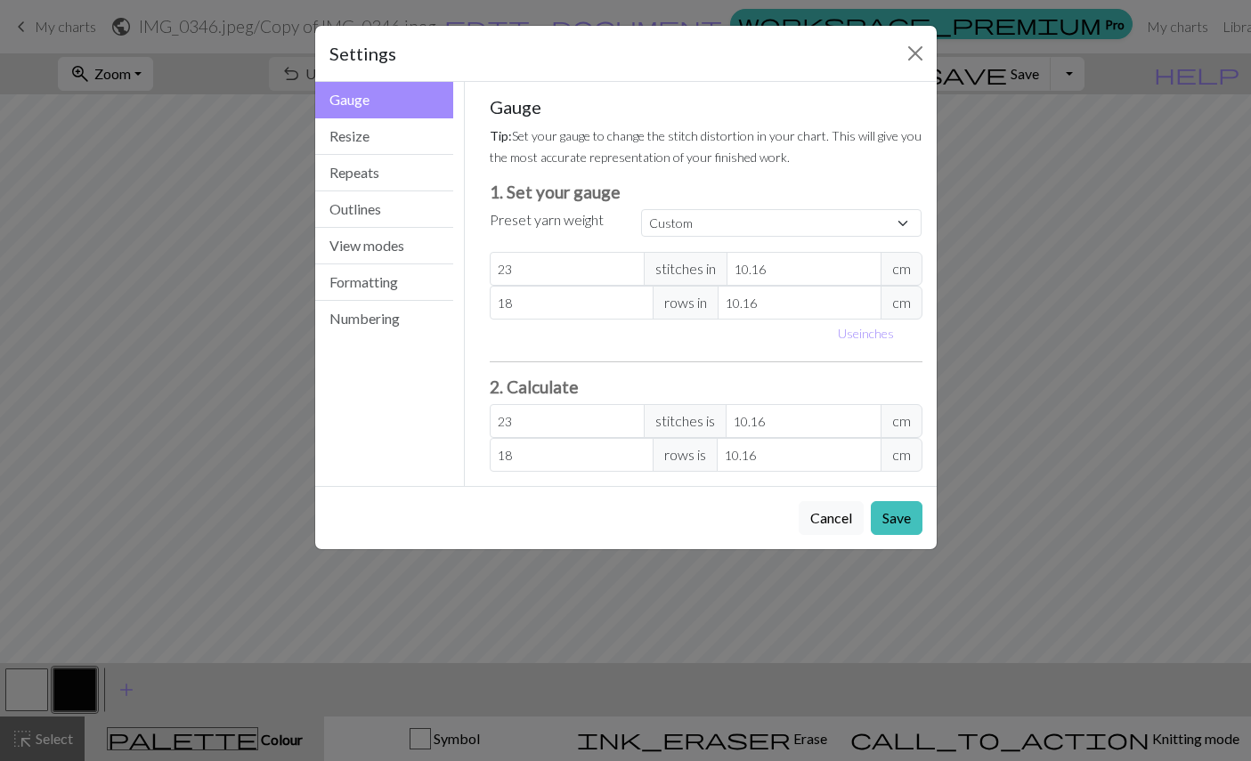
click at [354, 117] on button "Gauge" at bounding box center [384, 100] width 139 height 37
click at [354, 116] on button "Gauge" at bounding box center [384, 100] width 139 height 37
click at [338, 134] on button "Resize" at bounding box center [384, 136] width 139 height 37
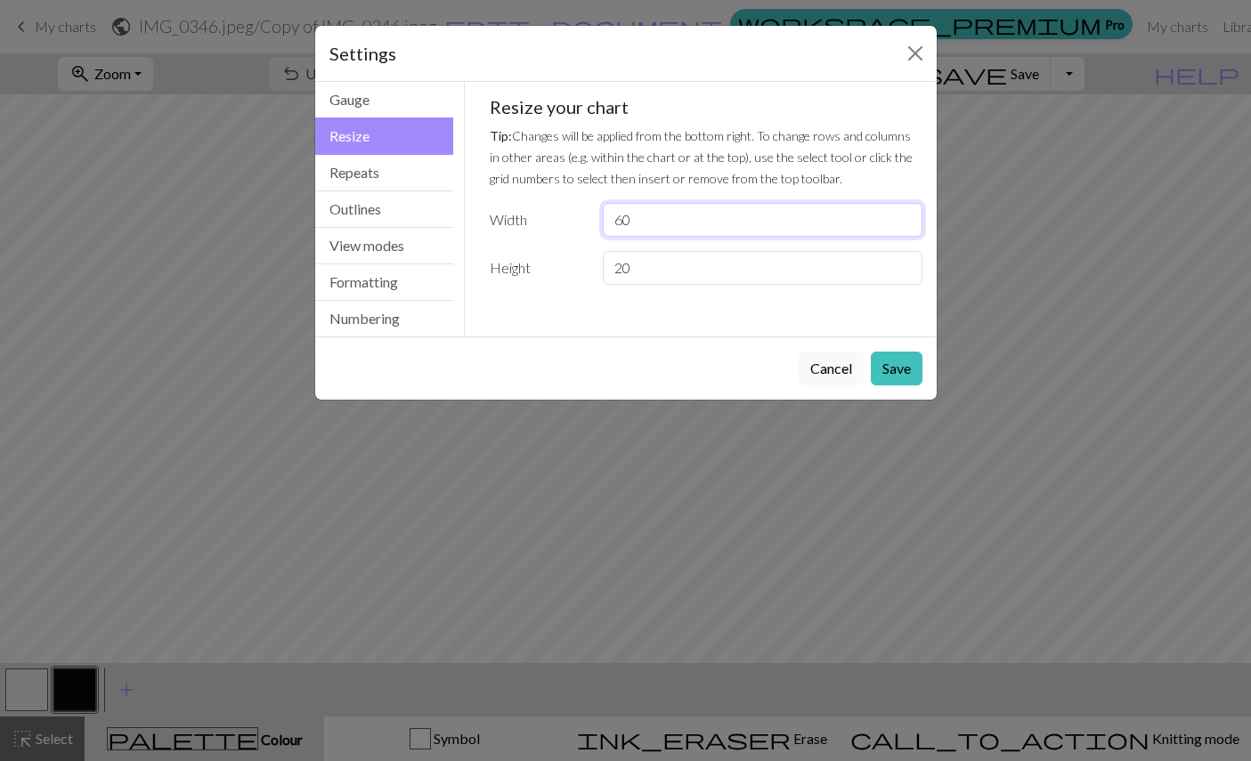
click at [634, 224] on input "60" at bounding box center [762, 220] width 319 height 34
type input "6"
type input "112"
click at [907, 372] on button "Save" at bounding box center [897, 369] width 52 height 34
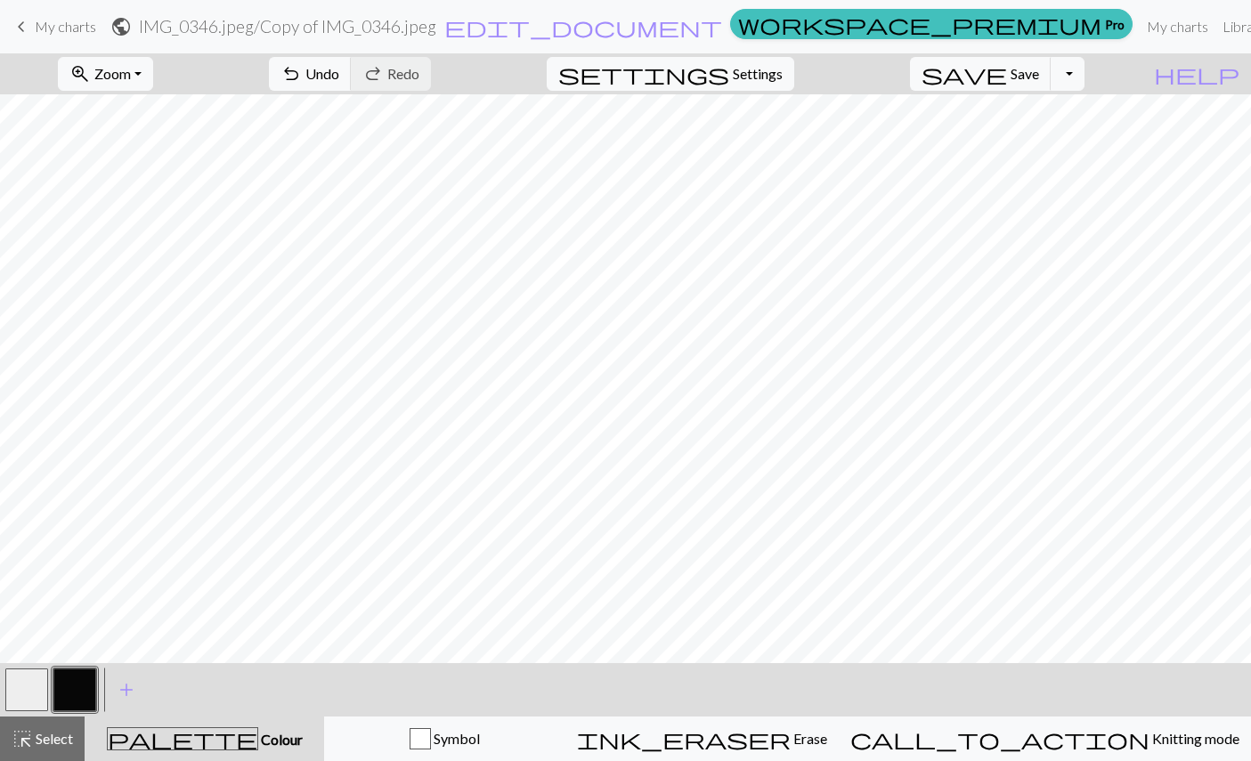
click at [91, 80] on span "zoom_in" at bounding box center [79, 73] width 21 height 25
click at [111, 112] on button "Fit all" at bounding box center [129, 113] width 141 height 28
click at [302, 77] on span "undo" at bounding box center [291, 73] width 21 height 25
click at [53, 647] on span "Select" at bounding box center [53, 738] width 40 height 17
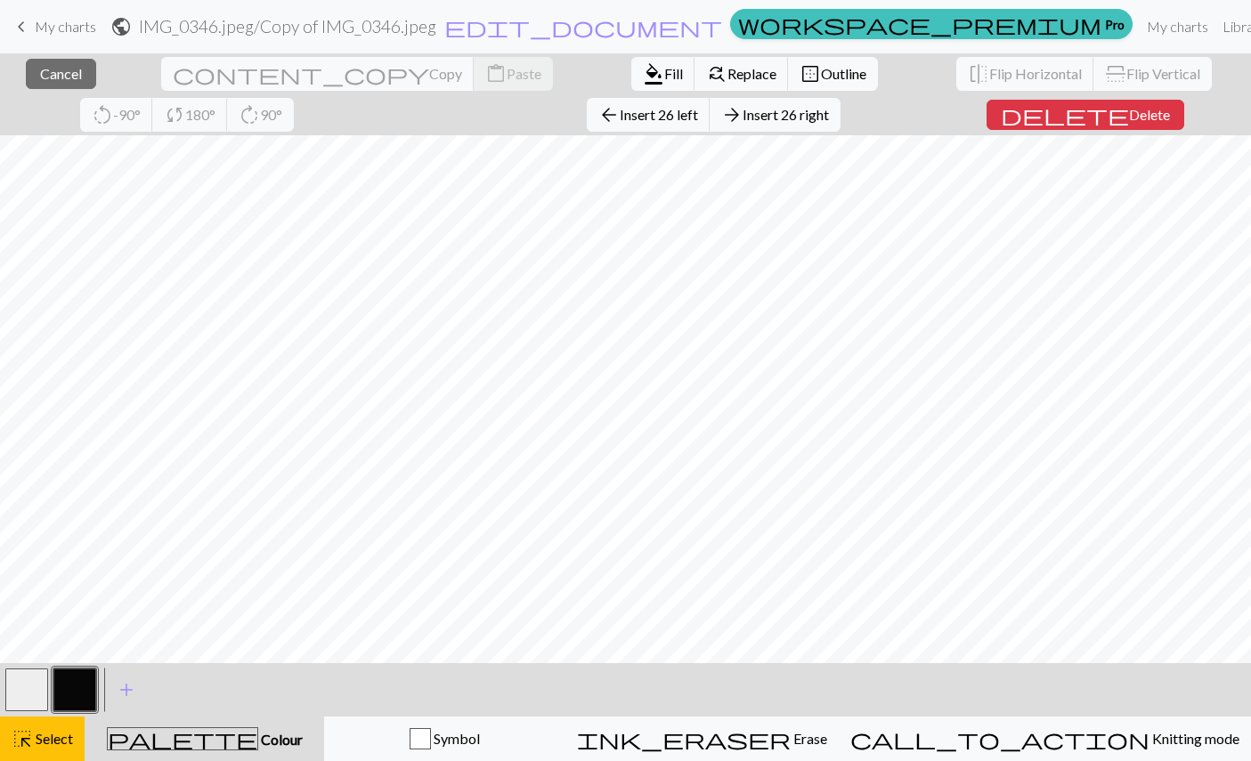
click at [743, 120] on span "Insert 26 right" at bounding box center [786, 114] width 86 height 17
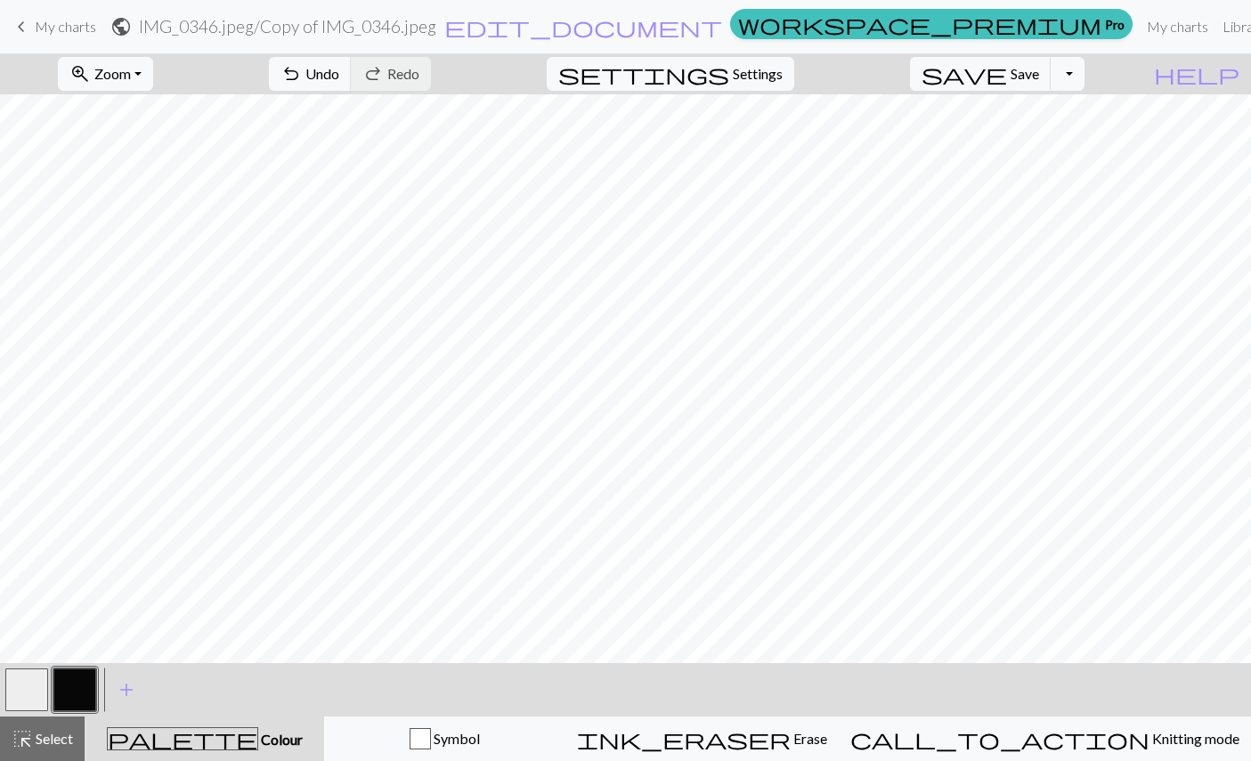
click at [41, 647] on button "highlight_alt Select Select" at bounding box center [42, 739] width 85 height 45
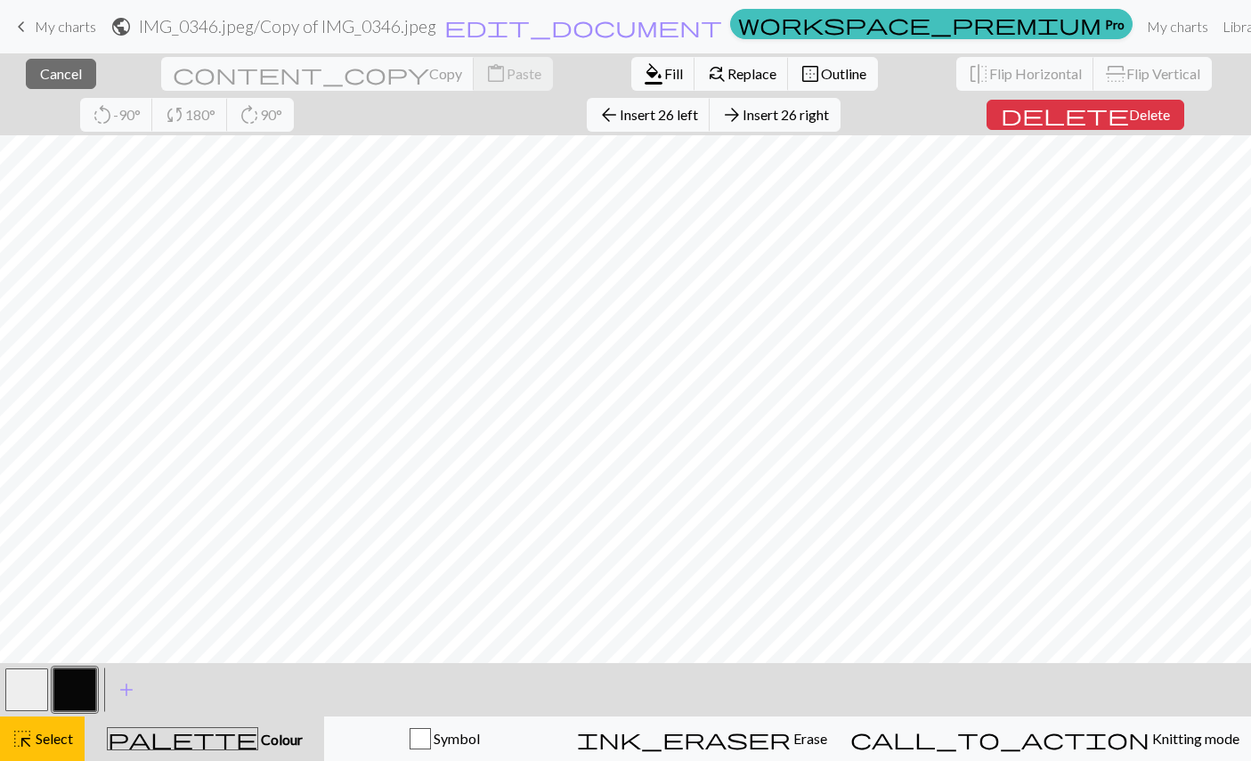
click at [620, 118] on span "Insert 26 left" at bounding box center [659, 114] width 78 height 17
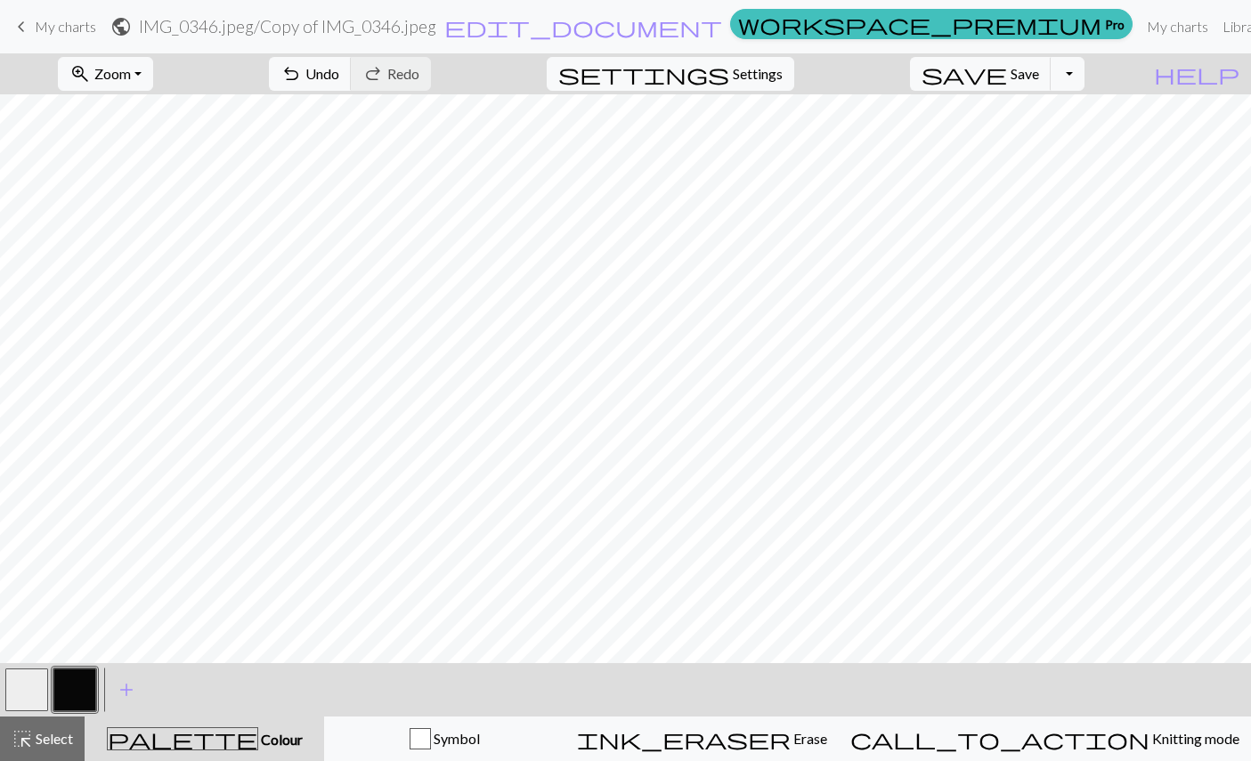
click at [302, 70] on span "undo" at bounding box center [291, 73] width 21 height 25
click at [65, 647] on span "Select" at bounding box center [53, 738] width 40 height 17
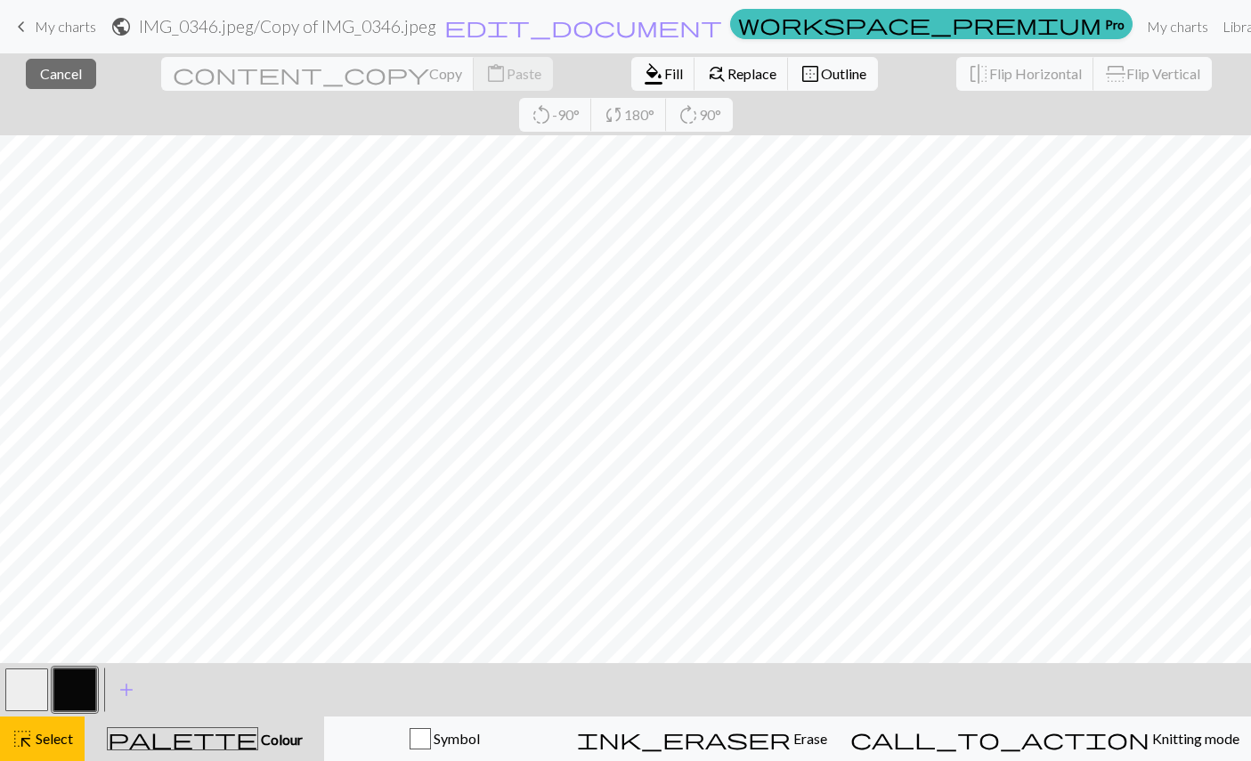
click at [46, 71] on span "Cancel" at bounding box center [61, 73] width 42 height 17
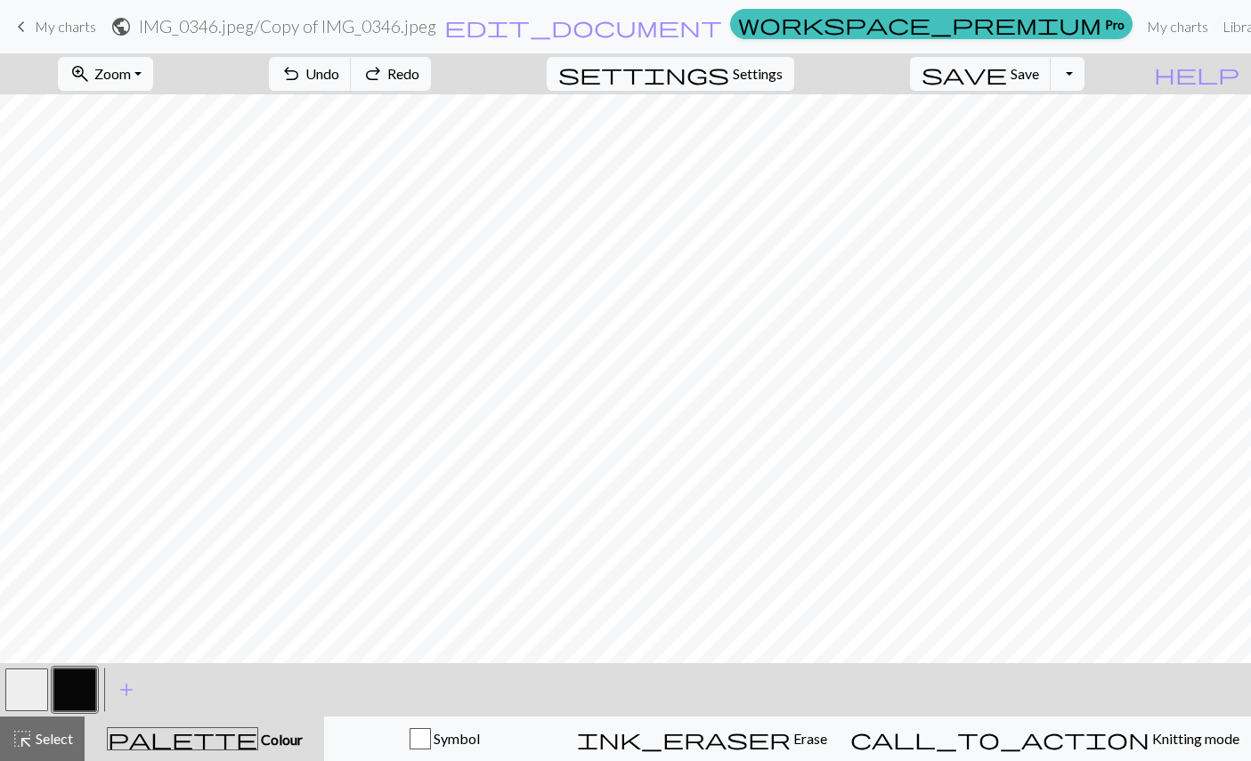
click at [131, 67] on span "Zoom" at bounding box center [112, 73] width 37 height 17
click at [119, 109] on button "Fit all" at bounding box center [129, 113] width 141 height 28
click at [49, 647] on span "Select" at bounding box center [53, 738] width 40 height 17
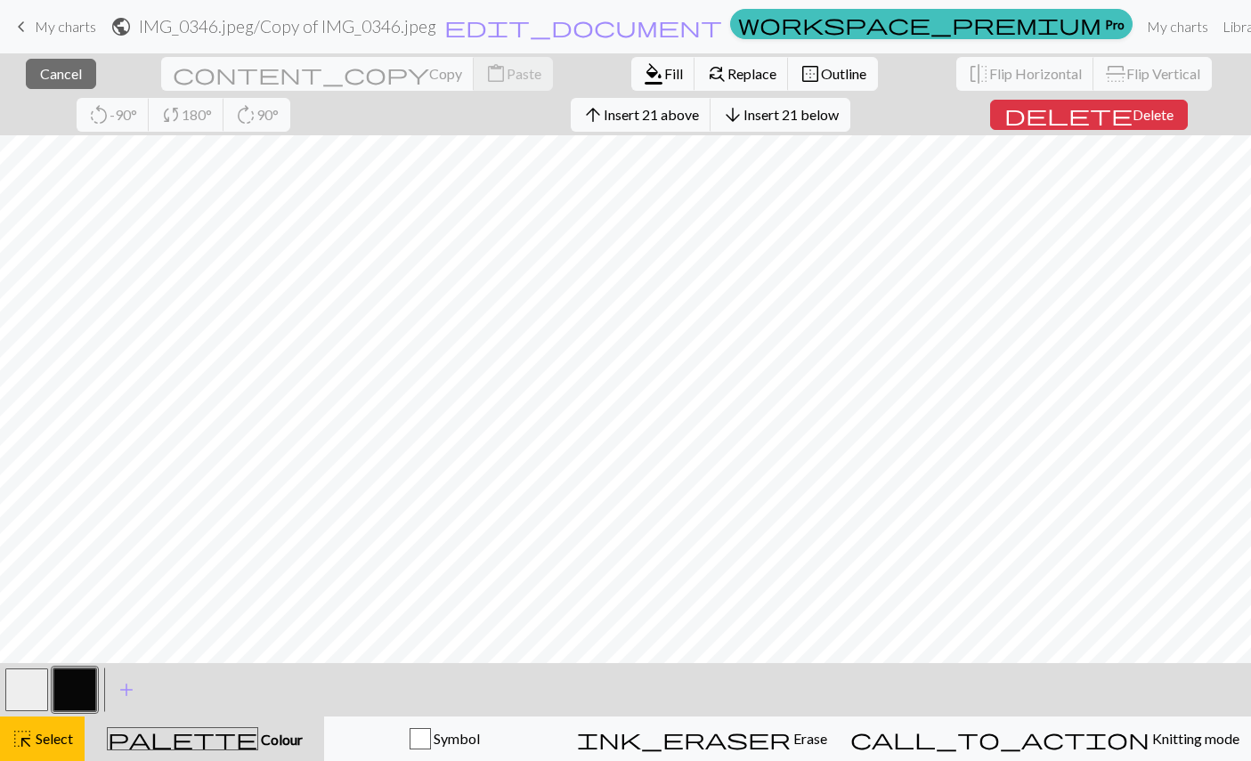
click at [60, 647] on span "Select" at bounding box center [53, 738] width 40 height 17
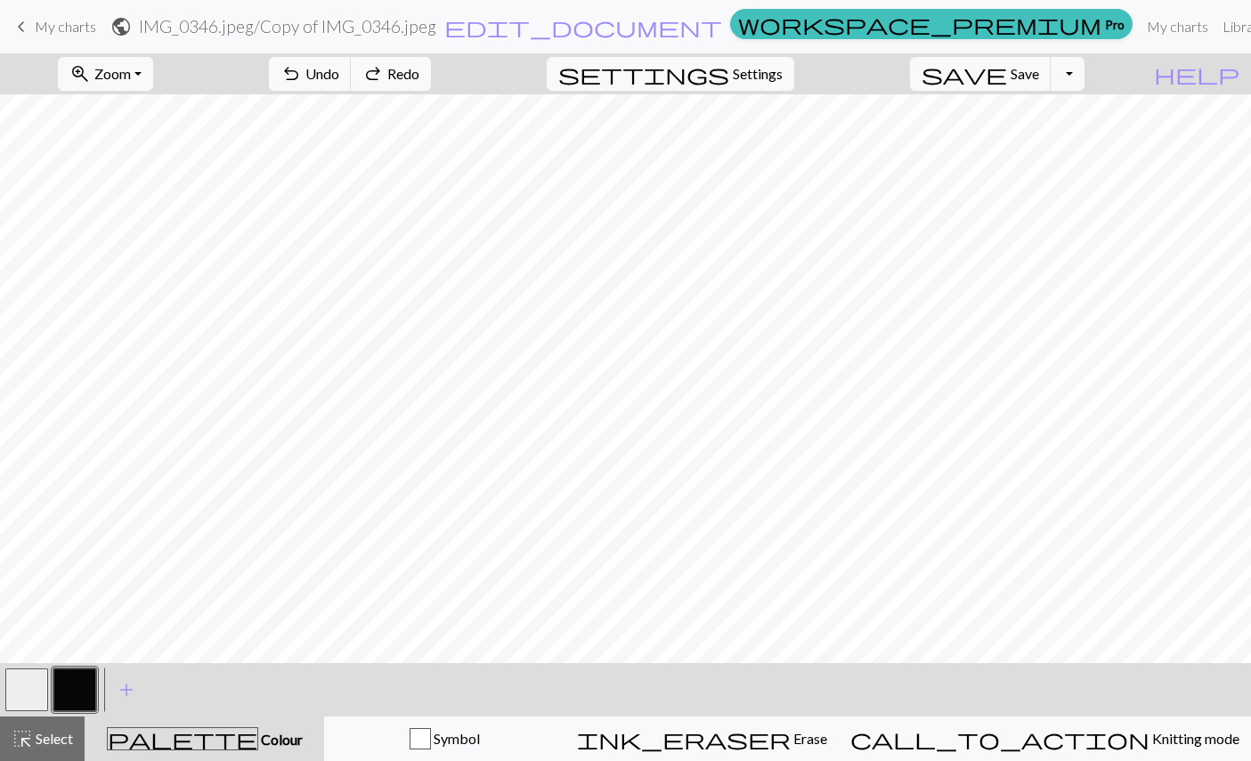
click at [45, 647] on span "Select" at bounding box center [53, 738] width 40 height 17
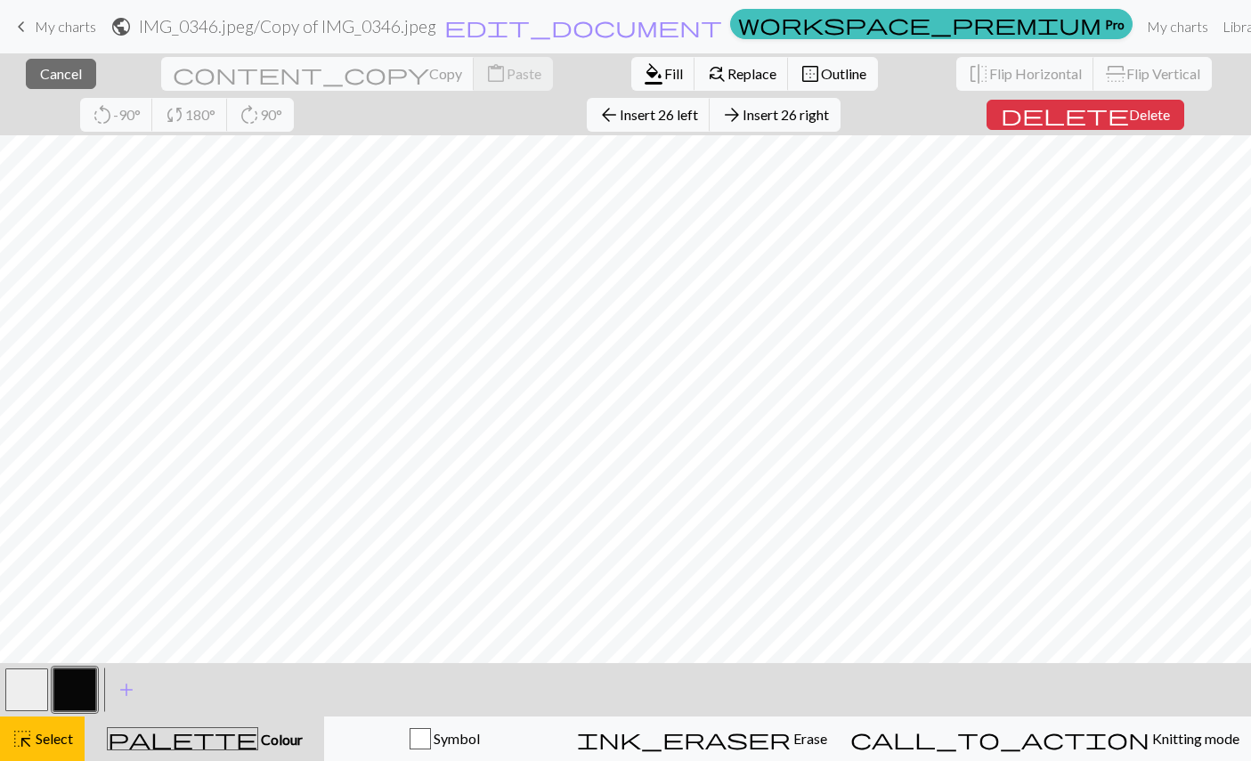
click at [598, 117] on span "arrow_back" at bounding box center [608, 114] width 21 height 25
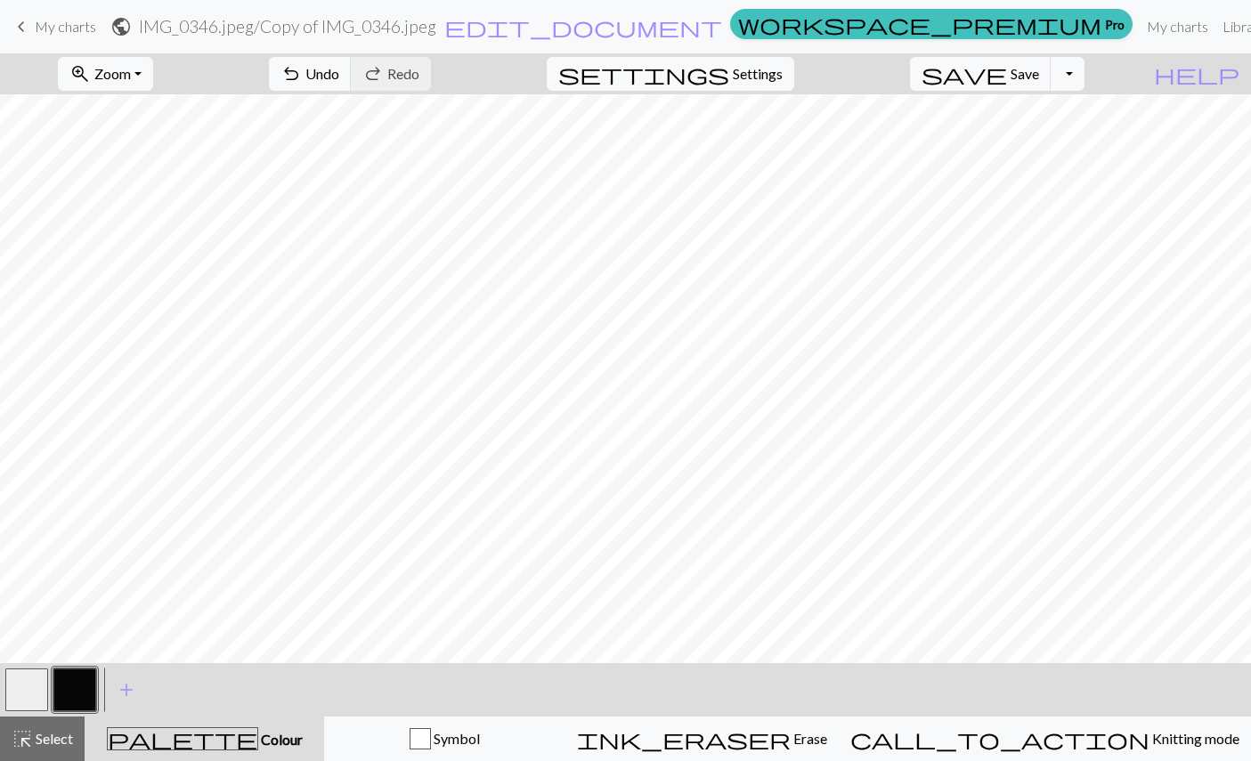
click at [1007, 67] on span "save" at bounding box center [964, 73] width 85 height 25
click at [1039, 70] on span "Save" at bounding box center [1025, 73] width 28 height 17
click at [1062, 647] on span "Knitting mode" at bounding box center [1195, 738] width 90 height 17
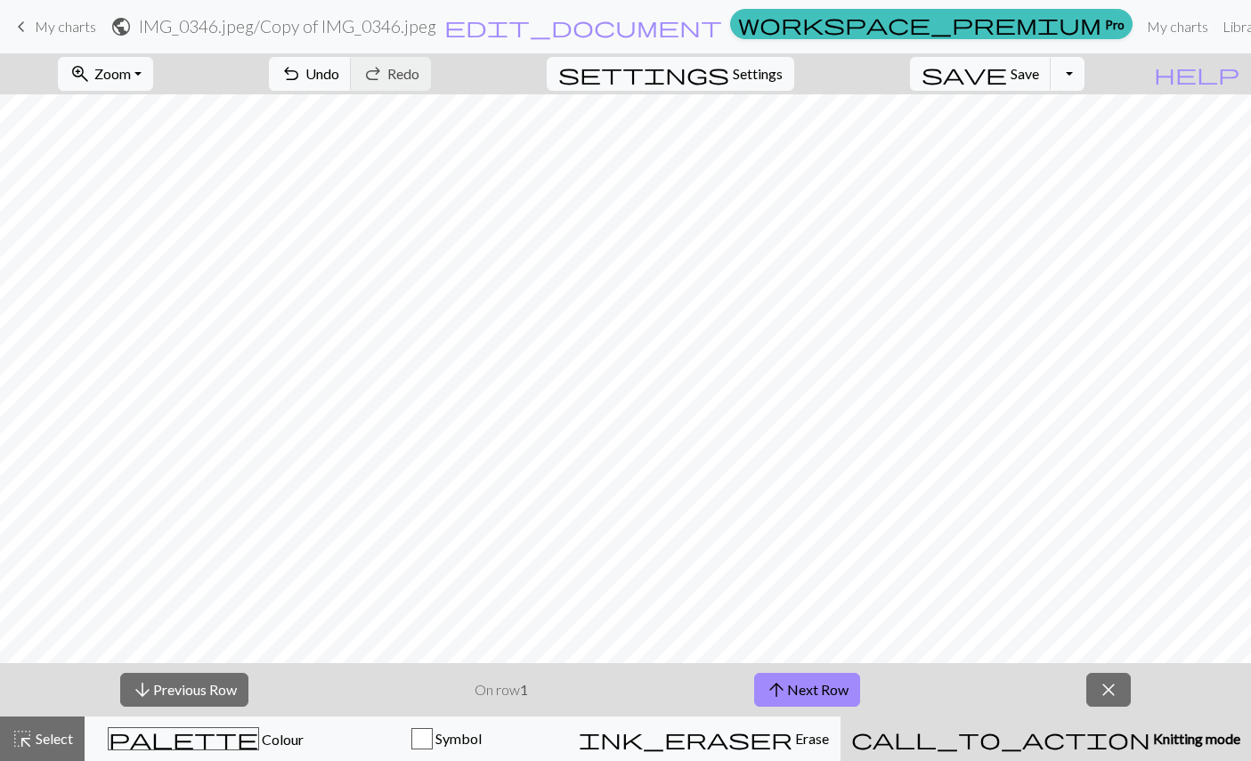
click at [829, 647] on button "arrow_upward Next Row" at bounding box center [807, 690] width 106 height 34
click at [828, 647] on button "arrow_upward Next Row" at bounding box center [807, 690] width 106 height 34
click at [821, 647] on button "arrow_upward Next Row" at bounding box center [807, 690] width 106 height 34
click at [782, 67] on span "Settings" at bounding box center [758, 73] width 50 height 21
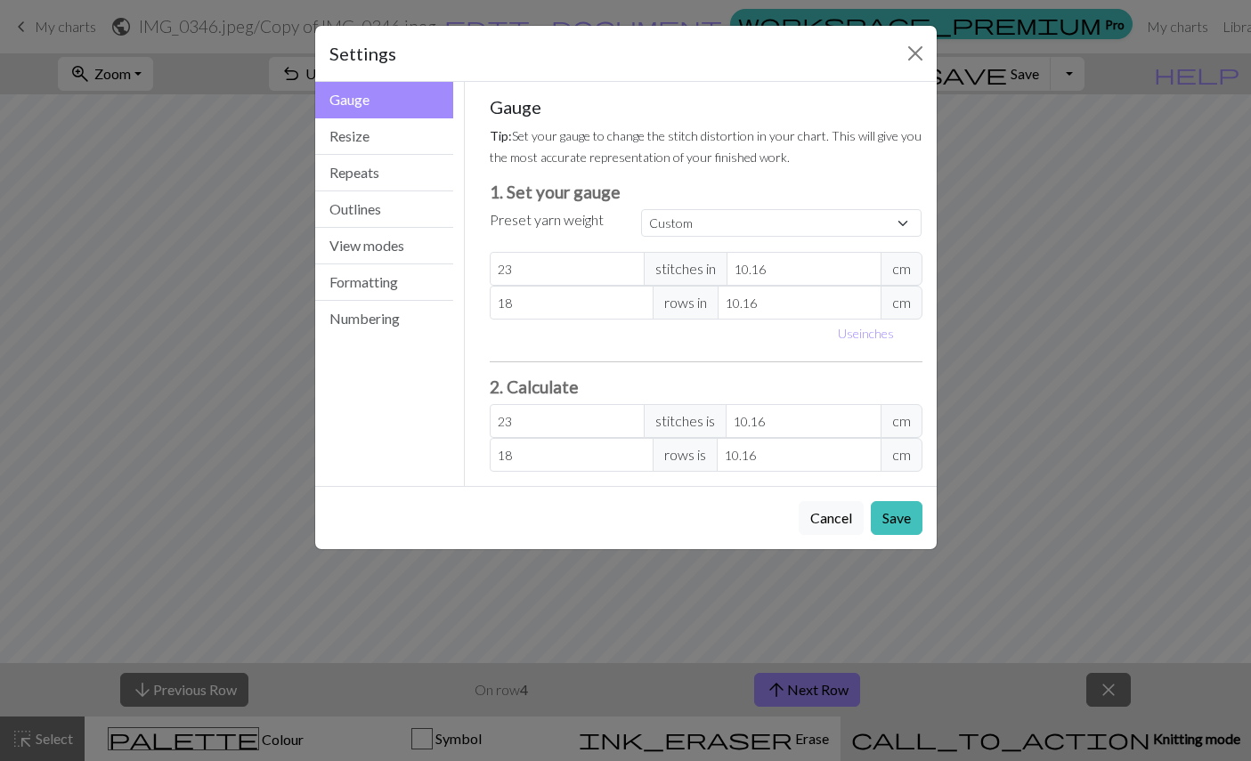
click at [429, 235] on button "View modes" at bounding box center [384, 246] width 139 height 37
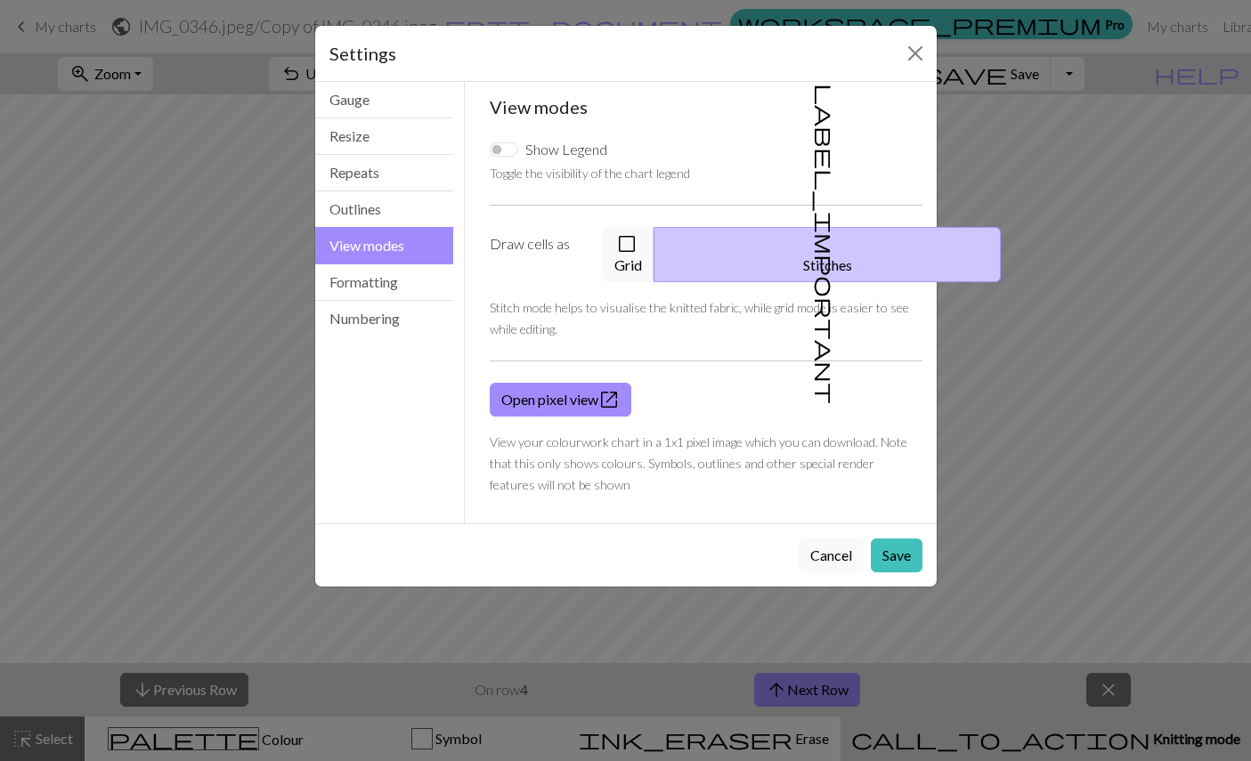
click at [922, 46] on button "Close" at bounding box center [915, 53] width 28 height 28
